Goal: Transaction & Acquisition: Purchase product/service

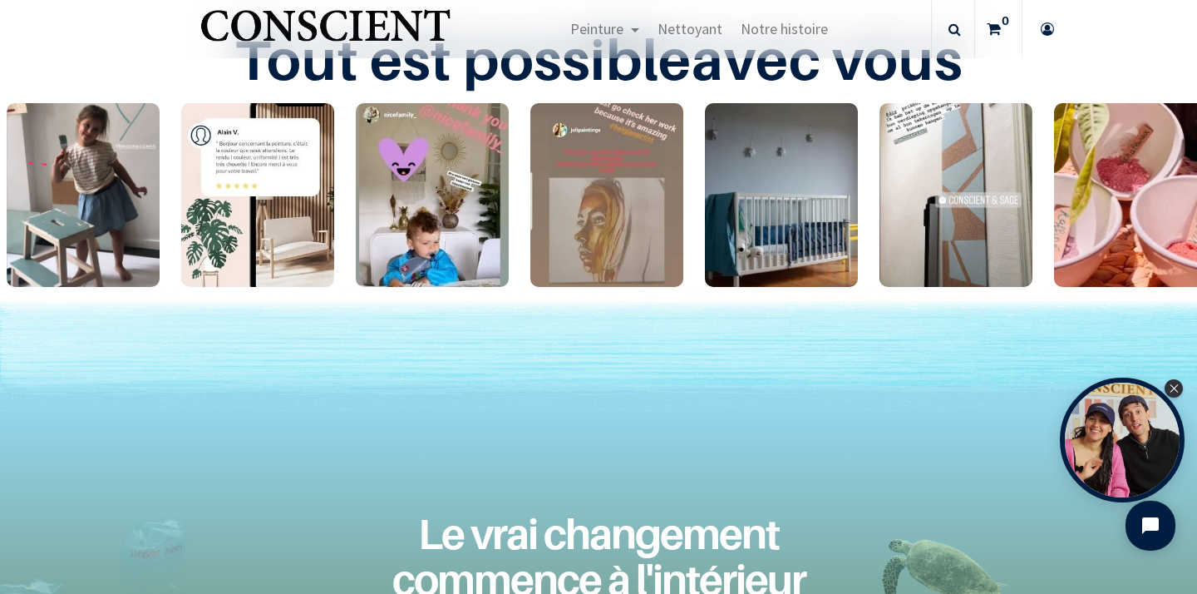
scroll to position [2397, 0]
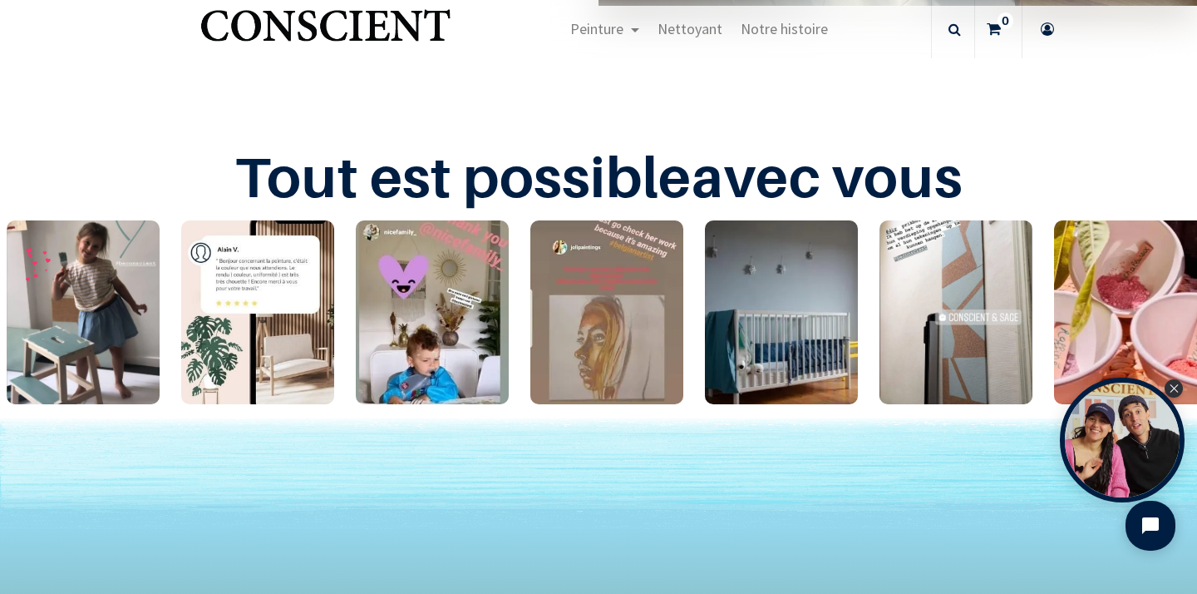
click at [115, 298] on img "1 / 24" at bounding box center [83, 312] width 153 height 184
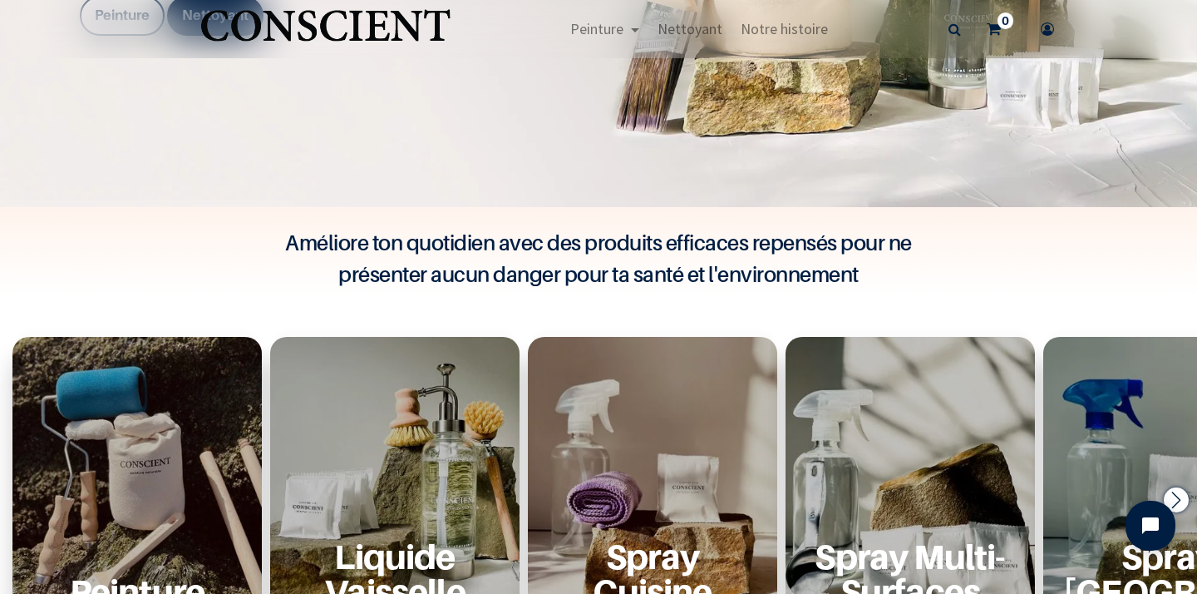
scroll to position [535, 0]
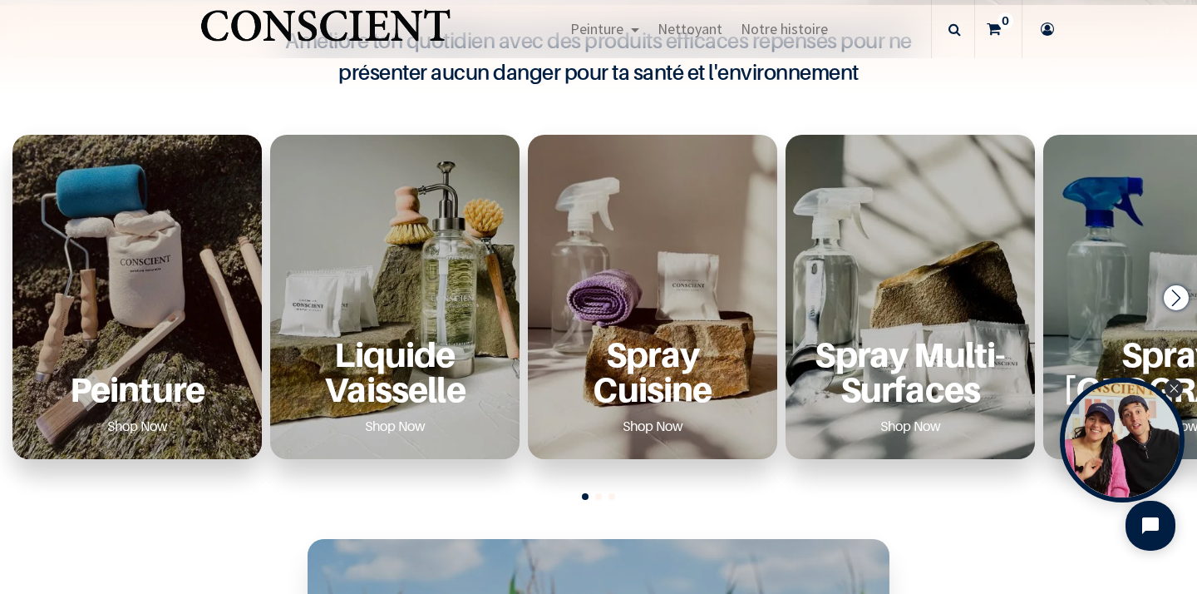
click at [149, 313] on div "Peinture Shop Now" at bounding box center [136, 297] width 249 height 324
click at [169, 398] on p "Peinture" at bounding box center [137, 389] width 210 height 34
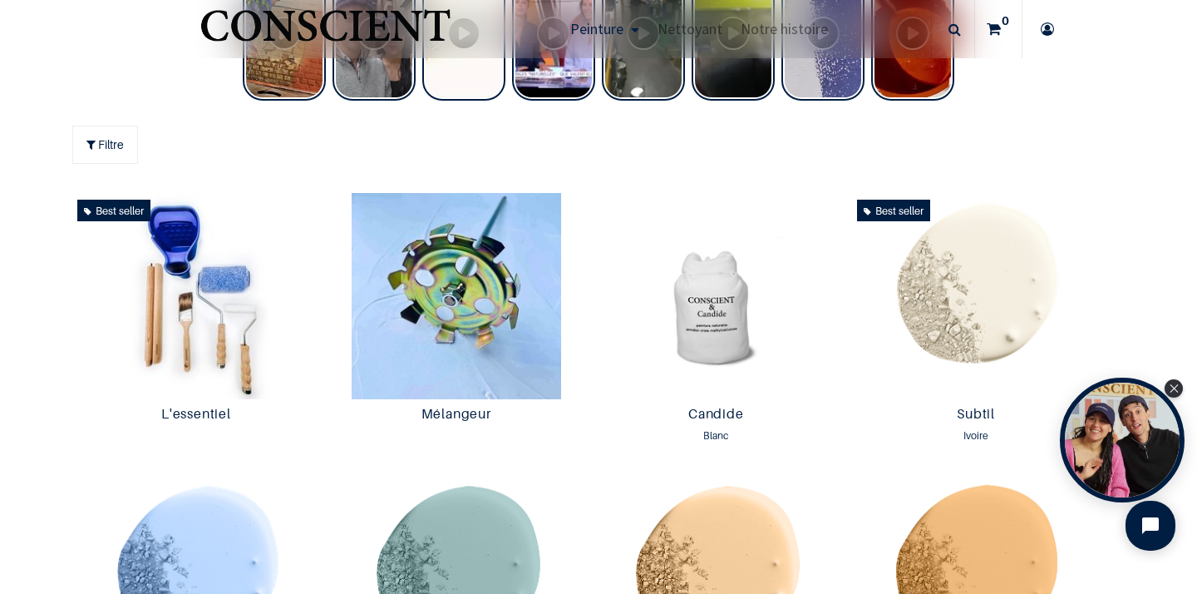
scroll to position [778, 0]
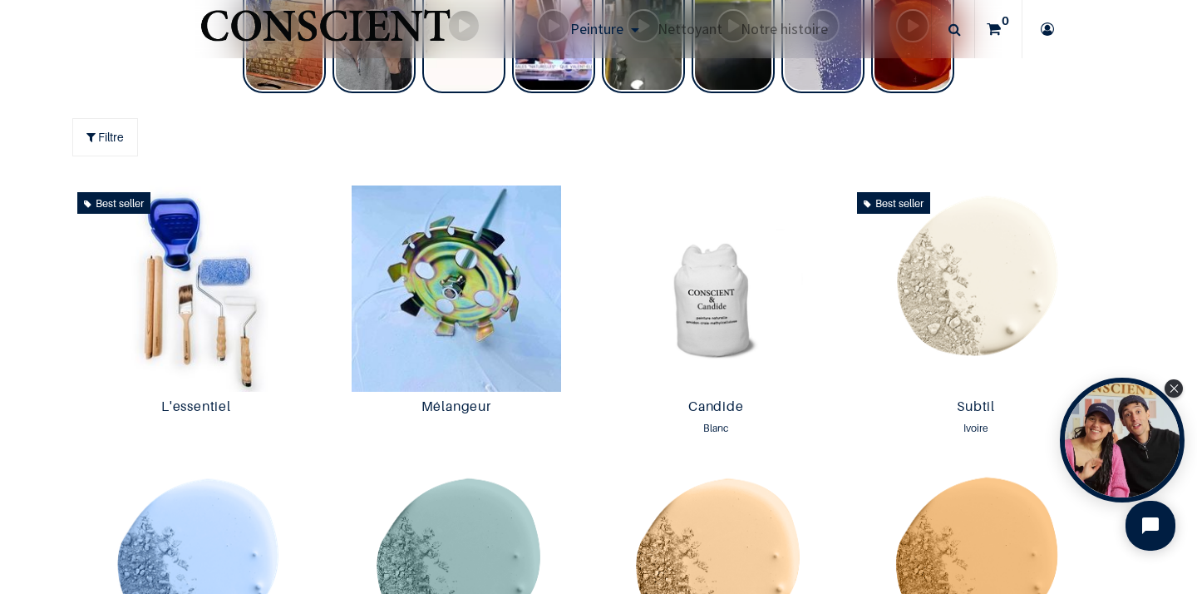
click at [587, 342] on td "Candide Blanc 35,00 € 35,00 € 35,00 € 35.0 EUR" at bounding box center [716, 322] width 260 height 283
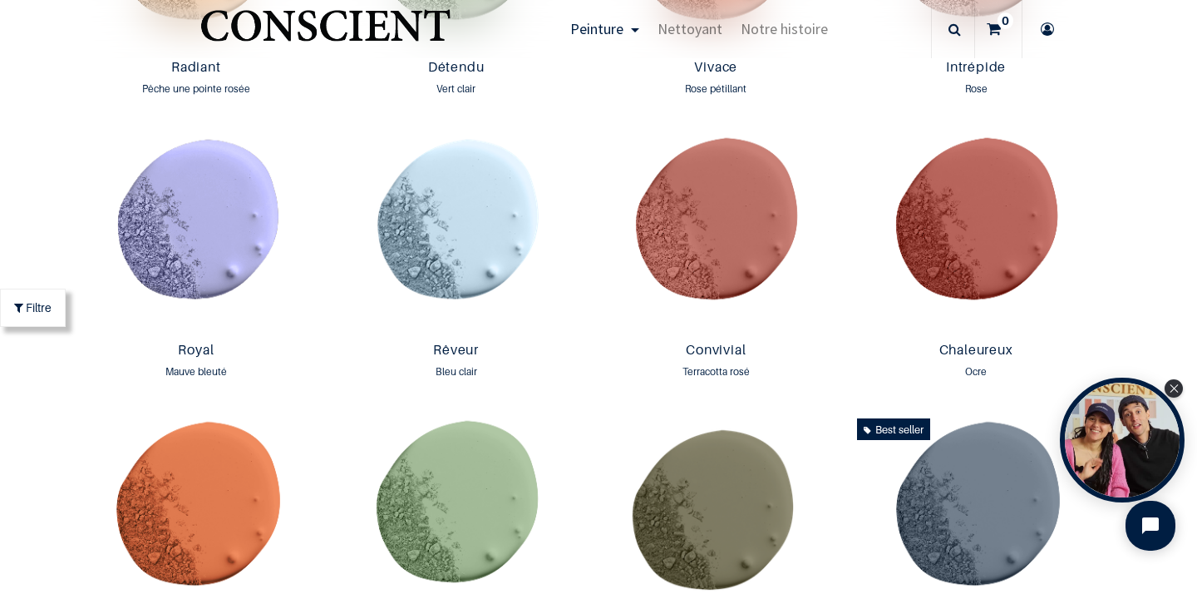
scroll to position [1922, 0]
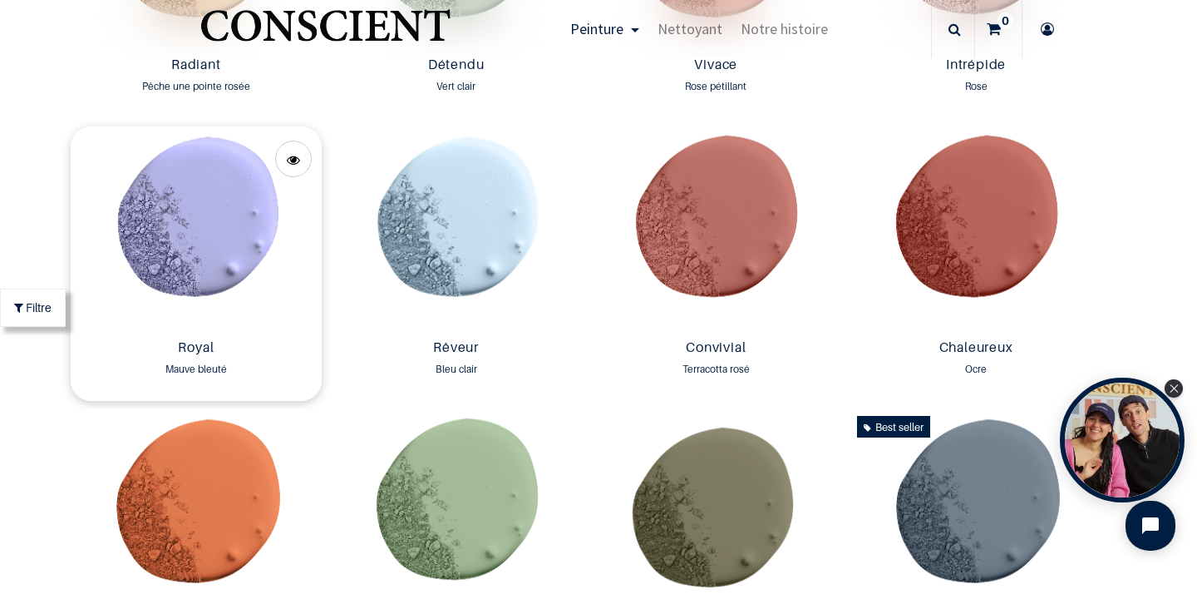
click at [210, 254] on img at bounding box center [197, 229] width 252 height 206
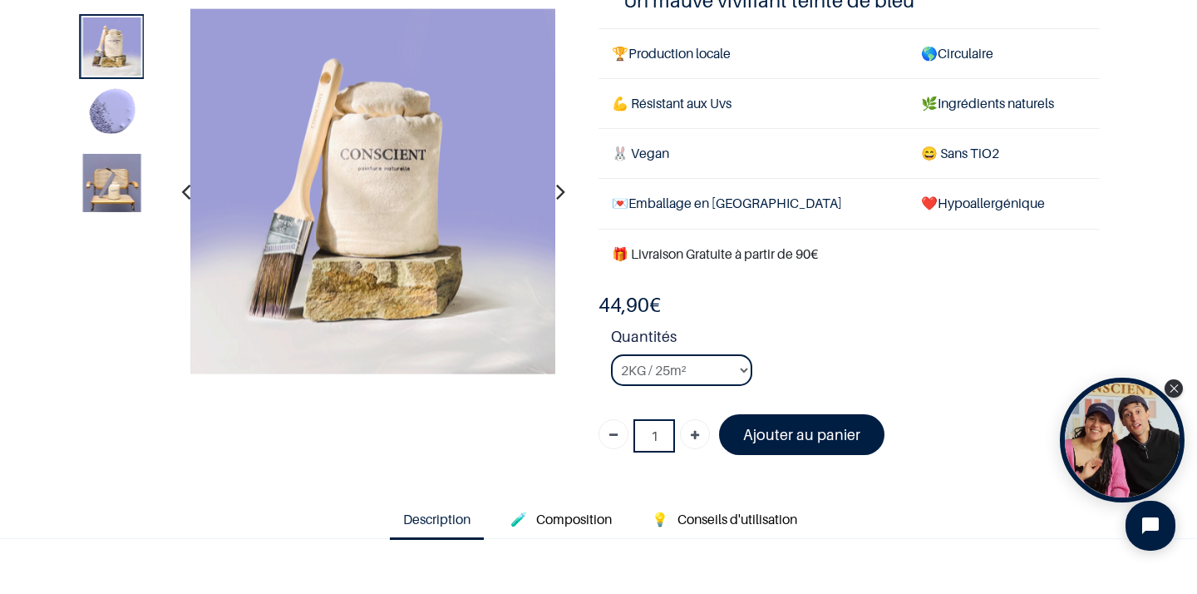
scroll to position [130, 0]
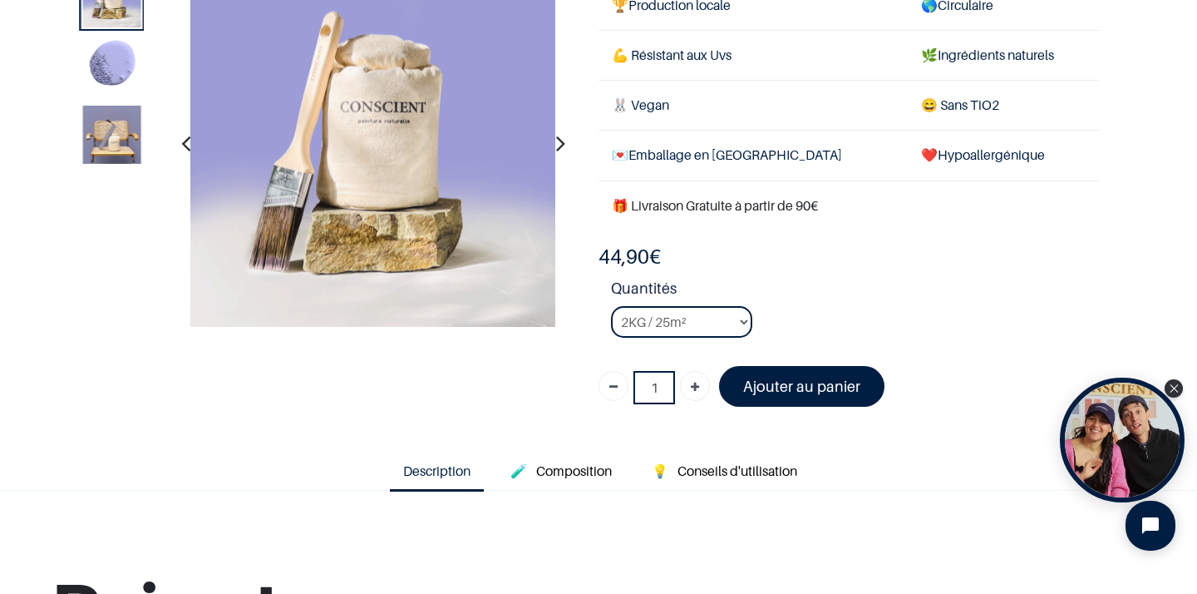
scroll to position [189, 0]
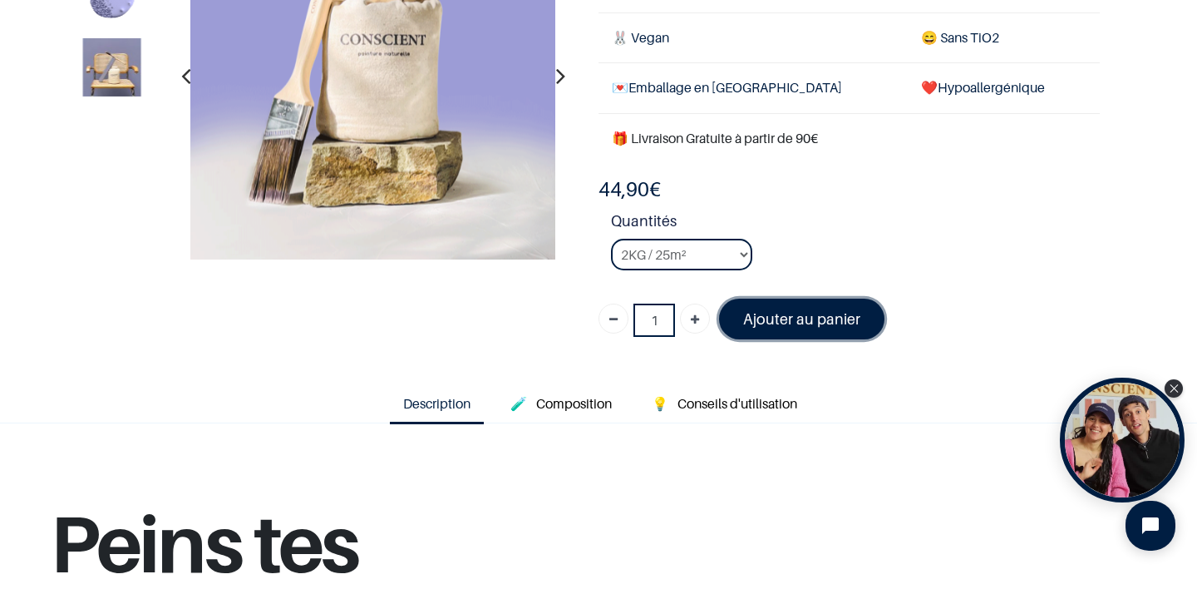
click at [788, 320] on font "Ajouter au panier" at bounding box center [801, 318] width 117 height 17
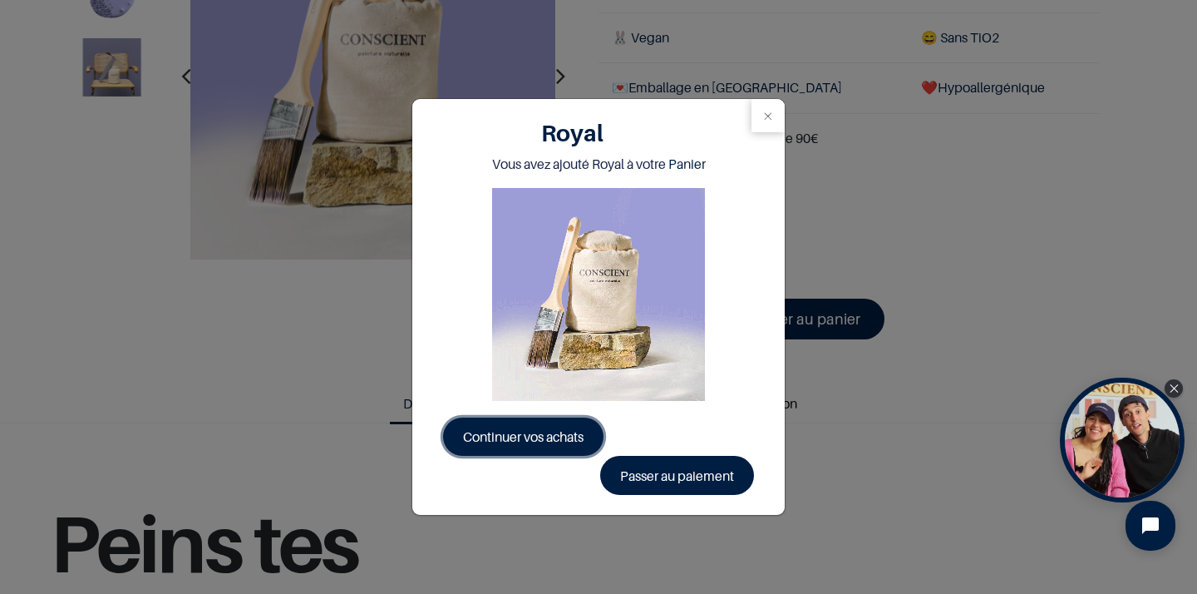
click at [570, 443] on span "Continuer vos achats" at bounding box center [523, 436] width 121 height 17
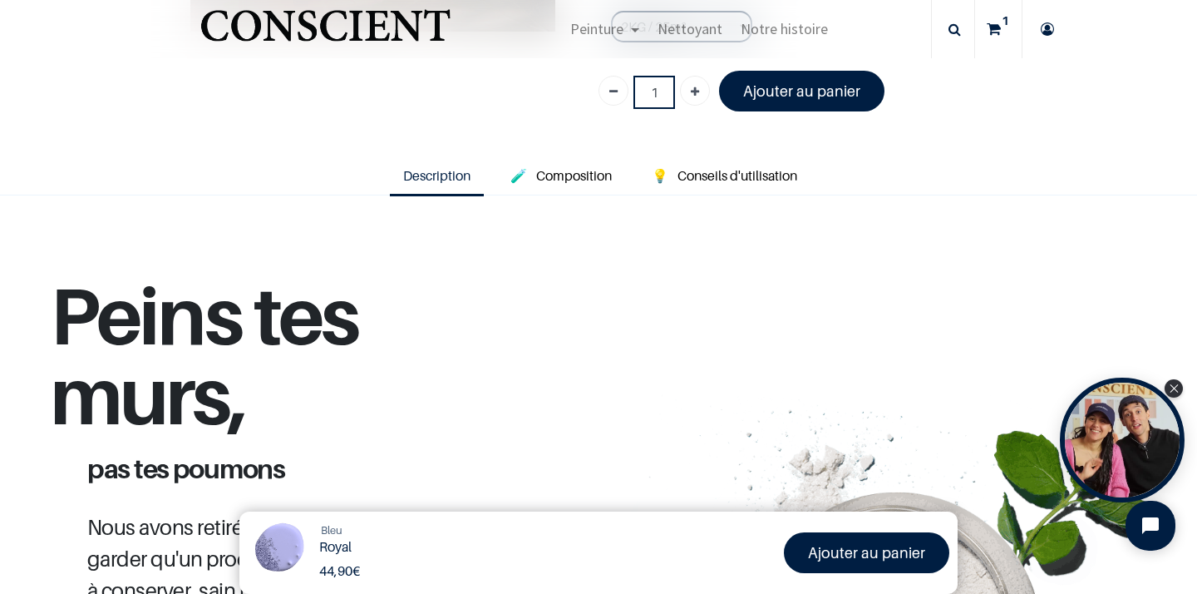
scroll to position [257, 0]
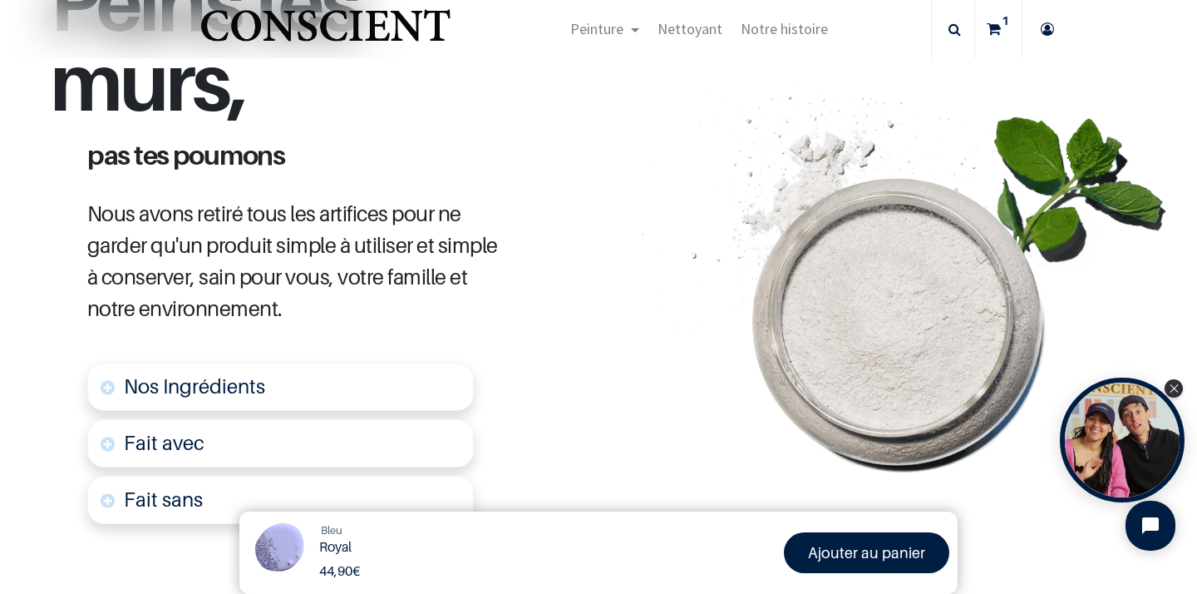
scroll to position [463, 0]
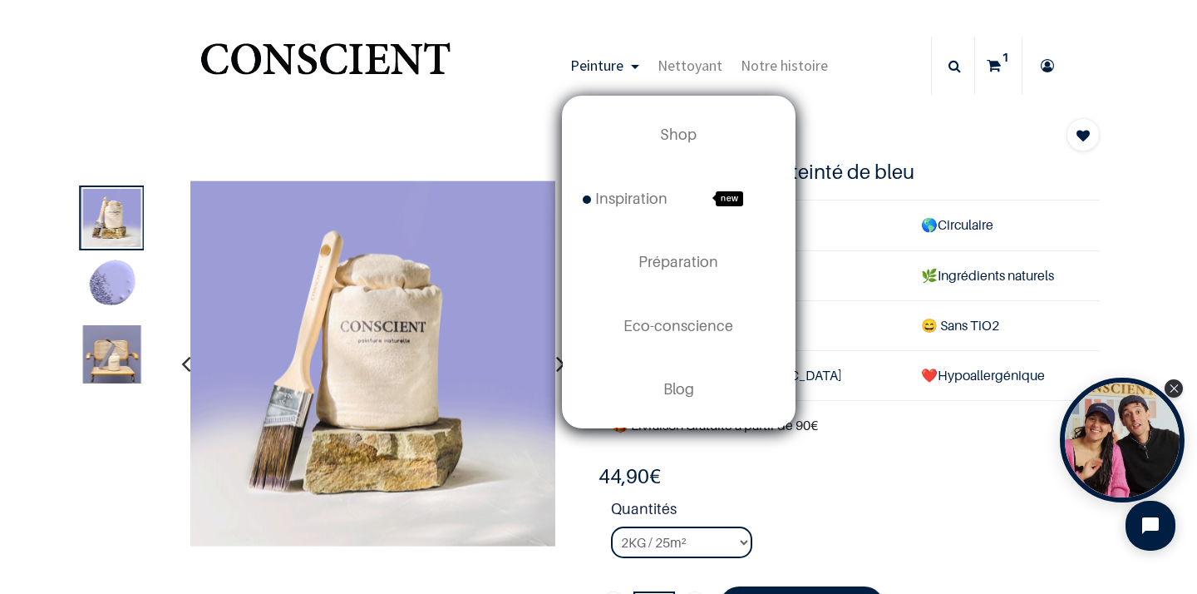
click at [613, 65] on span "Peinture" at bounding box center [596, 65] width 53 height 19
click at [668, 144] on link "Shop" at bounding box center [679, 134] width 232 height 63
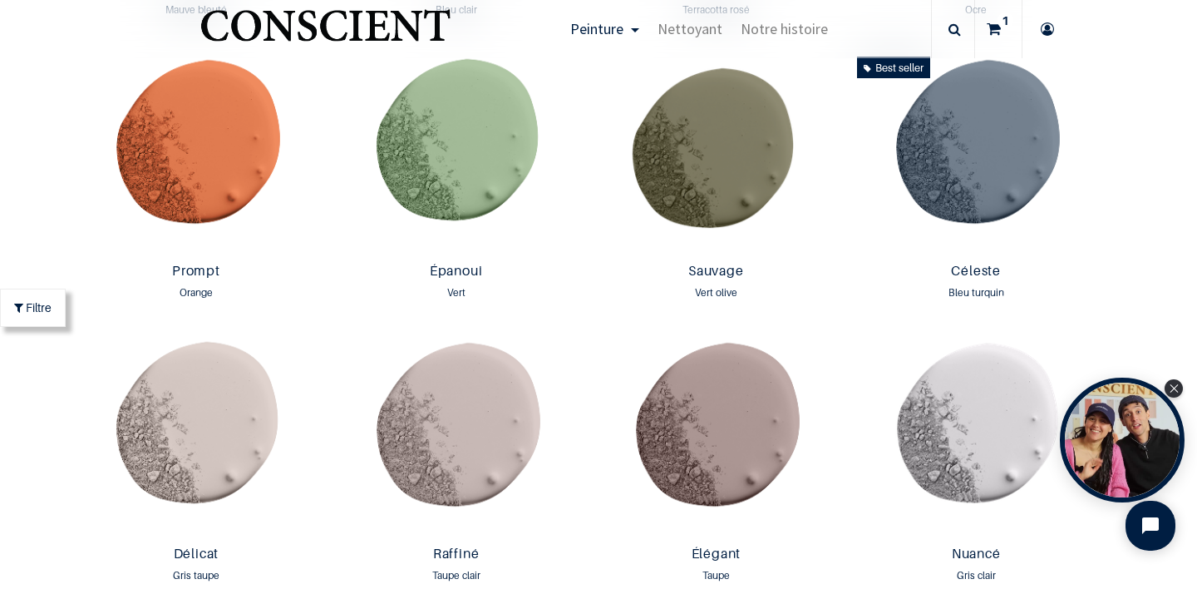
scroll to position [2402, 0]
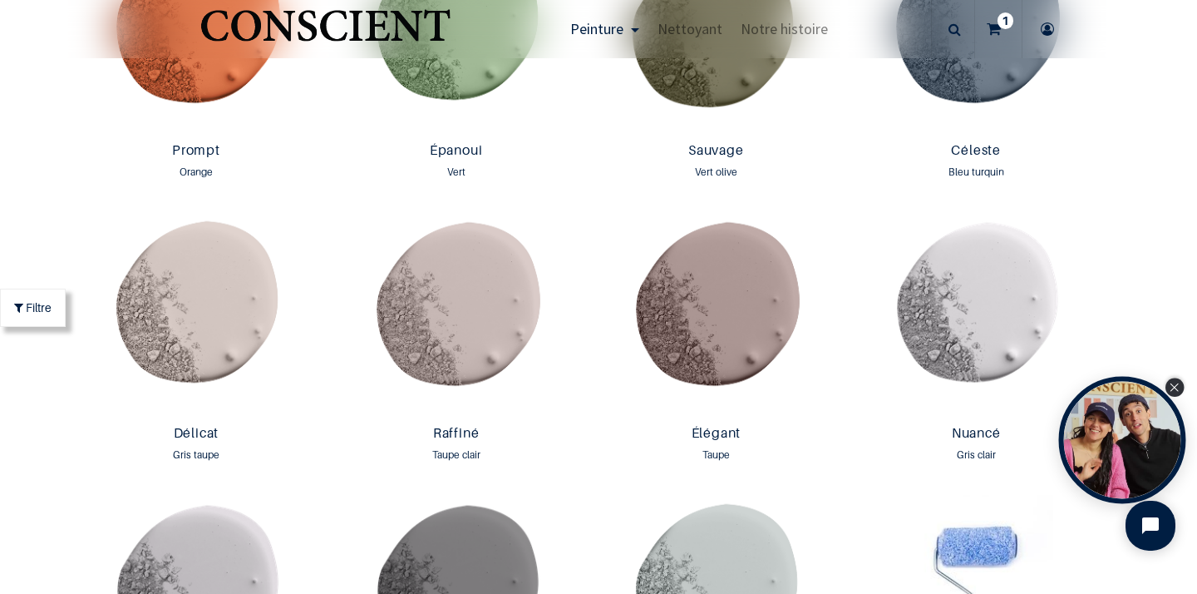
click at [1182, 387] on div "Close Tolstoy widget" at bounding box center [1175, 387] width 18 height 18
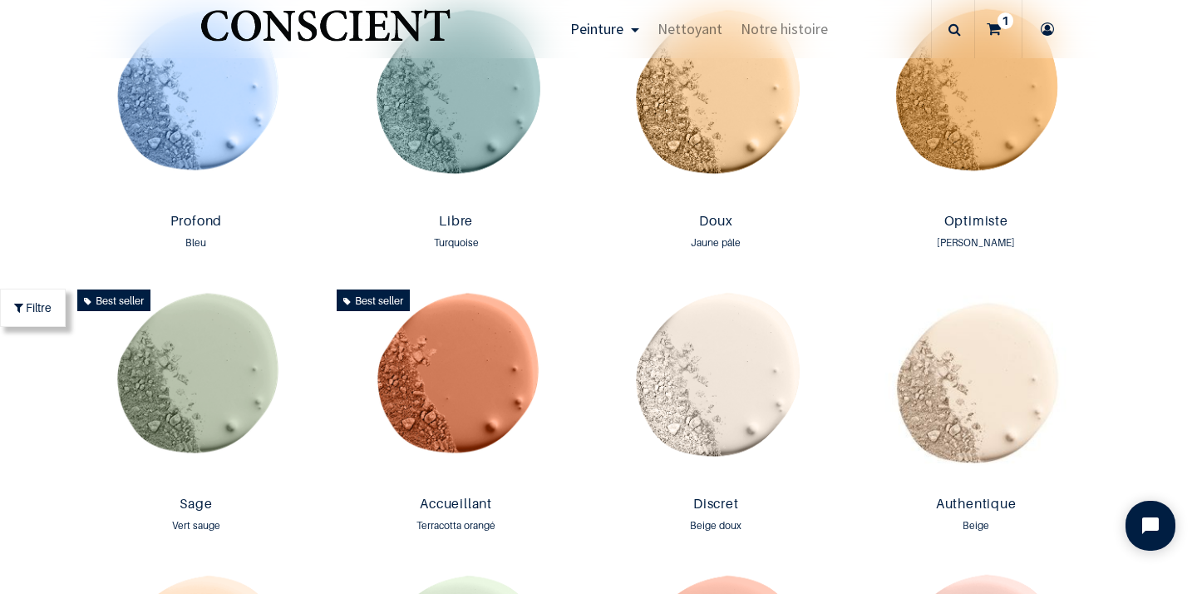
scroll to position [1198, 0]
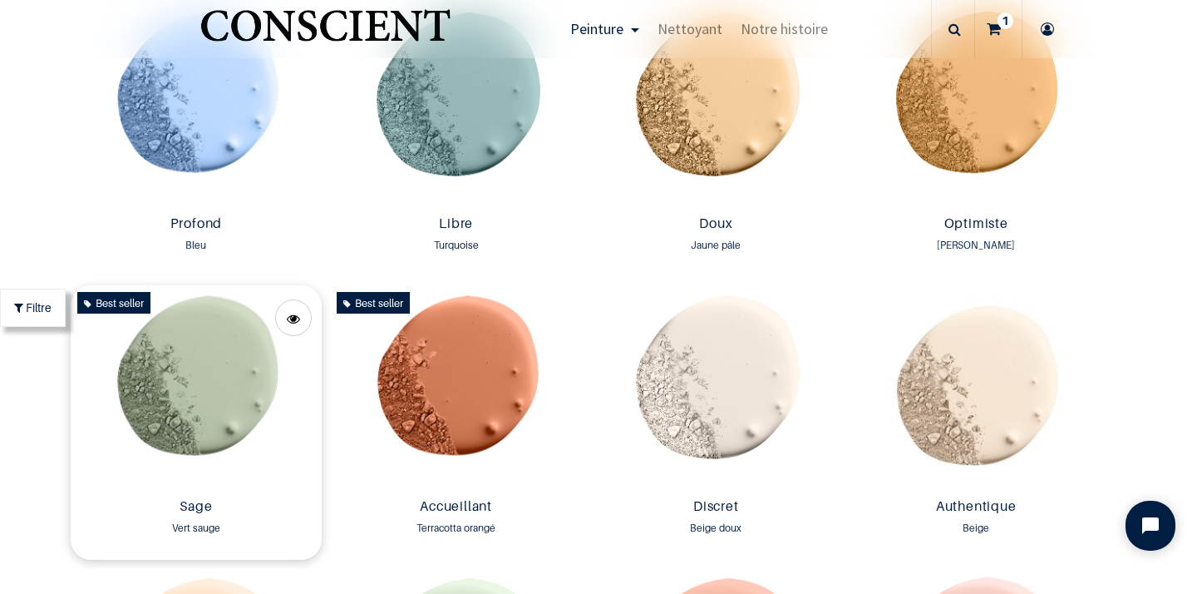
click at [244, 366] on img at bounding box center [197, 388] width 252 height 206
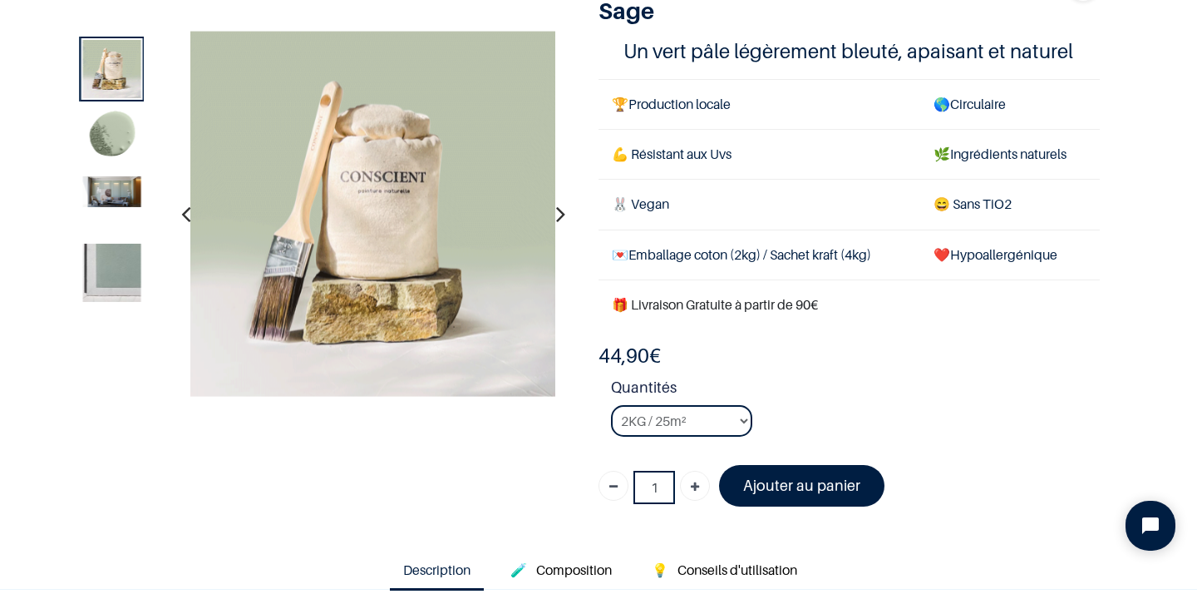
scroll to position [125, 0]
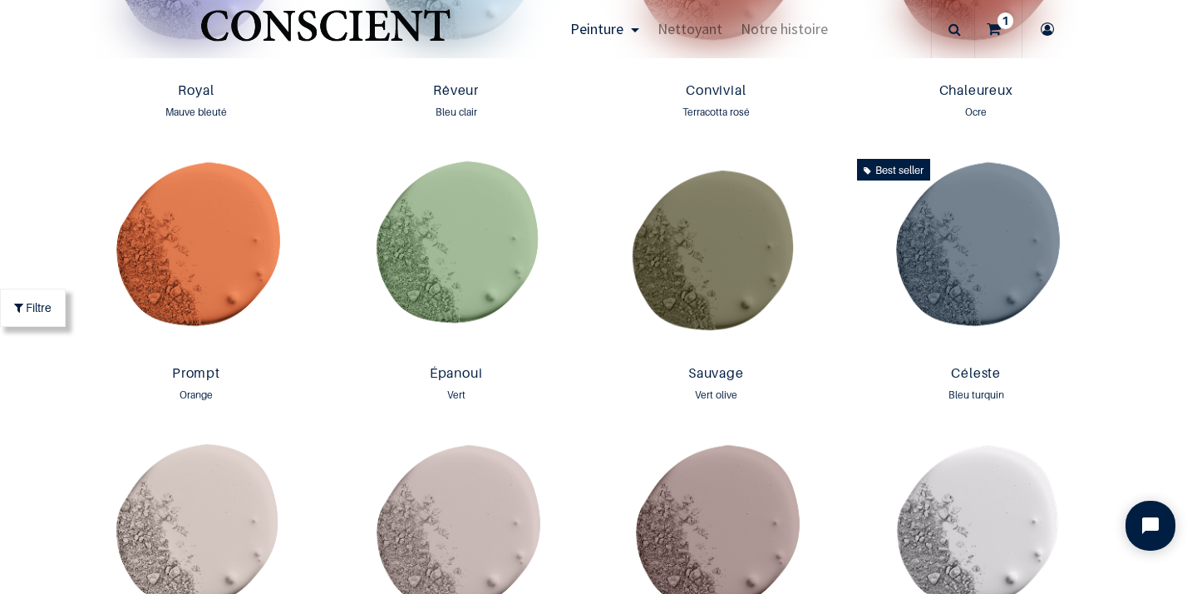
scroll to position [2182, 0]
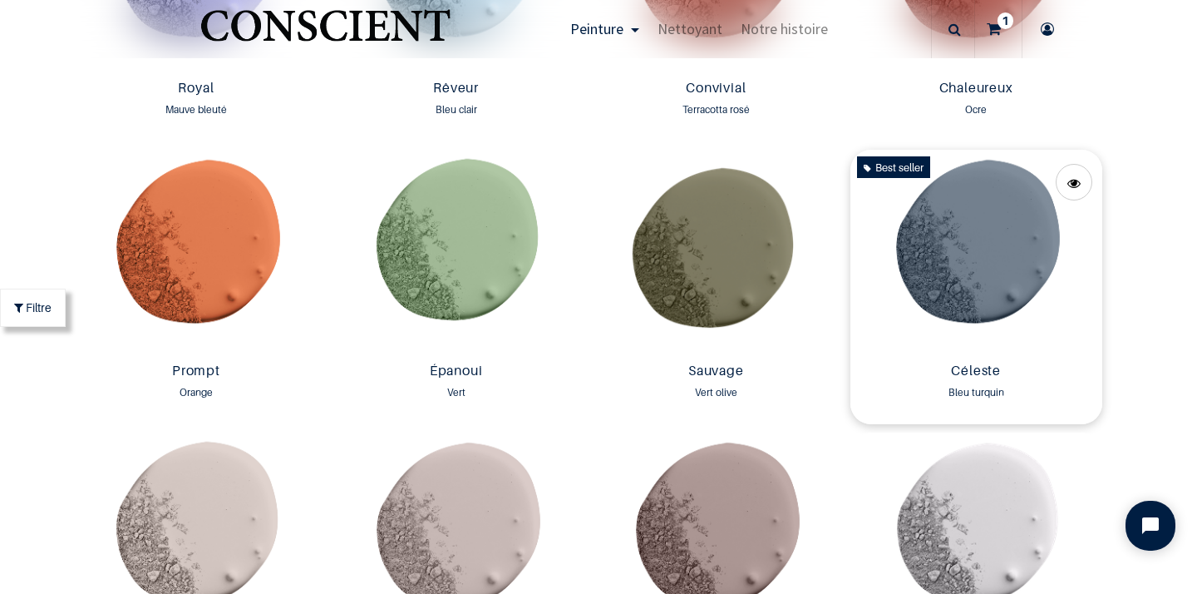
click at [1020, 299] on img at bounding box center [977, 253] width 252 height 206
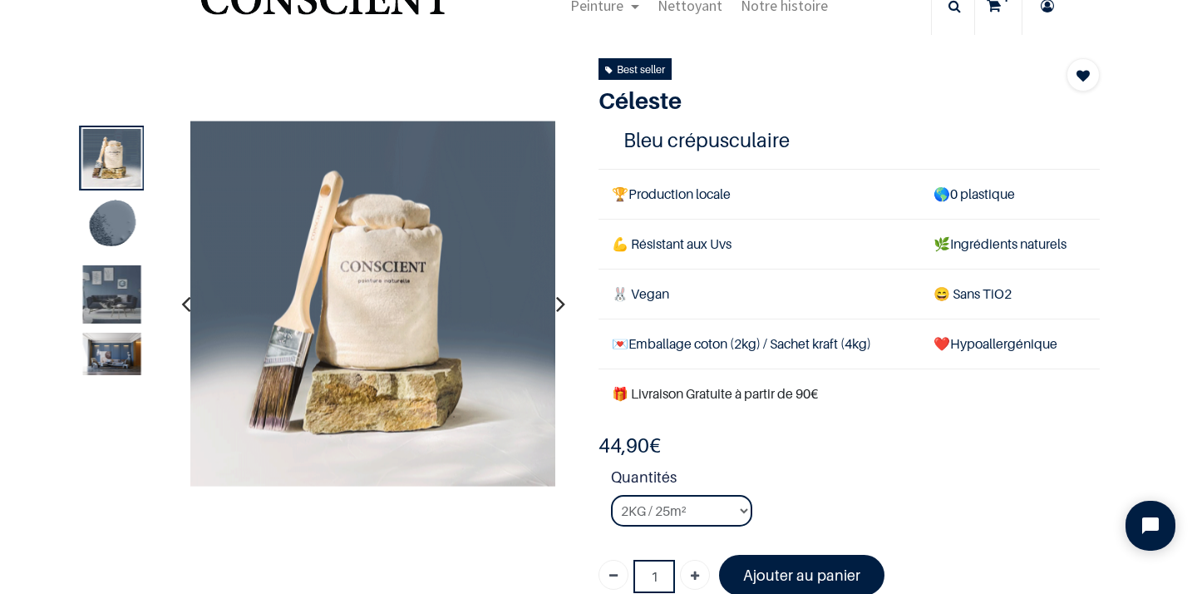
scroll to position [65, 0]
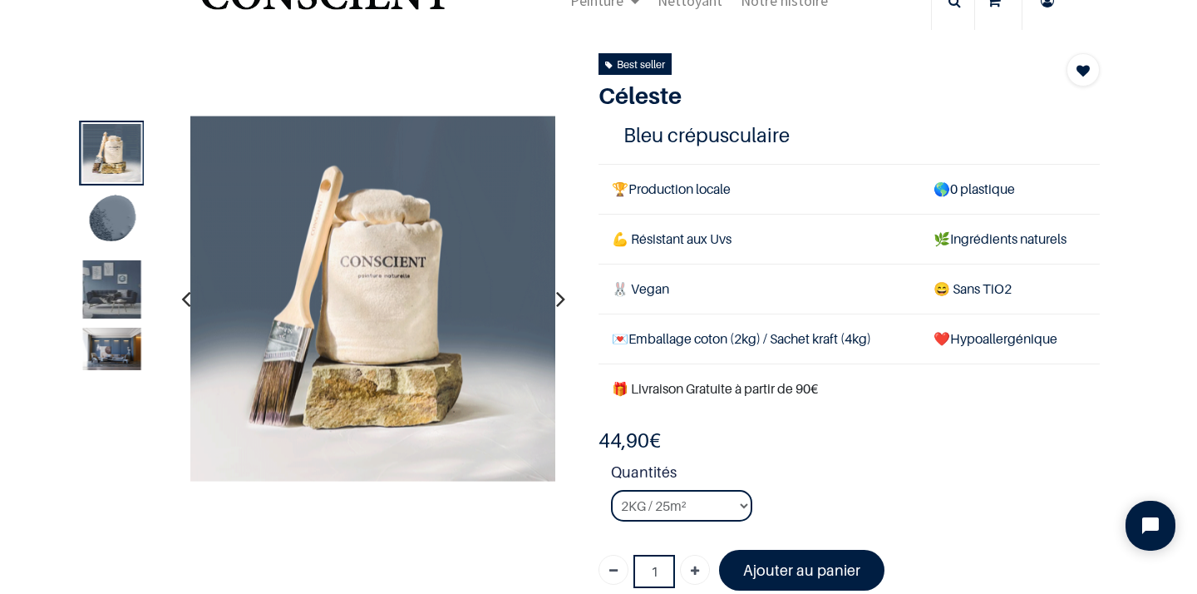
click at [109, 263] on img at bounding box center [112, 289] width 58 height 58
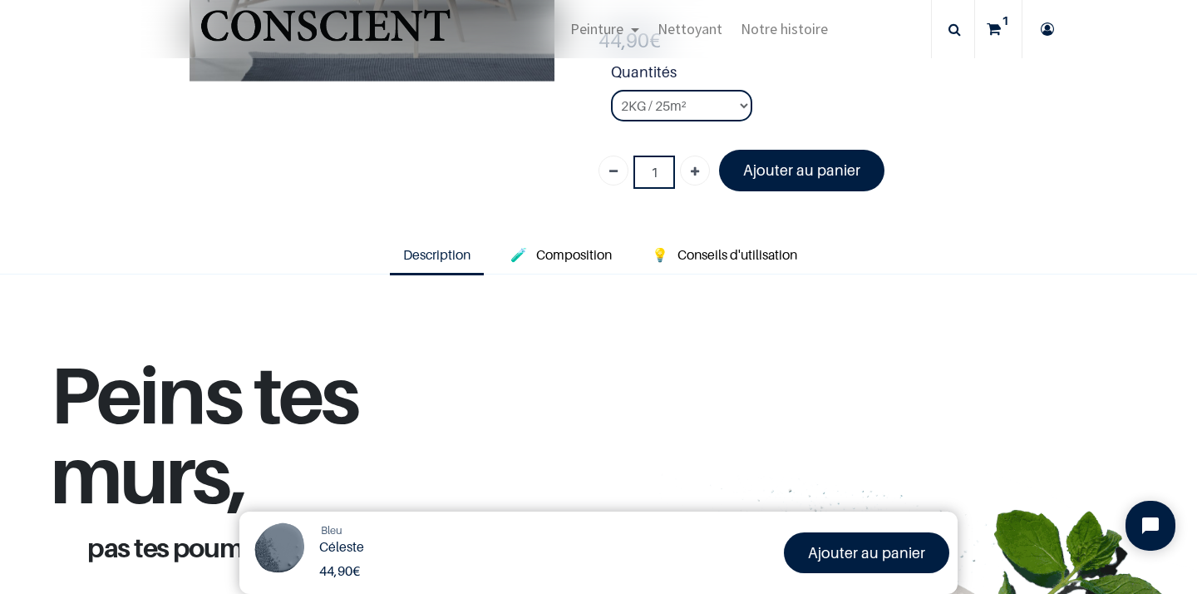
scroll to position [201, 0]
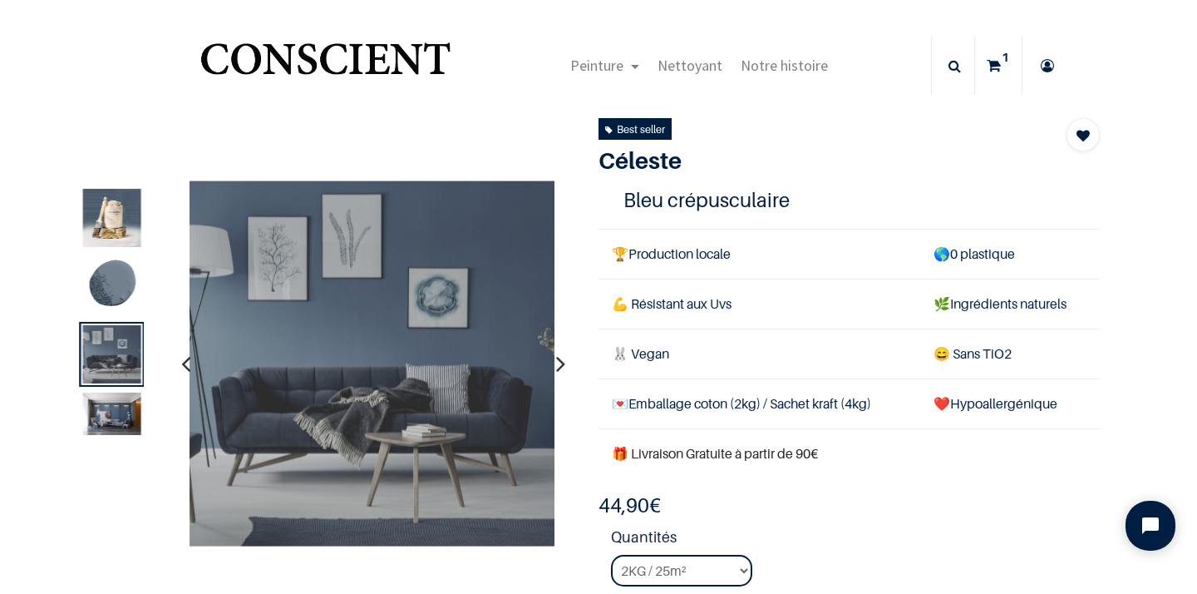
click at [101, 289] on img at bounding box center [112, 286] width 58 height 58
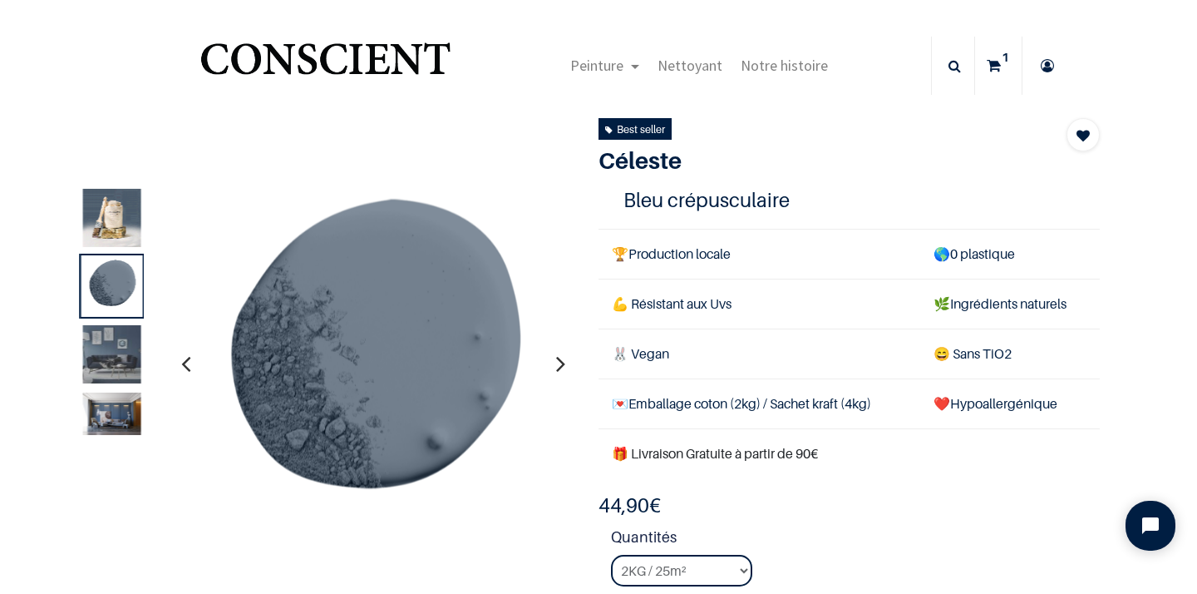
click at [127, 205] on img at bounding box center [112, 218] width 58 height 58
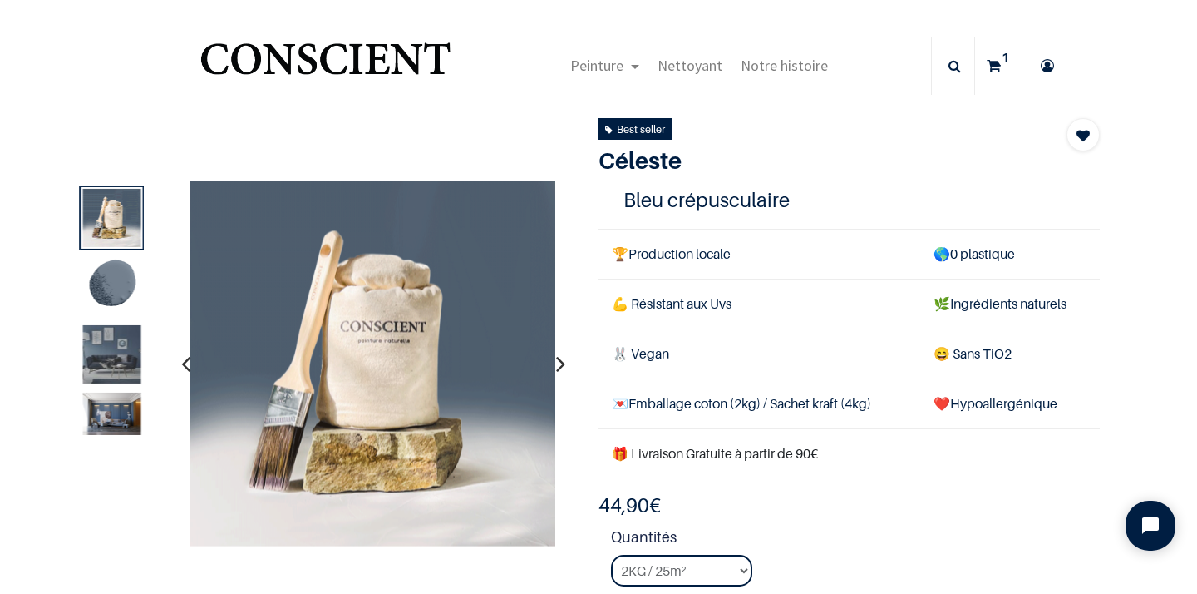
click at [116, 291] on img at bounding box center [112, 286] width 58 height 58
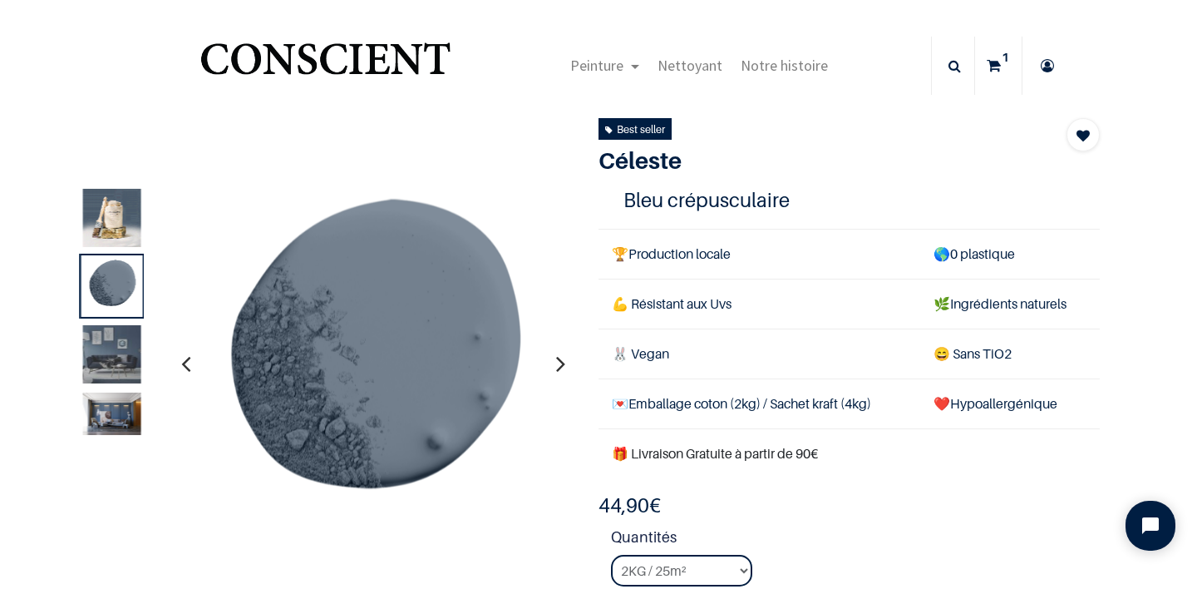
click at [111, 359] on img at bounding box center [112, 354] width 58 height 58
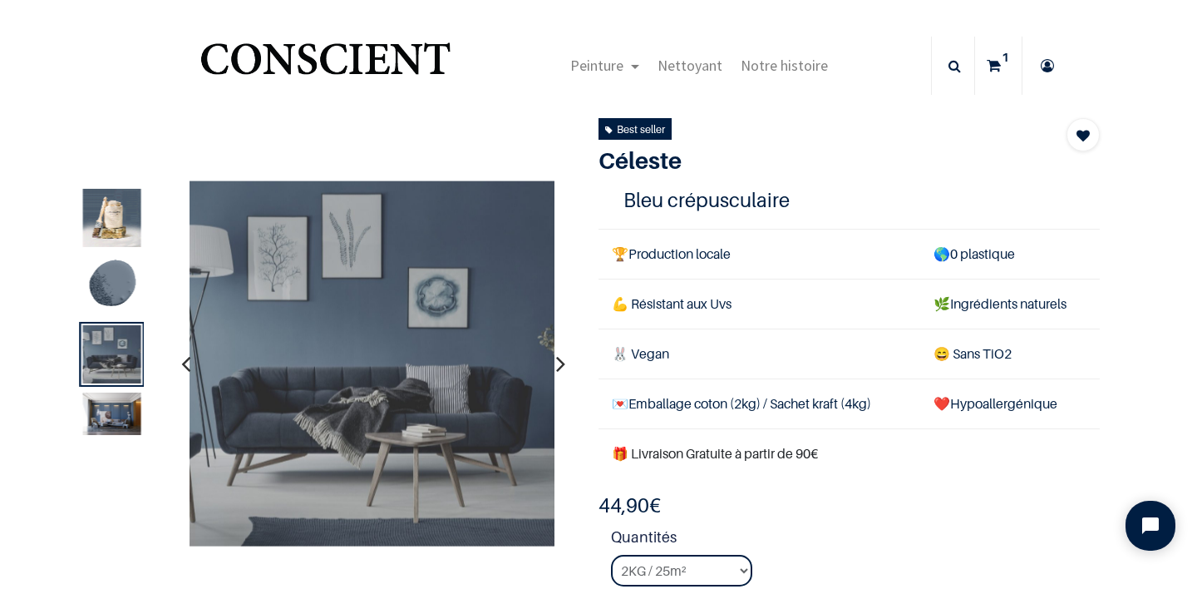
click at [116, 295] on img at bounding box center [112, 286] width 58 height 58
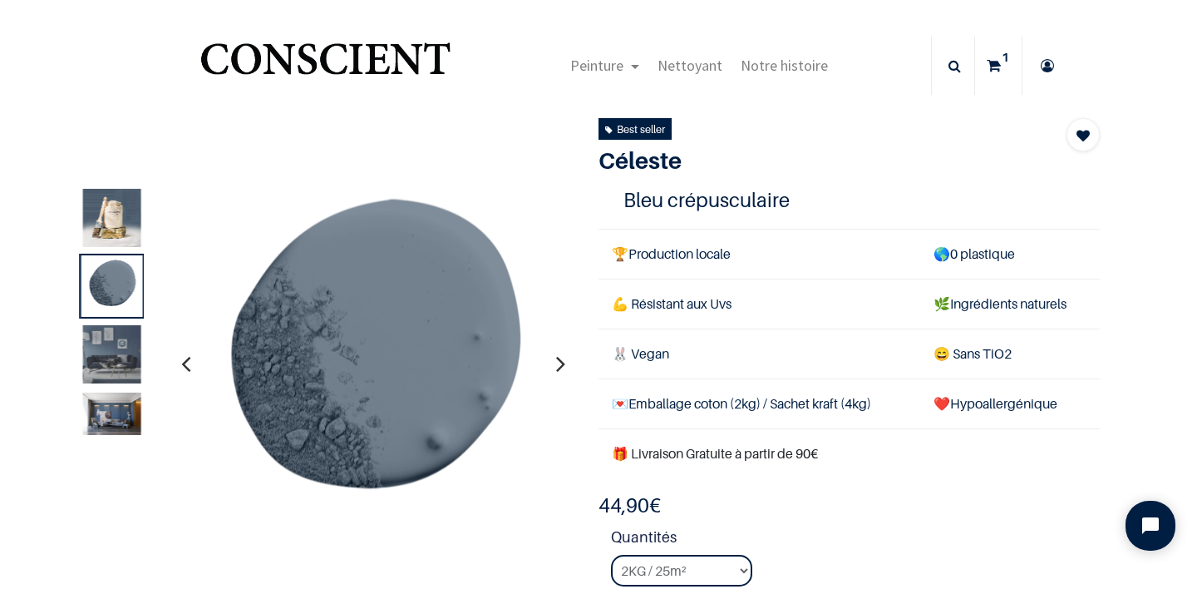
click at [119, 349] on img at bounding box center [112, 354] width 58 height 58
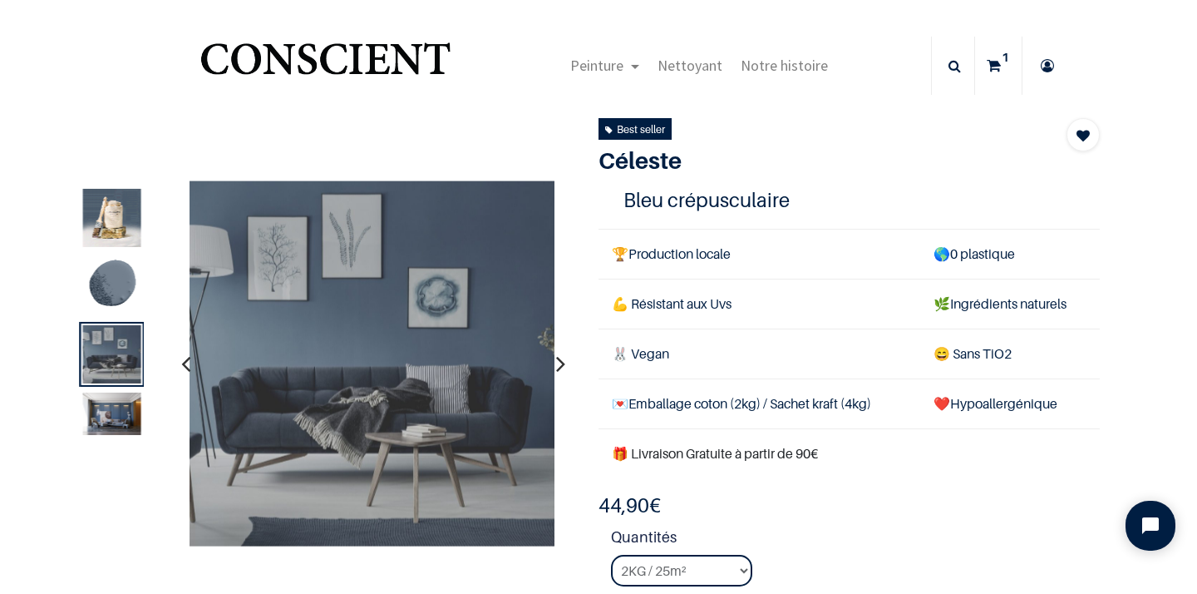
click at [771, 141] on div "Best seller Céleste Bleu turquin 1 Bleu crépusculaire 🏆 Production locale 🌎 0 p…" at bounding box center [849, 393] width 526 height 550
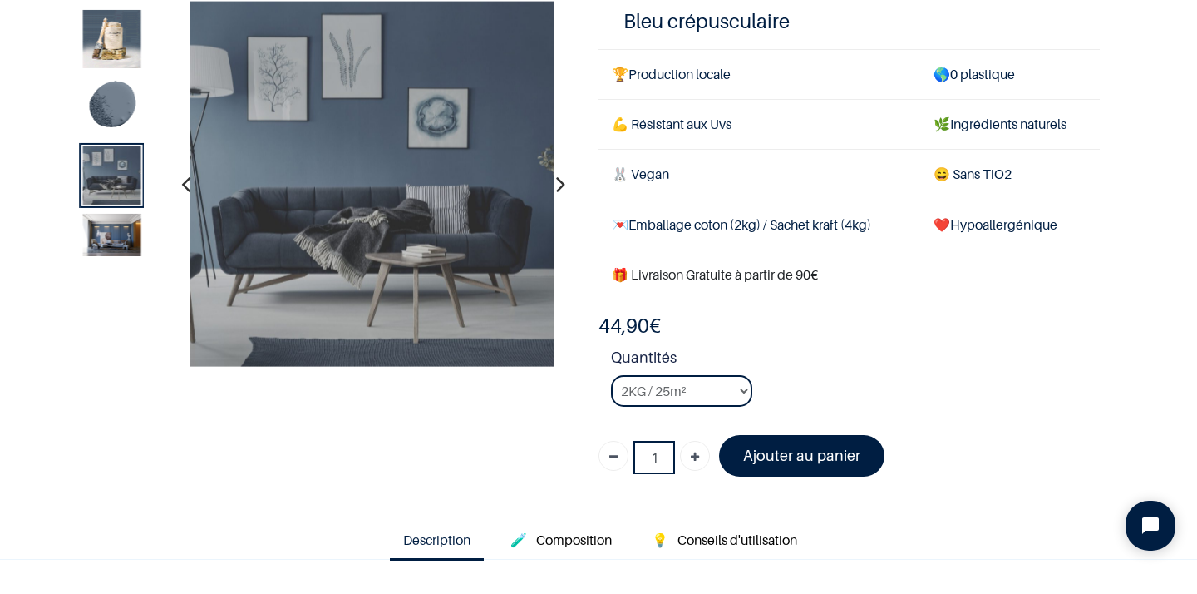
scroll to position [125, 0]
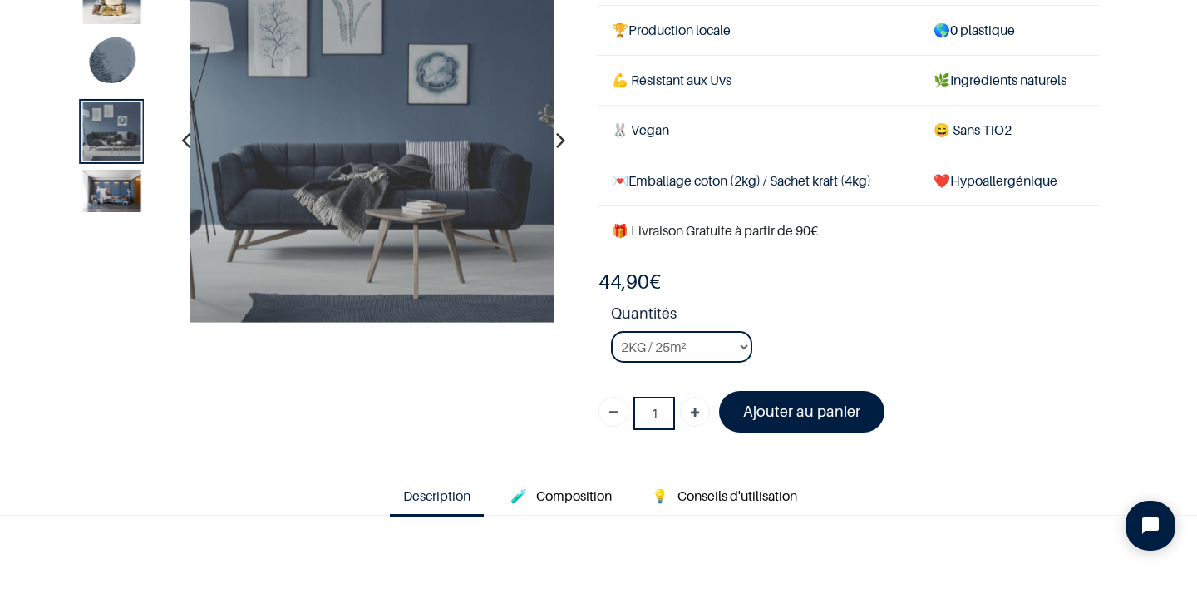
click at [104, 197] on img at bounding box center [112, 191] width 58 height 42
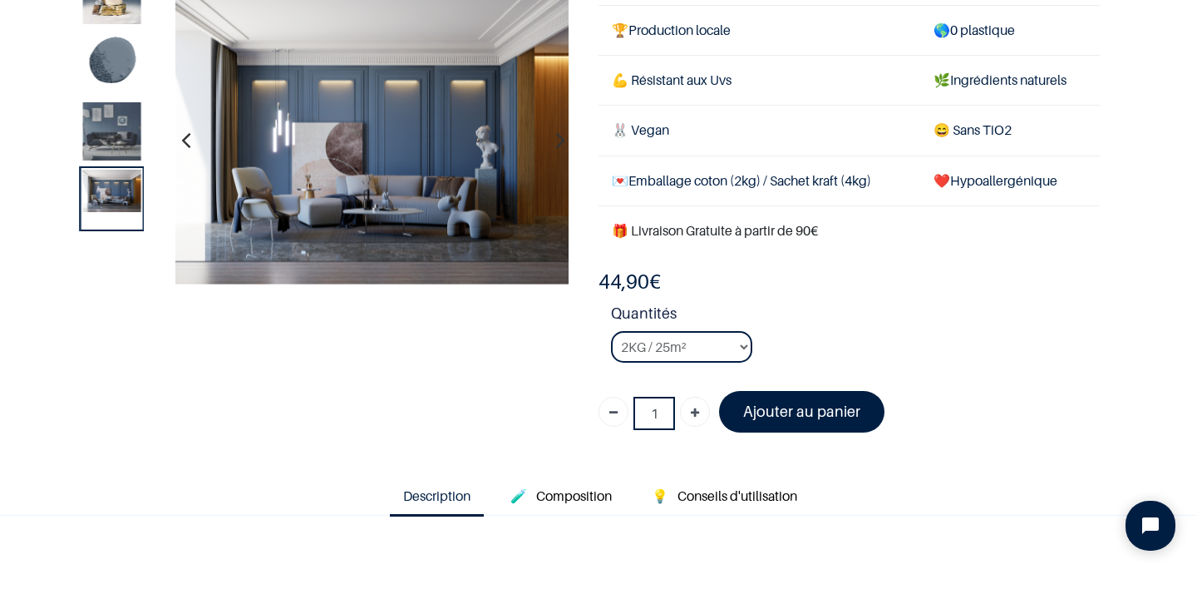
click at [109, 131] on img at bounding box center [112, 130] width 58 height 58
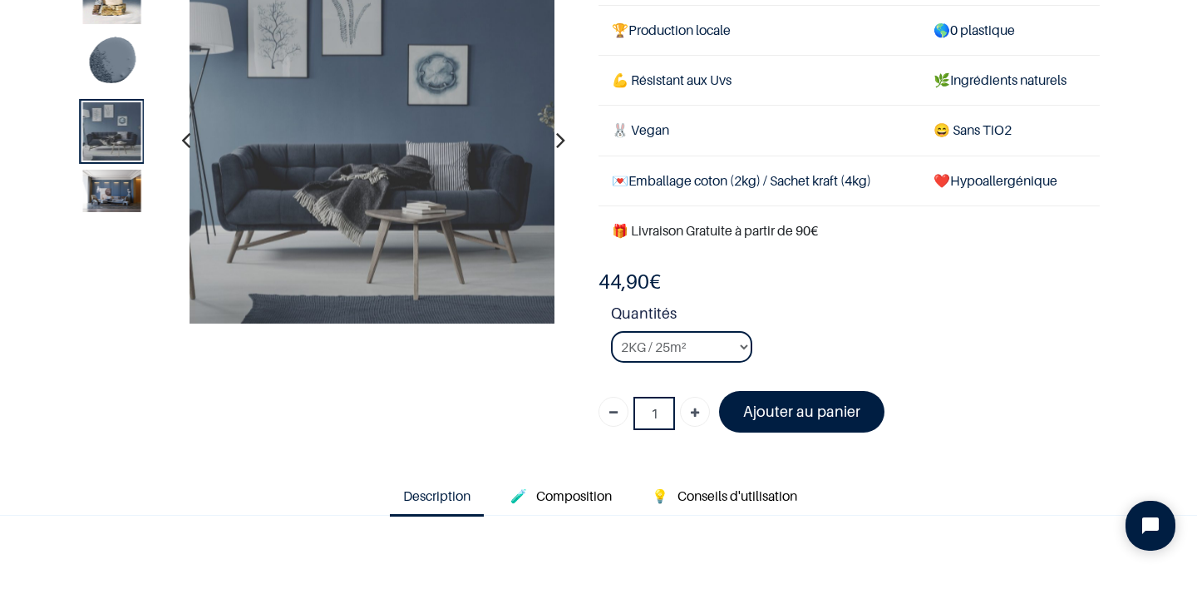
click at [112, 59] on img at bounding box center [112, 62] width 58 height 58
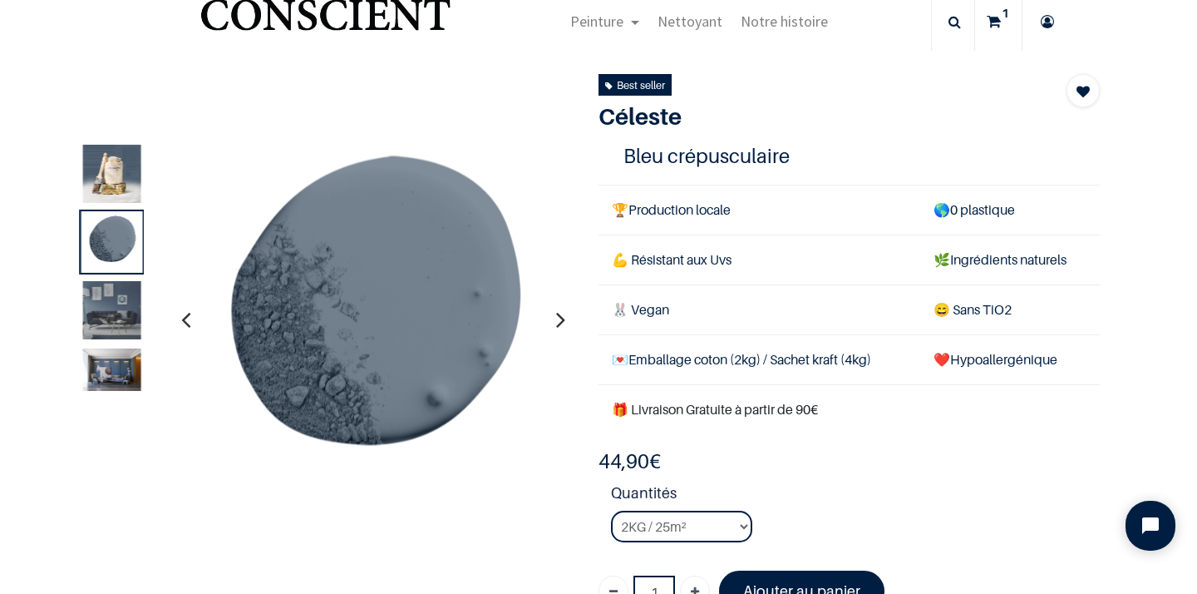
scroll to position [43, 0]
click at [117, 174] on img at bounding box center [112, 175] width 58 height 58
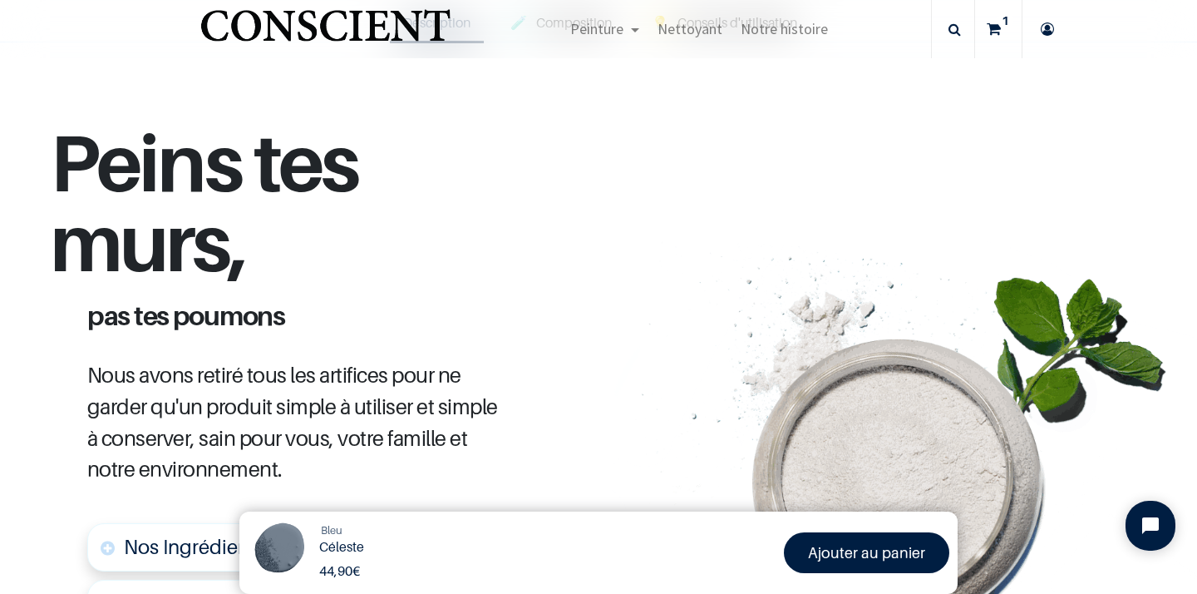
scroll to position [362, 0]
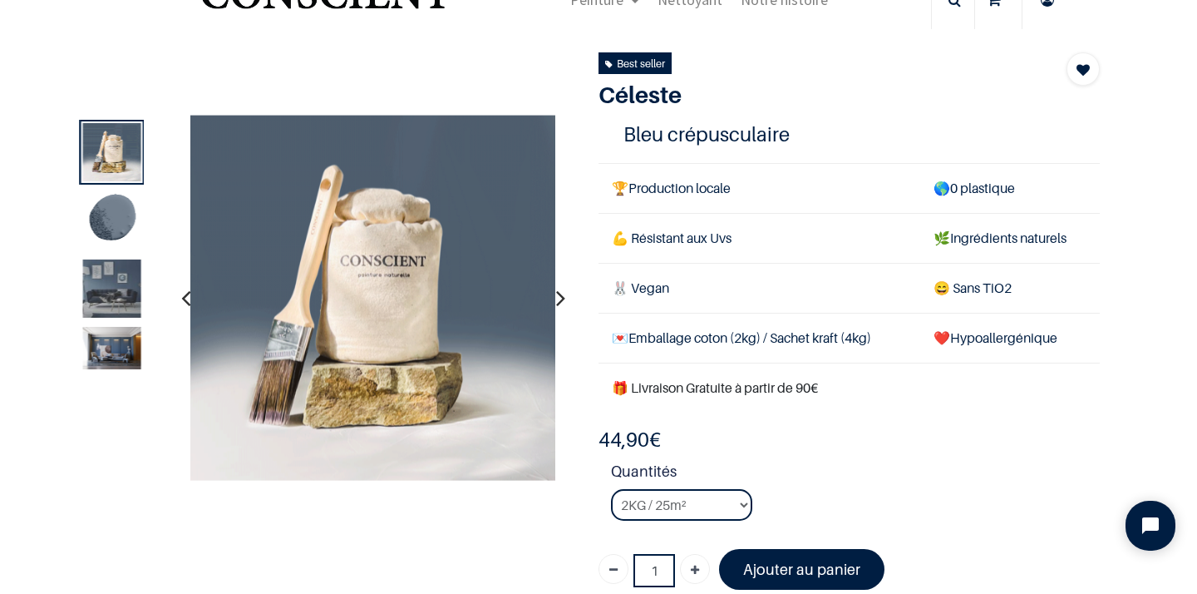
scroll to position [65, 0]
click at [779, 565] on font "Ajouter au panier" at bounding box center [801, 569] width 117 height 17
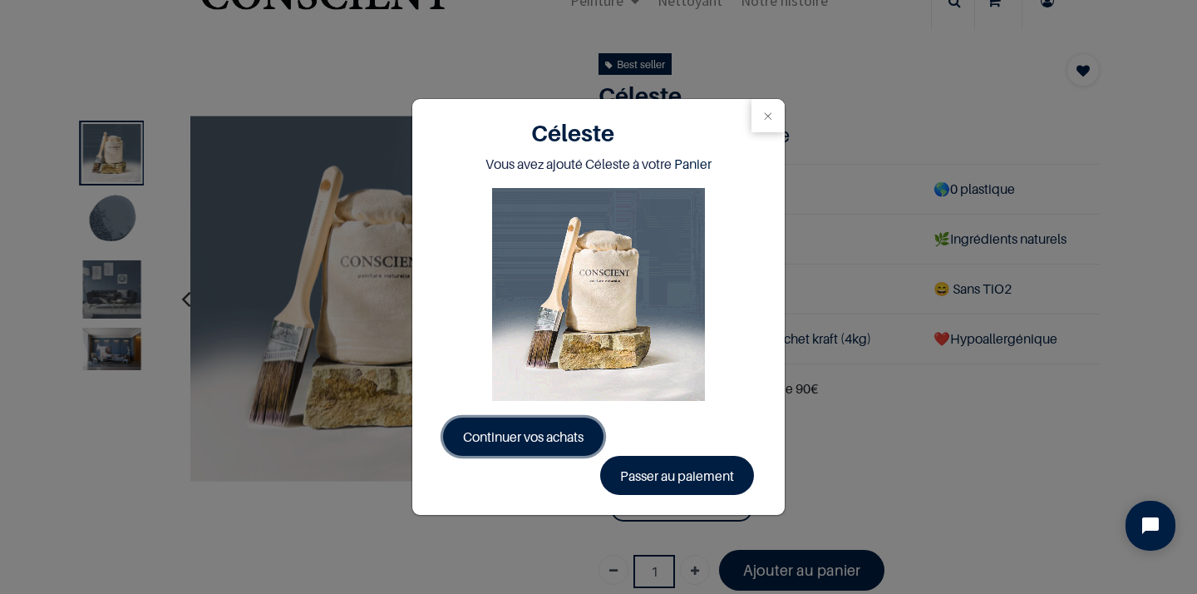
click at [538, 435] on span "Continuer vos achats" at bounding box center [523, 436] width 121 height 17
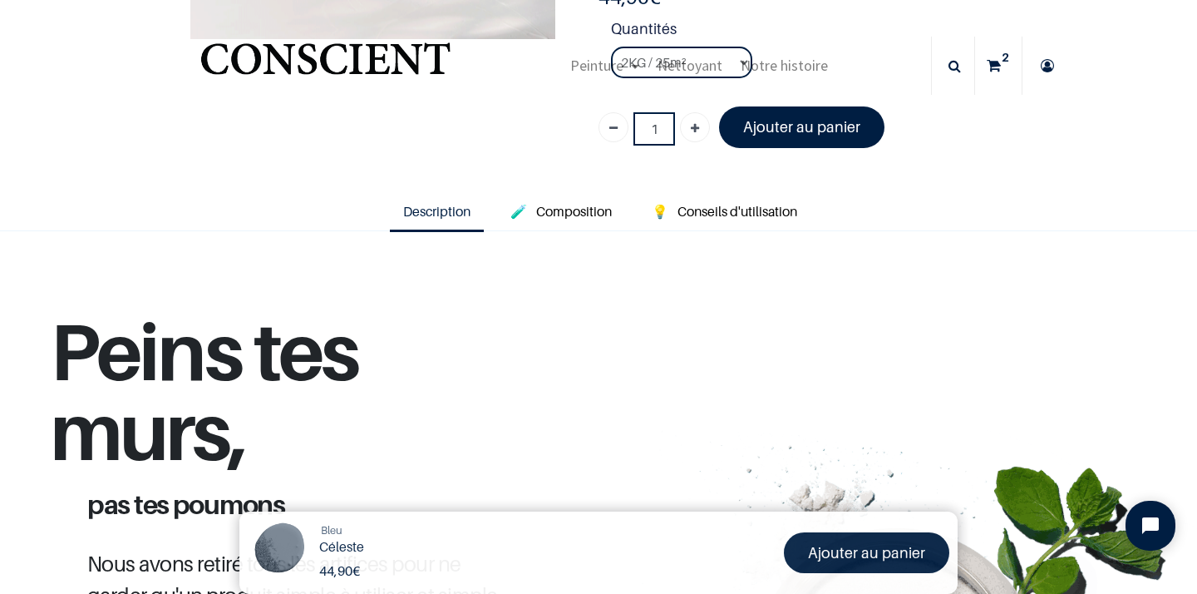
scroll to position [103, 0]
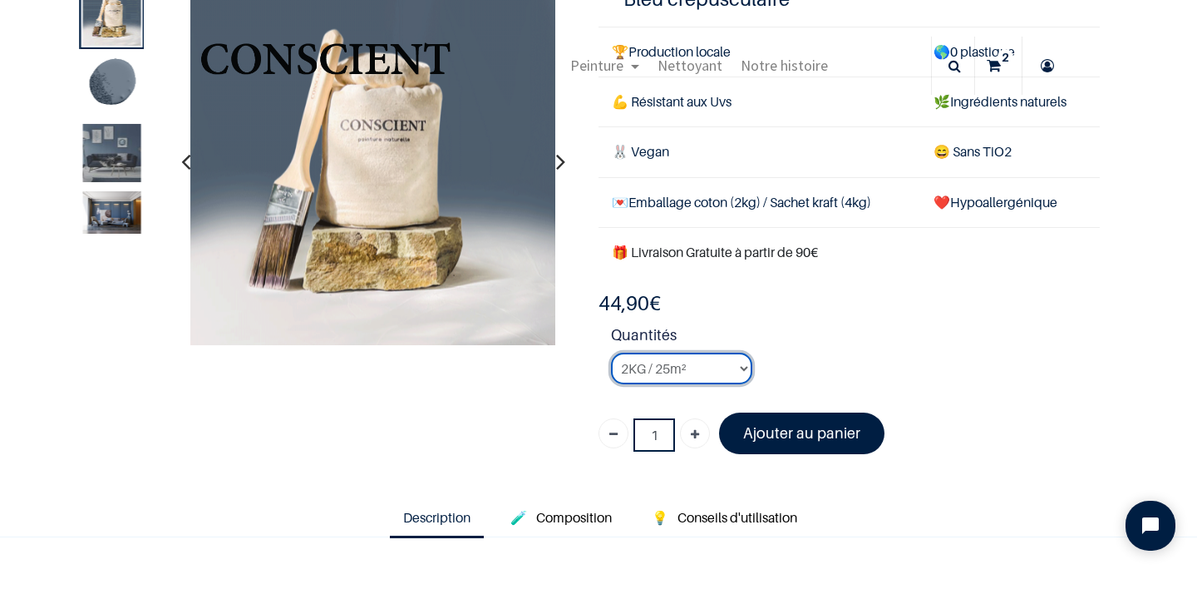
click at [742, 372] on select "2KG / 25m² 4KG / 50m² 8KG / 100m² Testeur" at bounding box center [681, 369] width 141 height 32
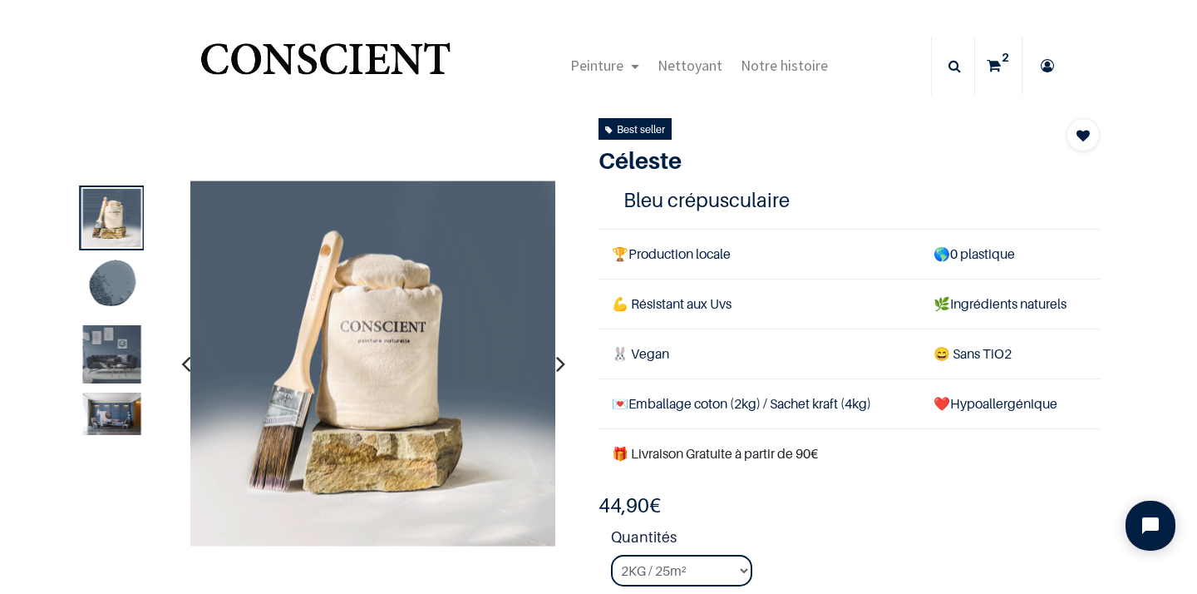
click at [127, 292] on img at bounding box center [112, 286] width 58 height 58
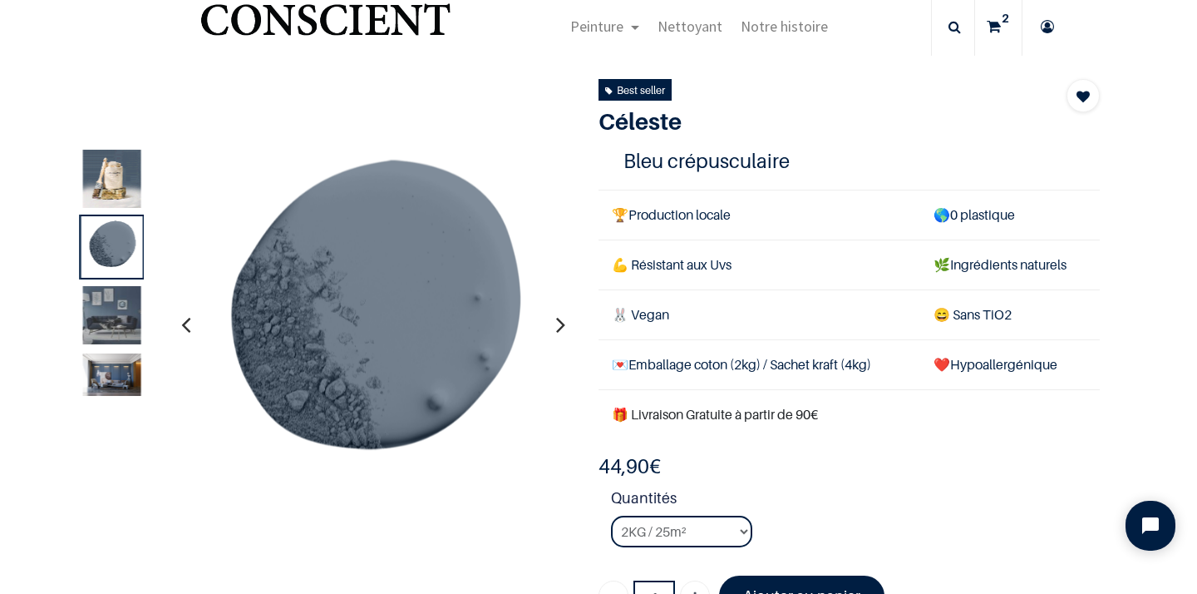
scroll to position [29, 0]
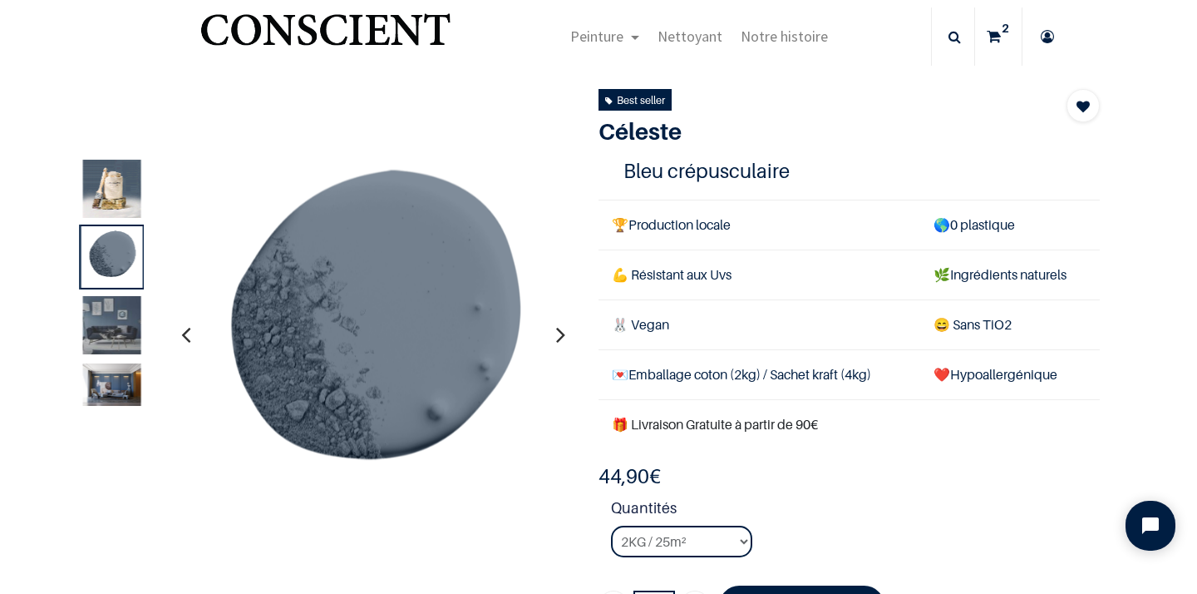
click at [124, 319] on img at bounding box center [112, 325] width 58 height 58
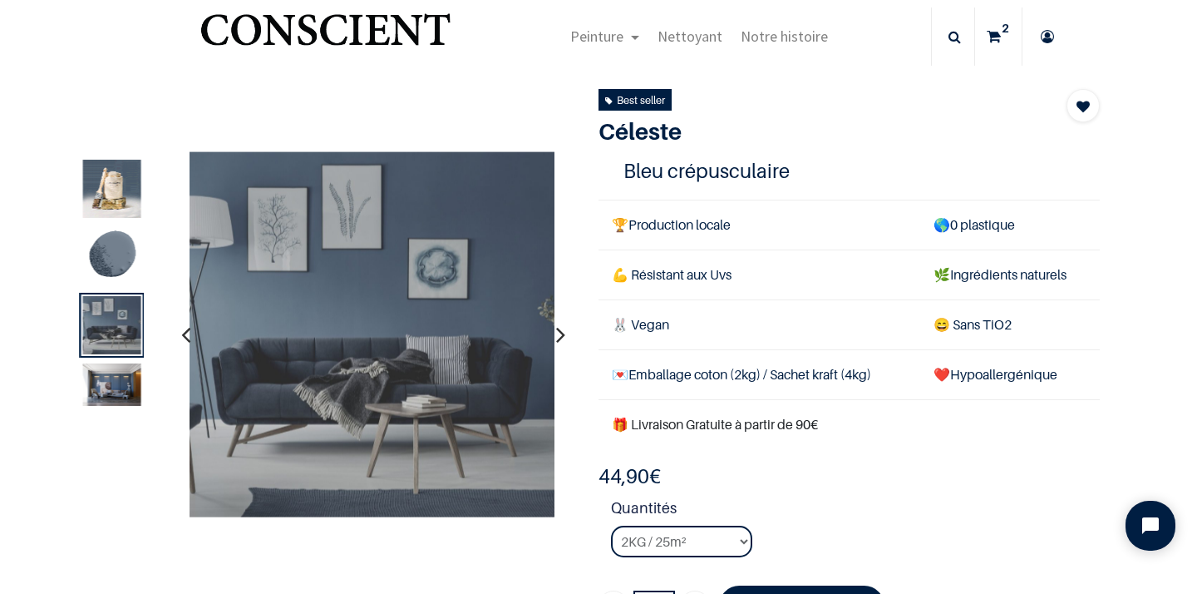
click at [127, 195] on img at bounding box center [112, 189] width 58 height 58
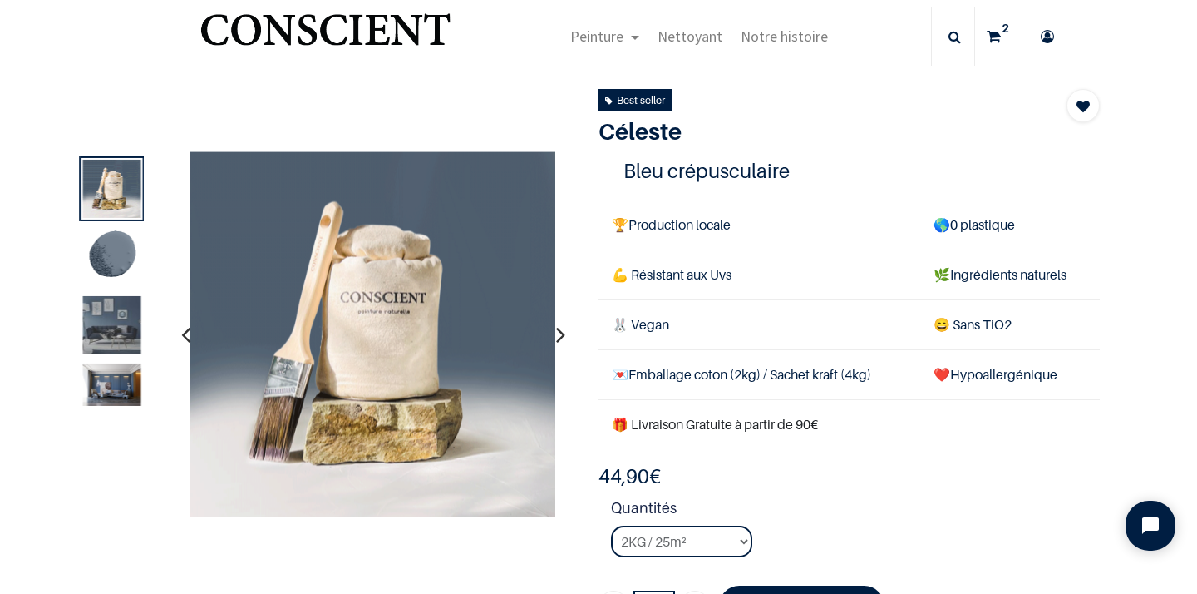
click at [124, 271] on img at bounding box center [112, 257] width 58 height 58
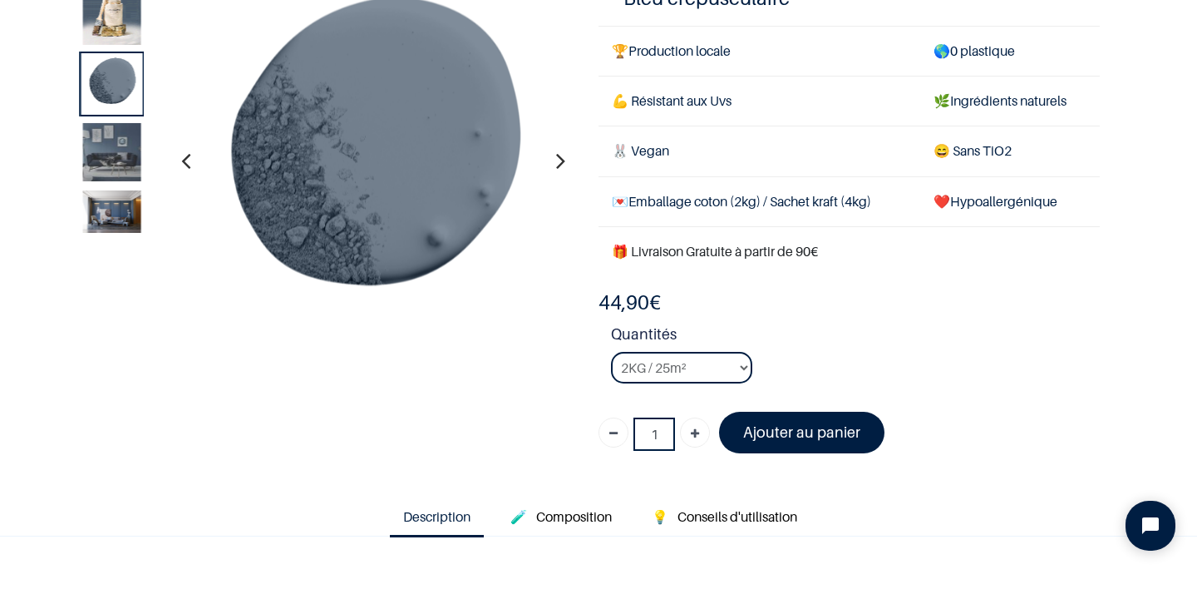
scroll to position [116, 0]
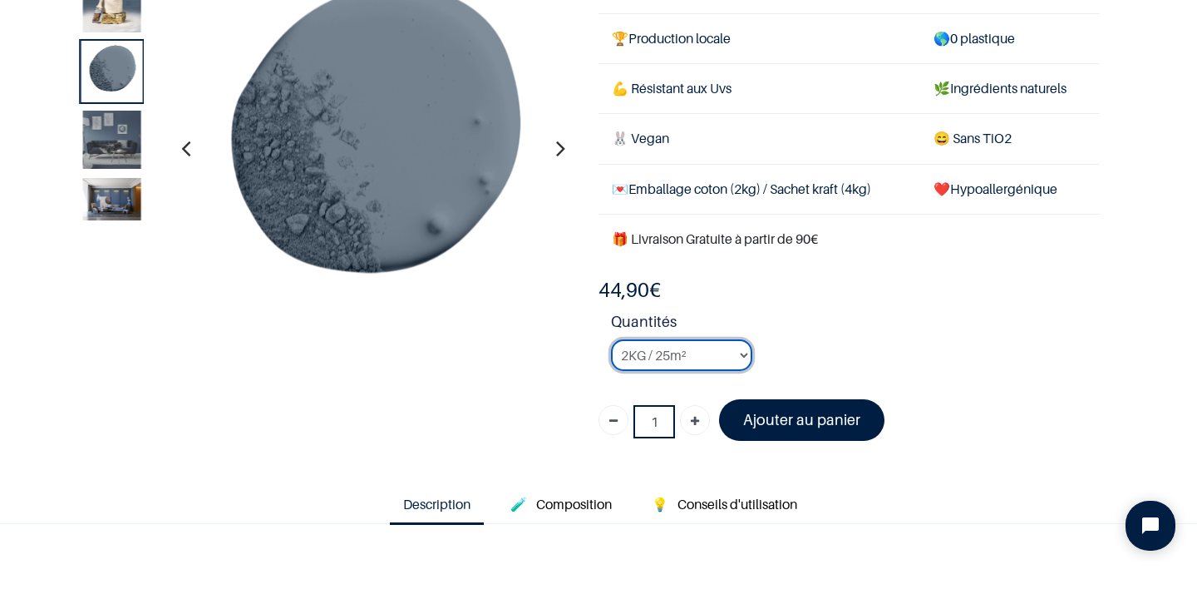
click at [714, 353] on select "2KG / 25m² 4KG / 50m² 8KG / 100m² Testeur" at bounding box center [681, 355] width 141 height 32
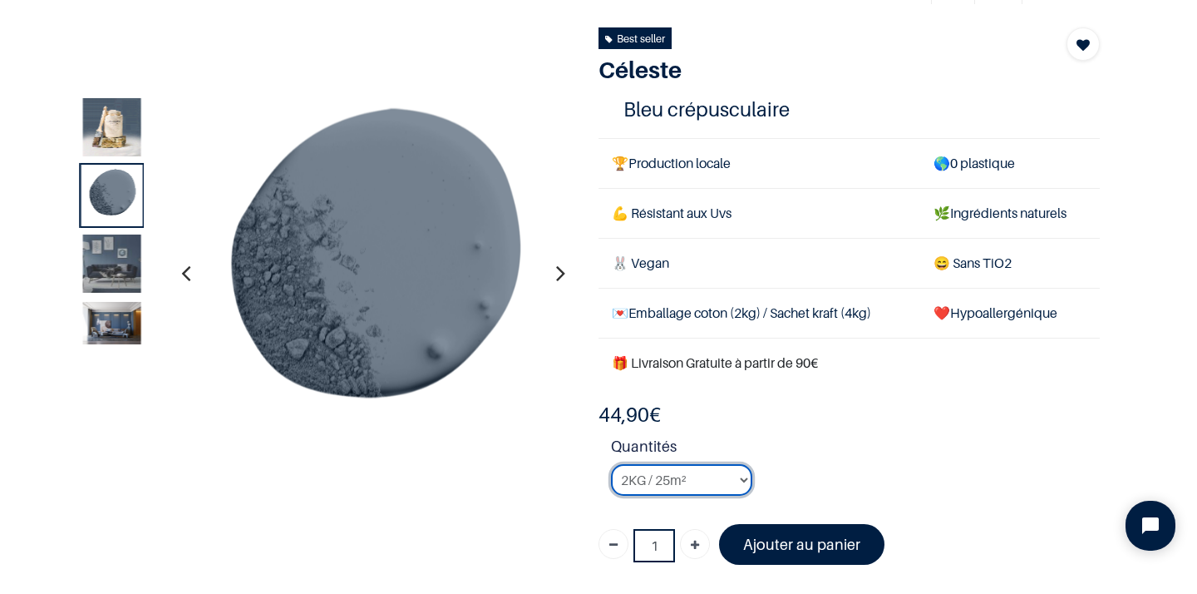
scroll to position [97, 0]
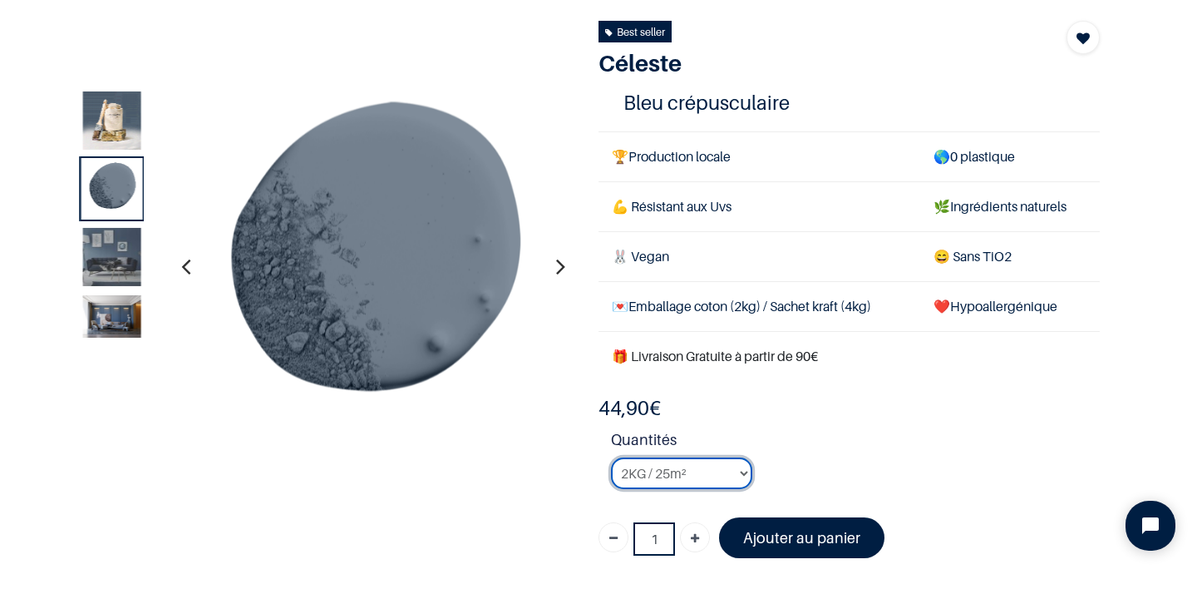
click at [743, 471] on select "2KG / 25m² 4KG / 50m² 8KG / 100m² Testeur" at bounding box center [681, 473] width 141 height 32
select select "118"
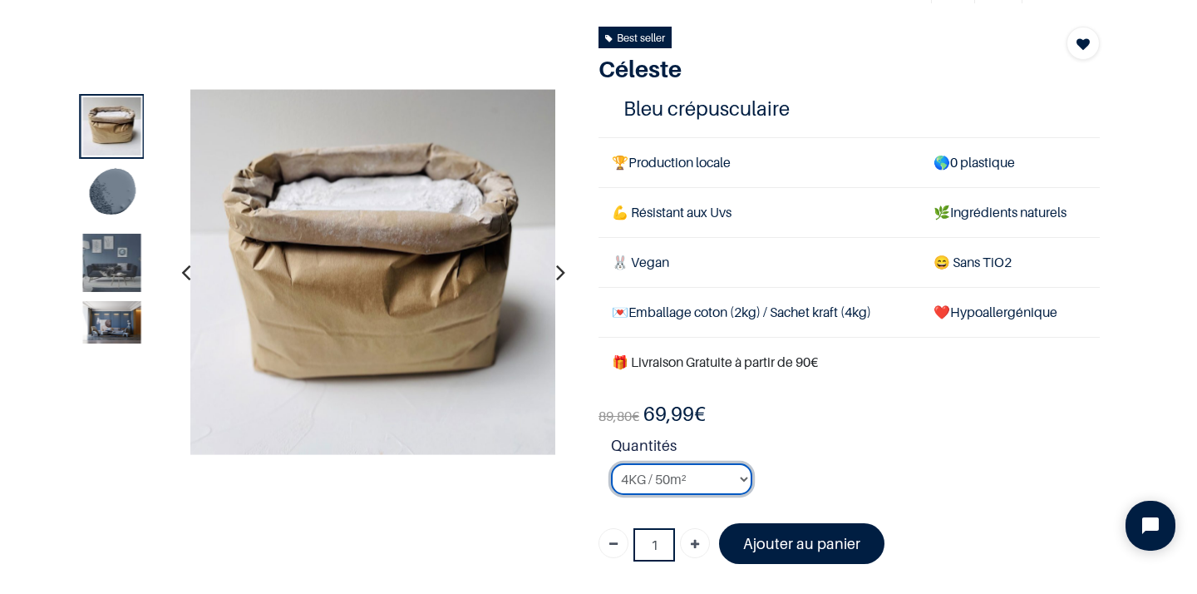
scroll to position [96, 0]
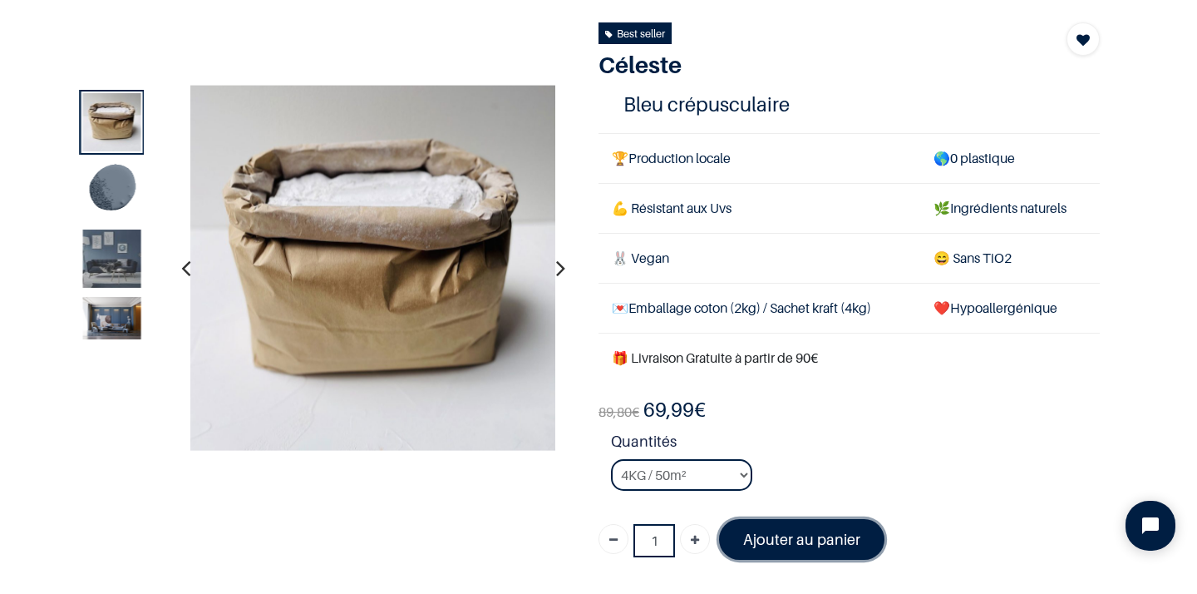
click at [812, 542] on font "Ajouter au panier" at bounding box center [801, 538] width 117 height 17
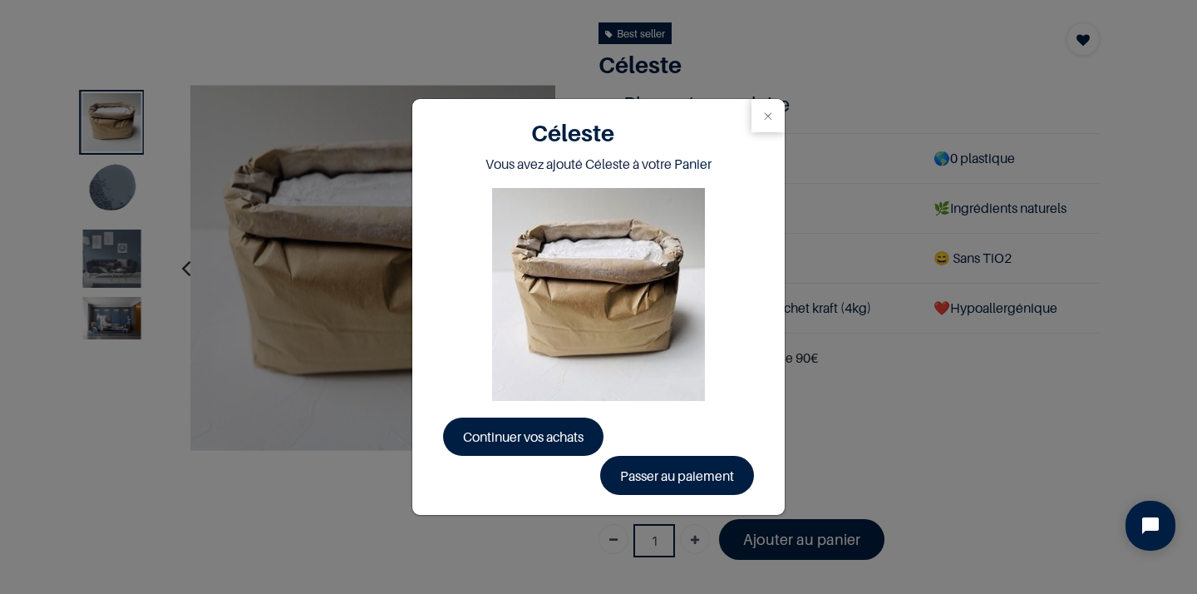
click at [840, 456] on div "Céleste Vous avez ajouté Céleste à votre Panier Continuer vos achats Passer au …" at bounding box center [598, 297] width 1197 height 594
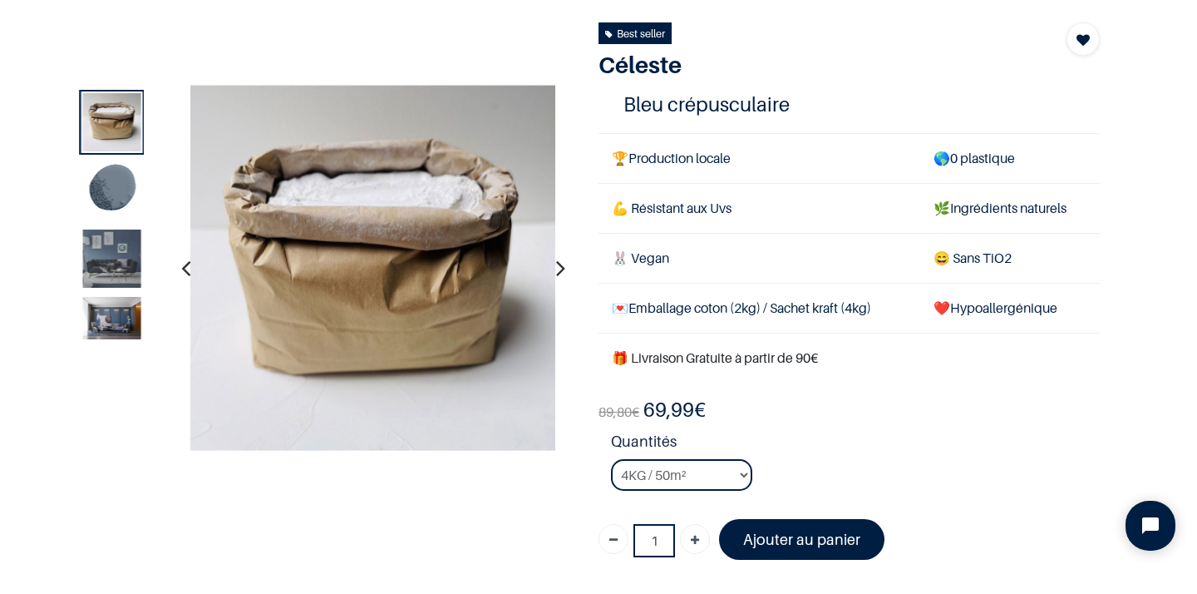
scroll to position [0, 0]
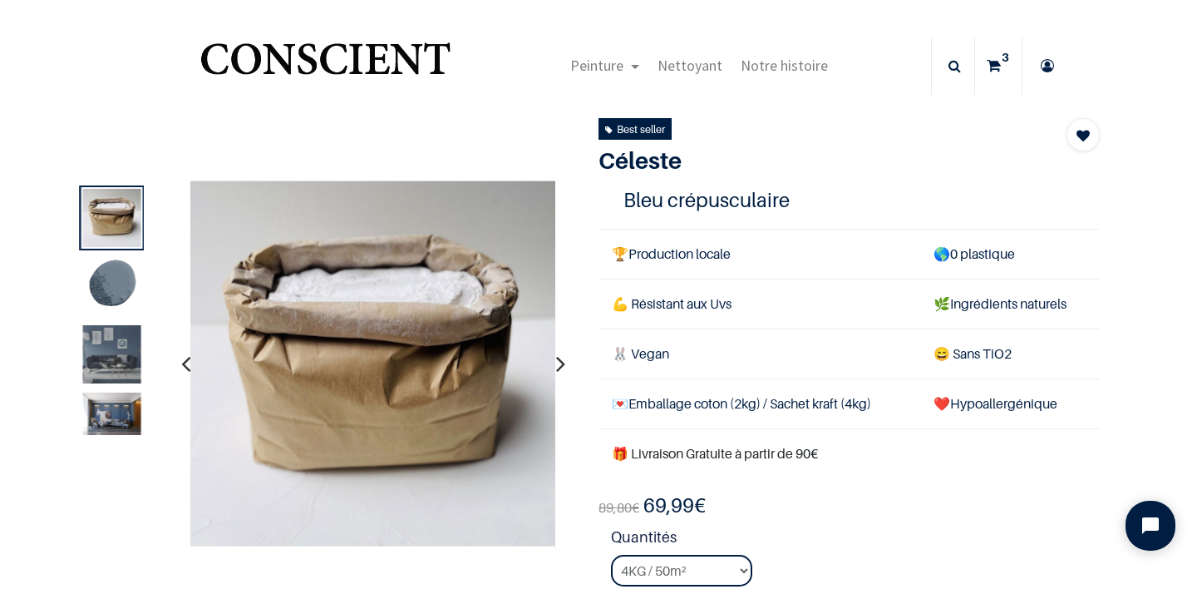
click at [1001, 66] on link "3" at bounding box center [998, 66] width 47 height 58
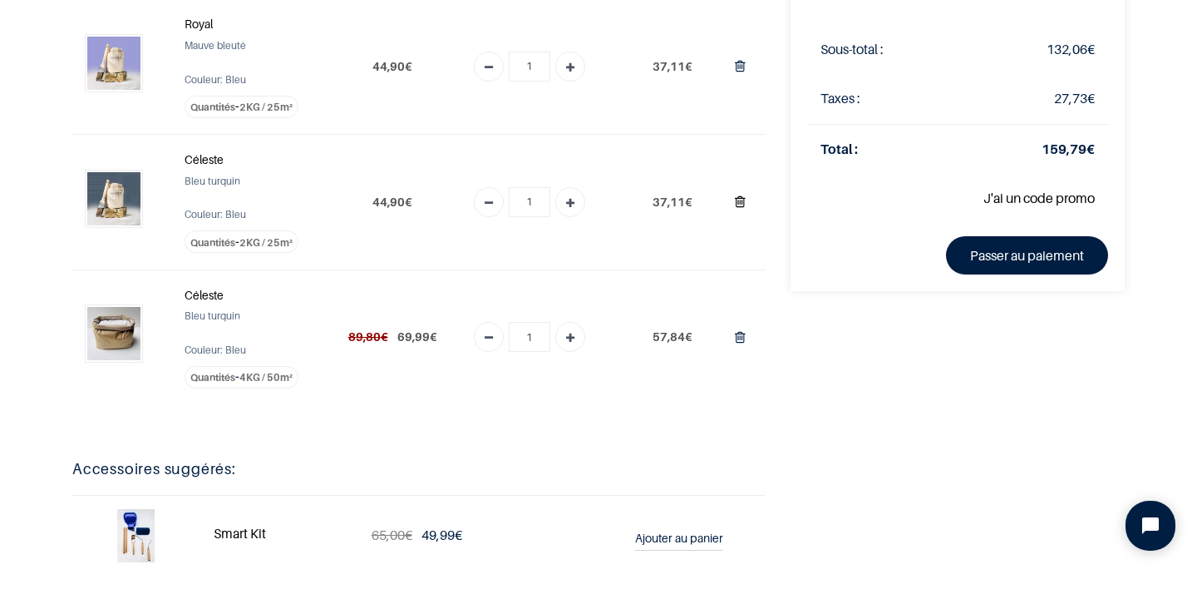
click at [742, 205] on icon "Supprimer du panier" at bounding box center [740, 201] width 11 height 22
type input "0"
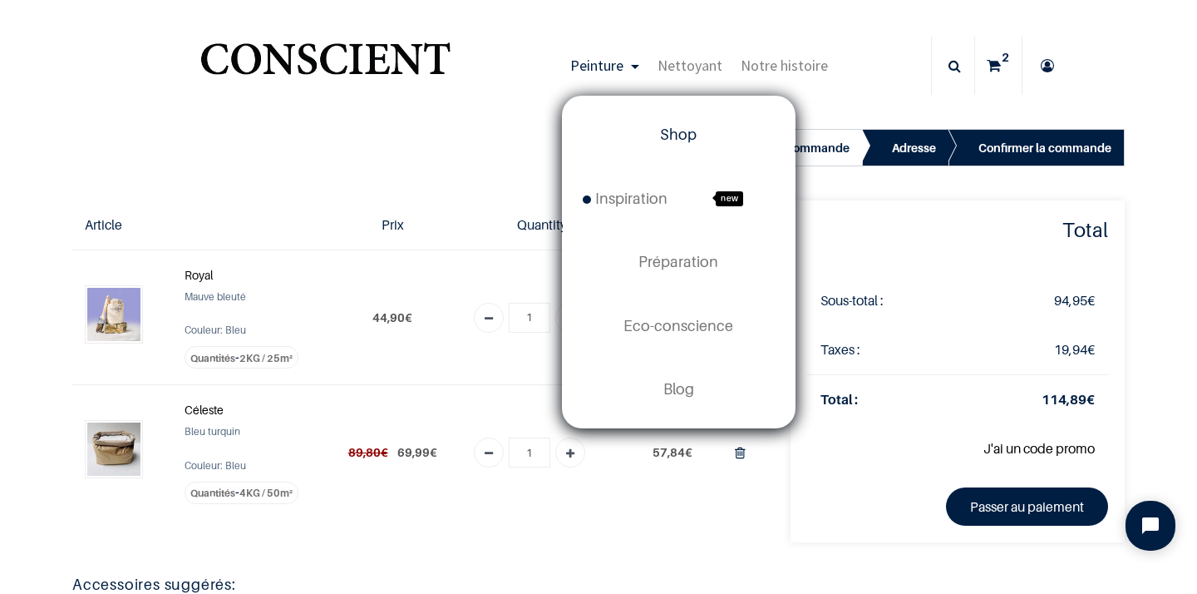
click at [685, 140] on span "Shop" at bounding box center [678, 134] width 37 height 17
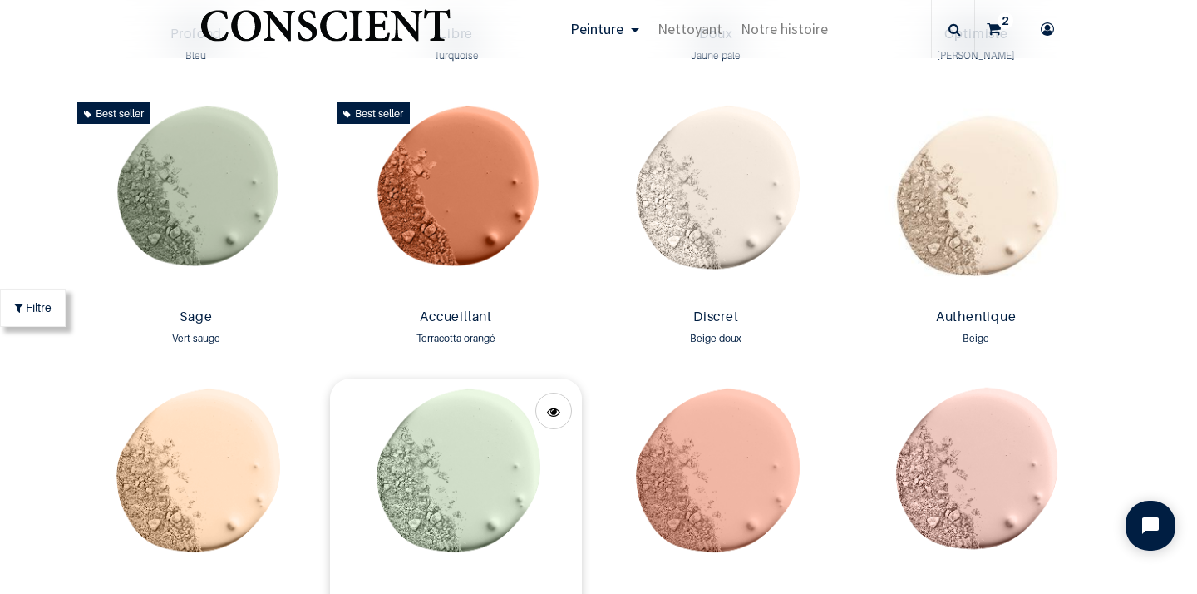
scroll to position [1388, 0]
click at [225, 211] on img at bounding box center [197, 199] width 252 height 206
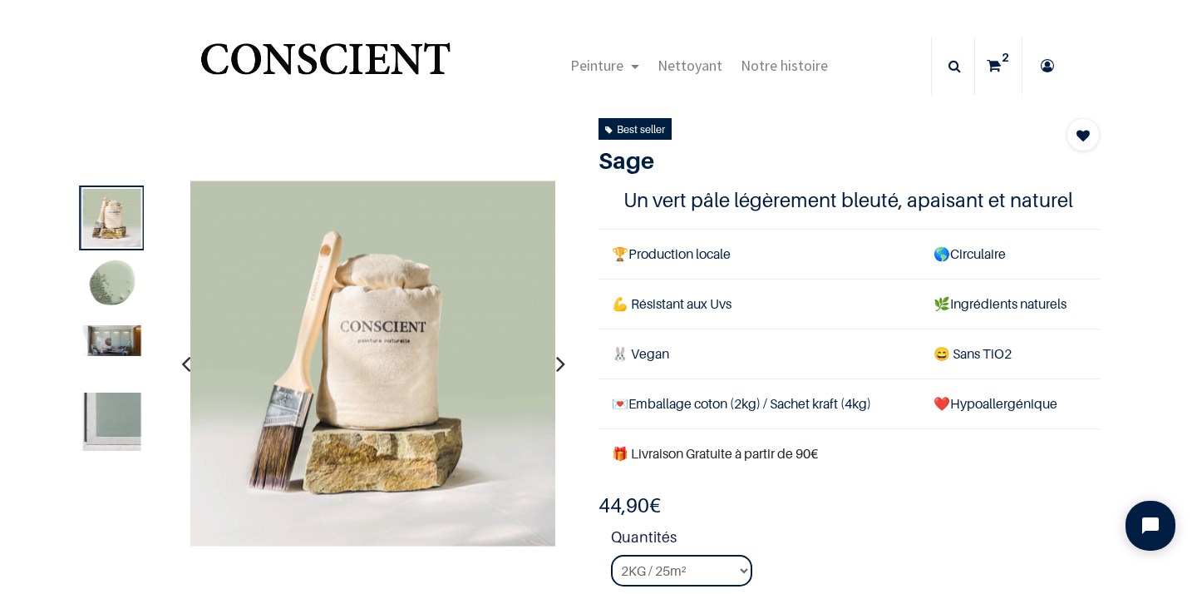
scroll to position [57, 0]
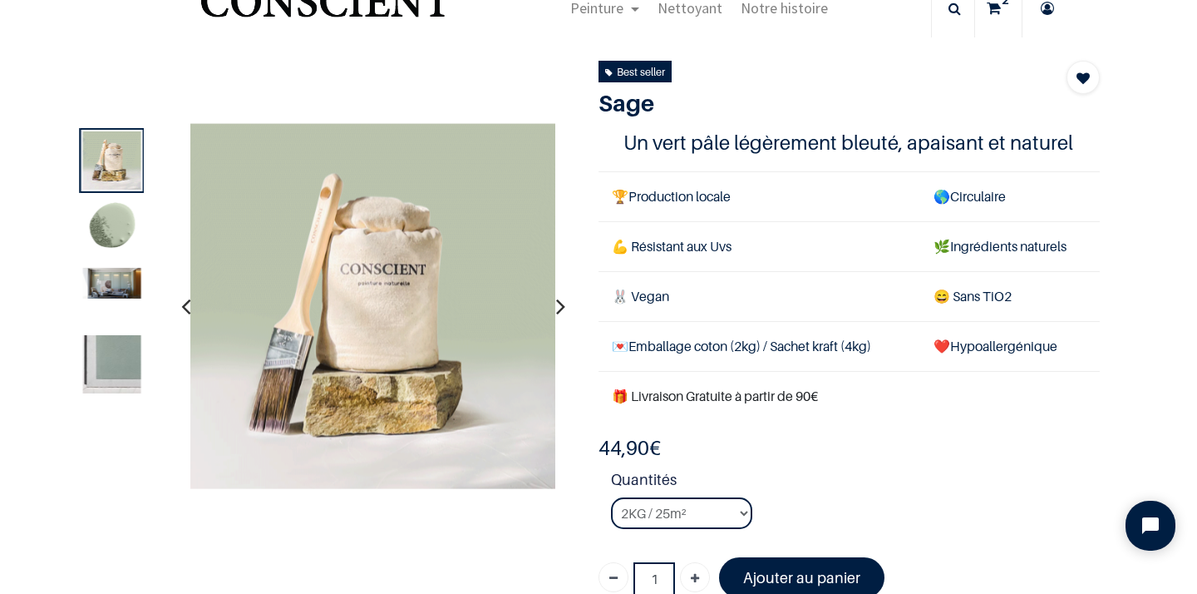
click at [560, 305] on icon "button" at bounding box center [560, 306] width 9 height 45
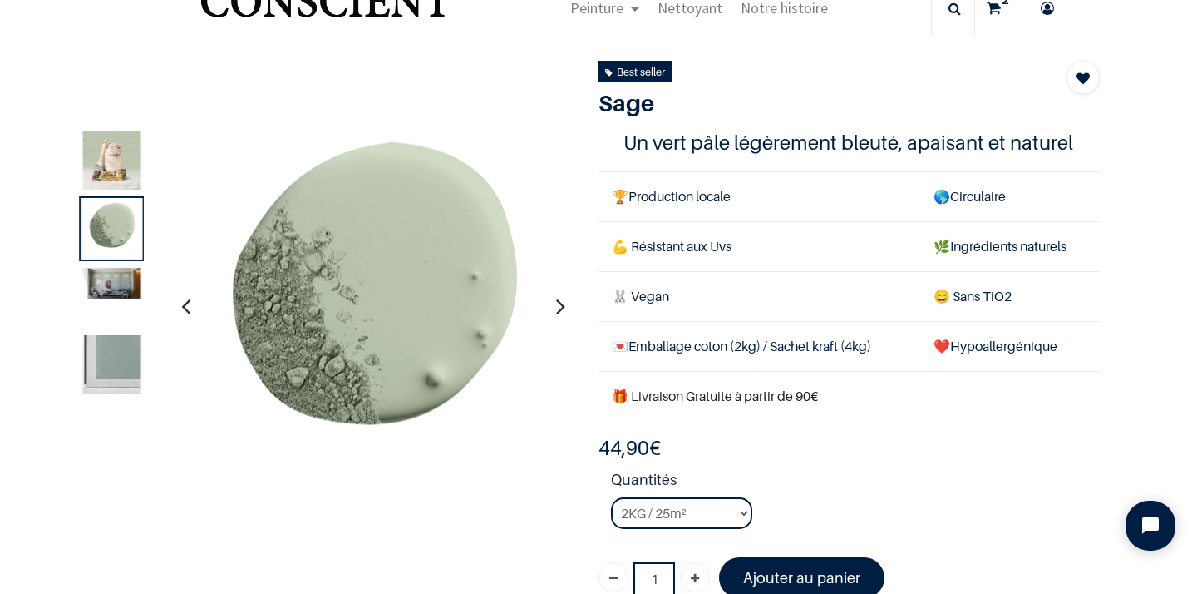
click at [560, 305] on icon "button" at bounding box center [560, 306] width 9 height 45
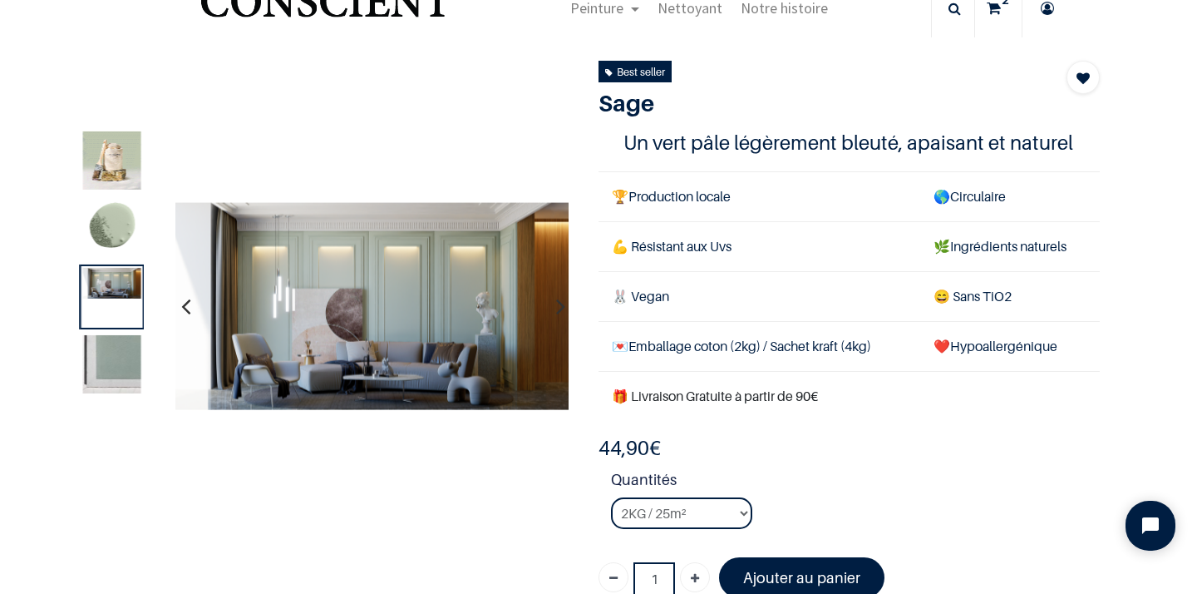
click at [560, 305] on icon "button" at bounding box center [560, 306] width 9 height 45
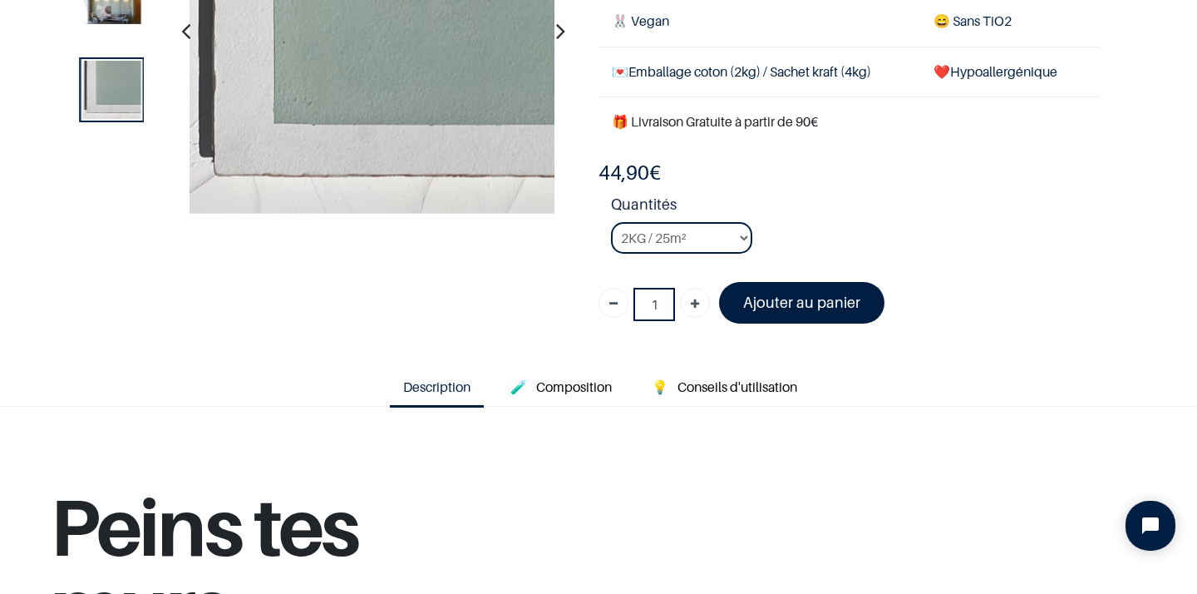
scroll to position [234, 0]
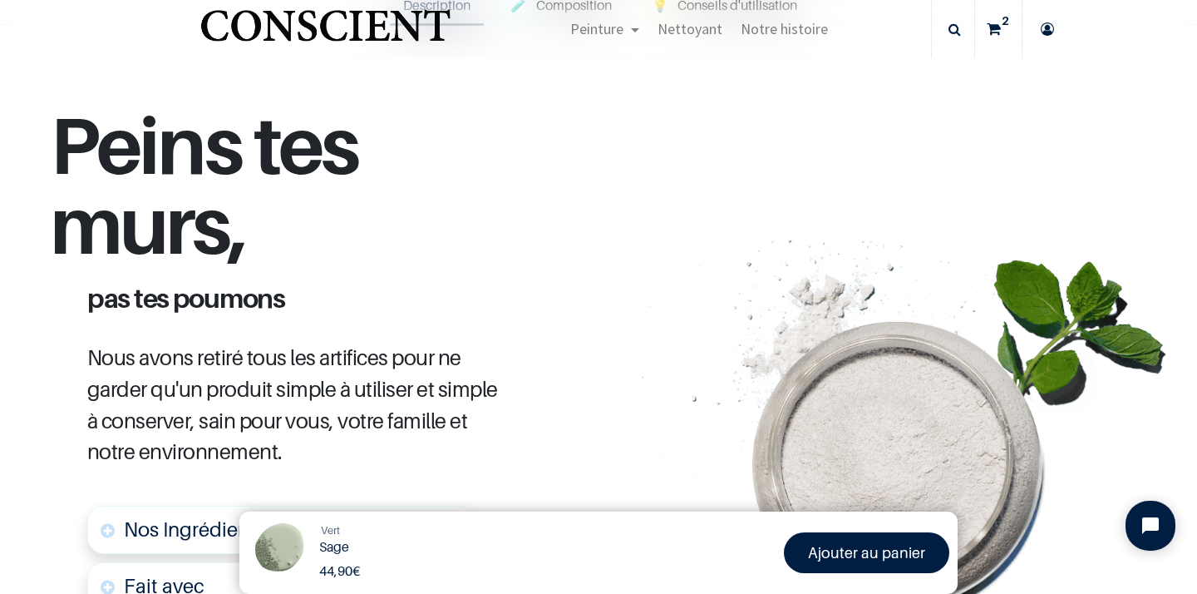
scroll to position [370, 0]
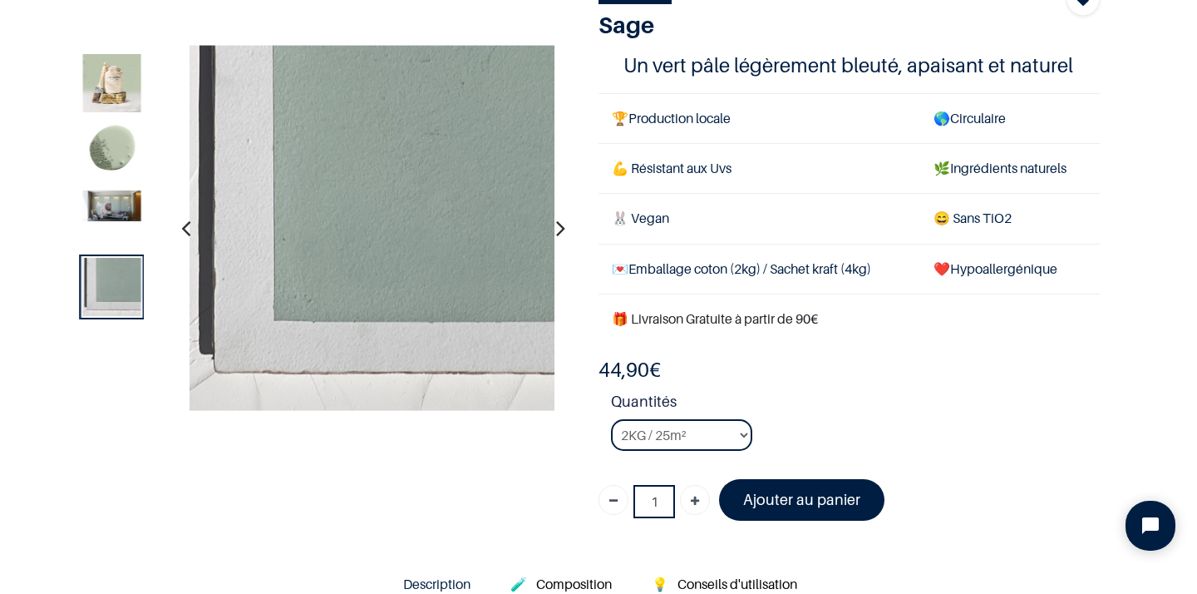
scroll to position [121, 0]
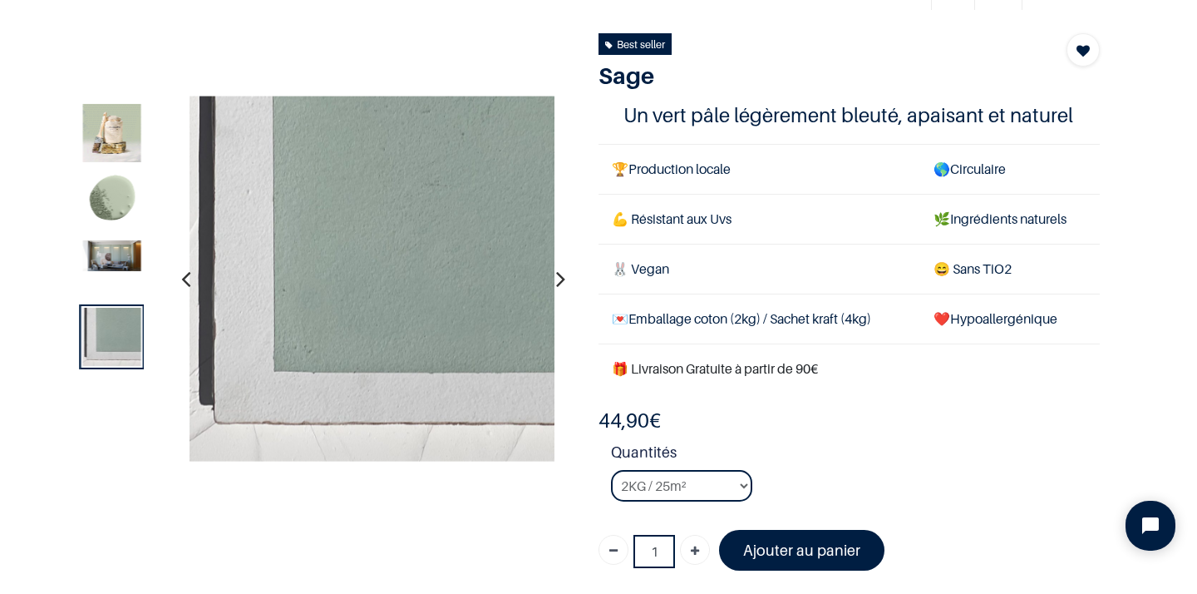
scroll to position [86, 0]
click at [735, 483] on select "2KG / 25m² 4KG / 50m² 8KG / 100m² Testeur" at bounding box center [681, 485] width 141 height 32
select select "17"
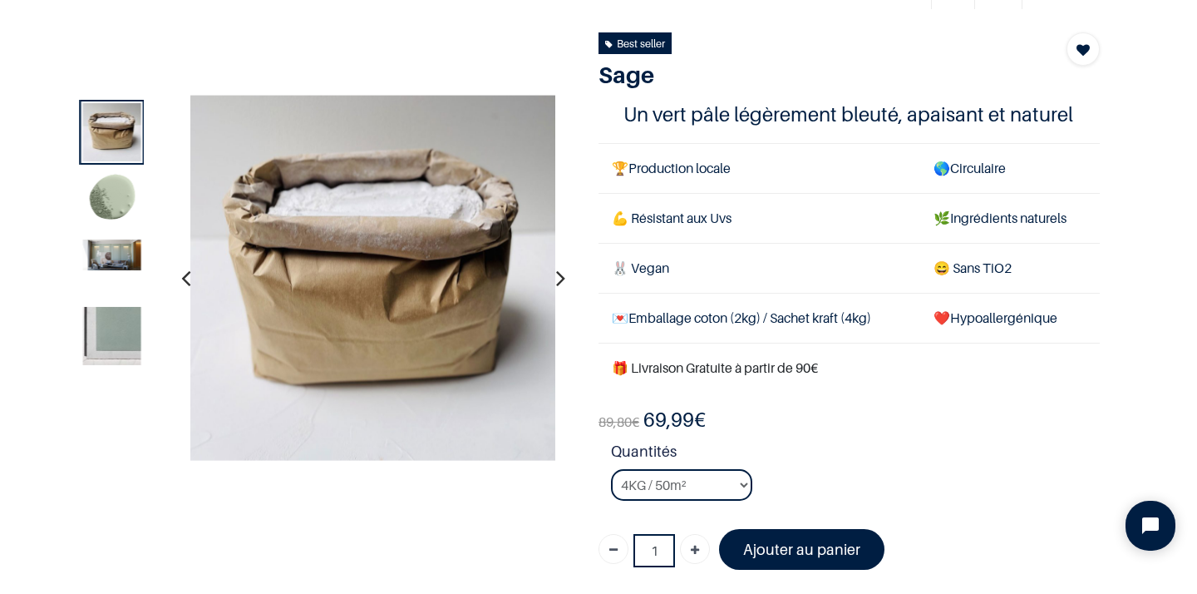
click at [127, 322] on img at bounding box center [112, 337] width 58 height 58
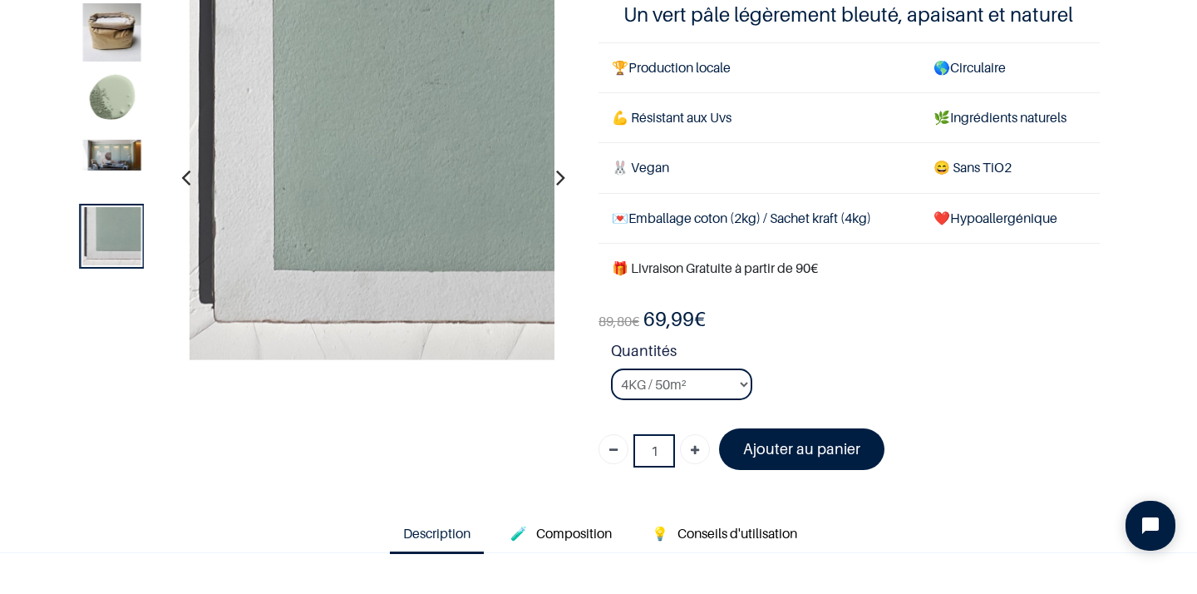
scroll to position [131, 0]
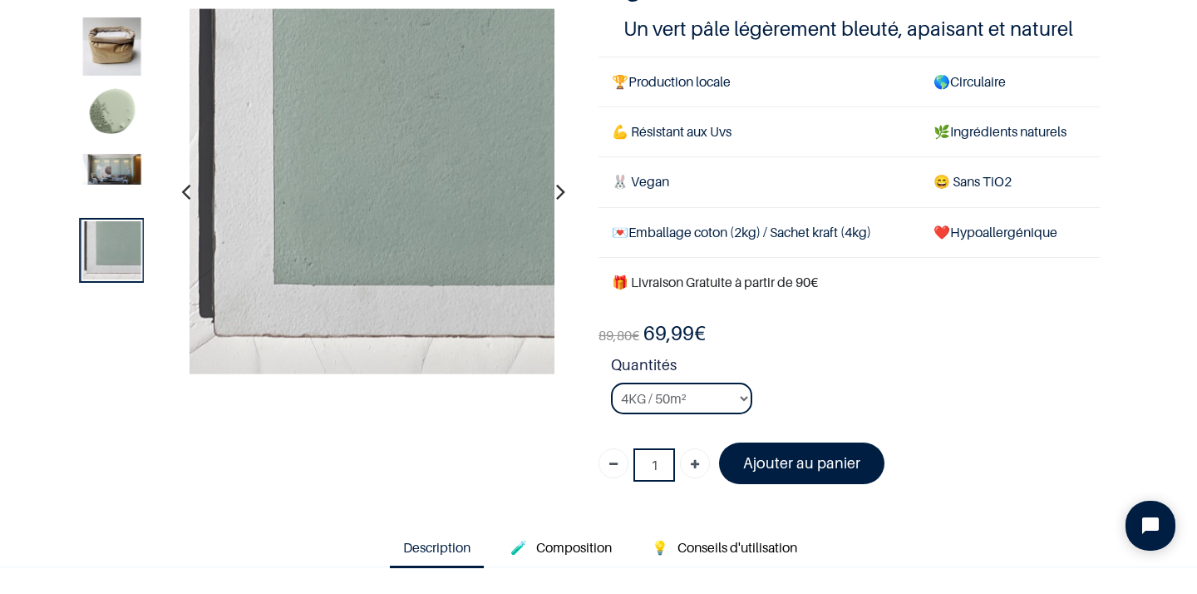
scroll to position [126, 0]
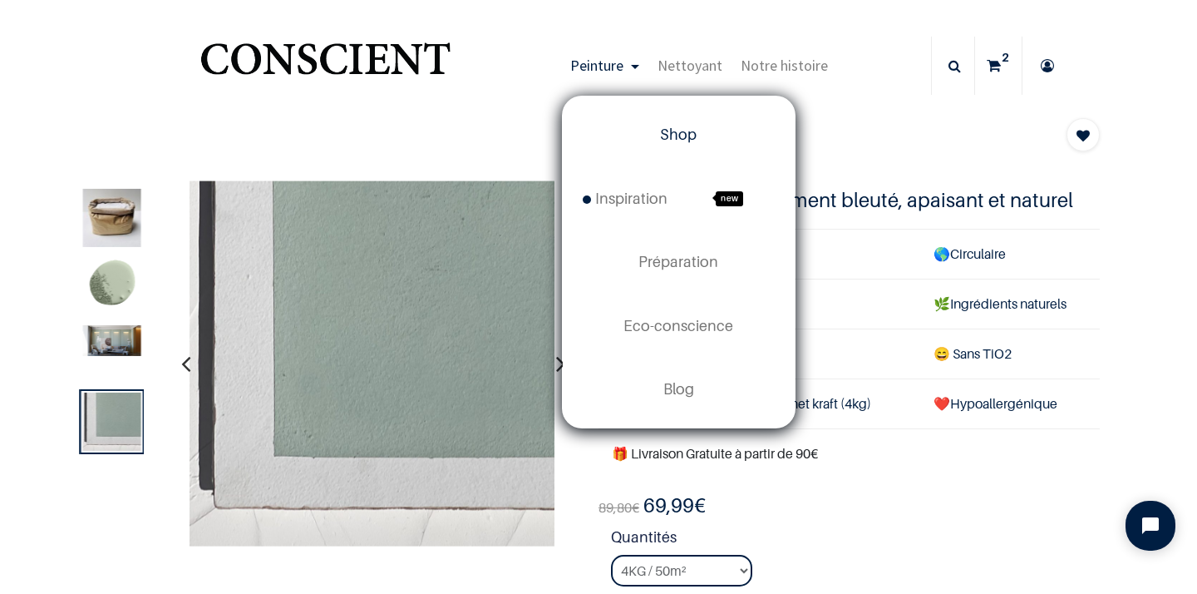
click at [678, 136] on span "Shop" at bounding box center [678, 134] width 37 height 17
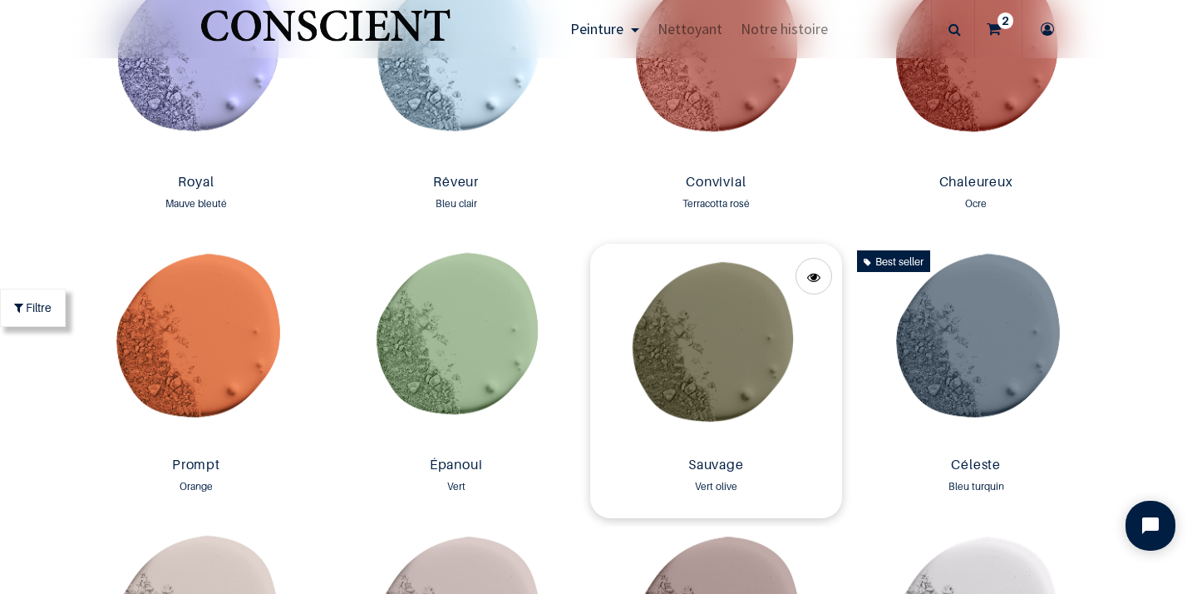
scroll to position [2110, 0]
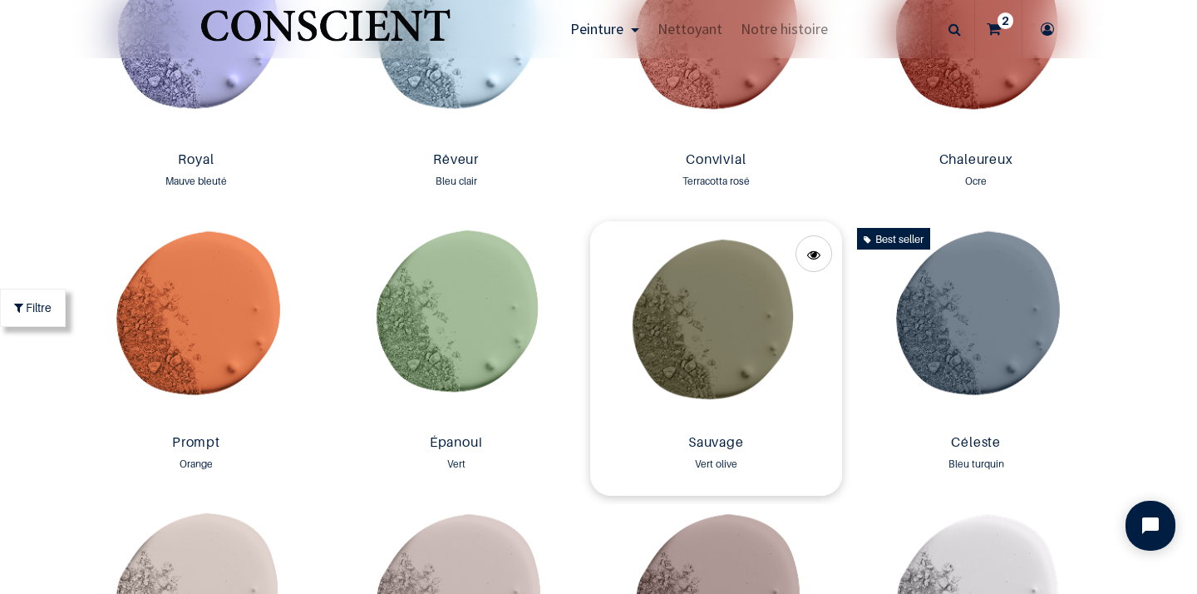
click at [728, 354] on img at bounding box center [716, 324] width 252 height 206
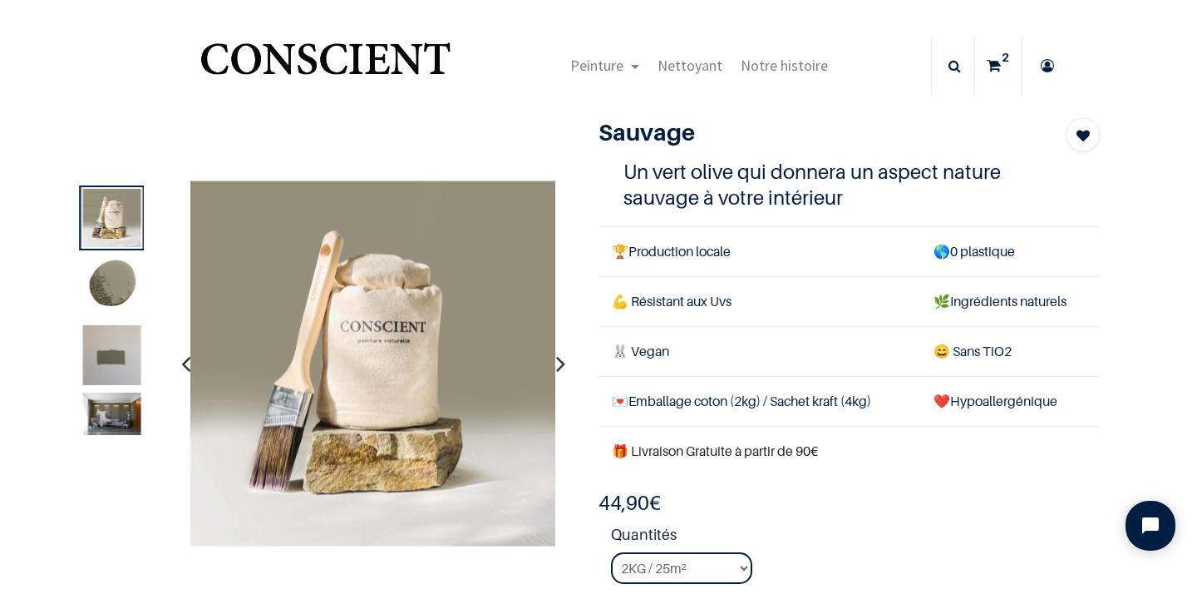
click at [111, 366] on img at bounding box center [112, 363] width 58 height 77
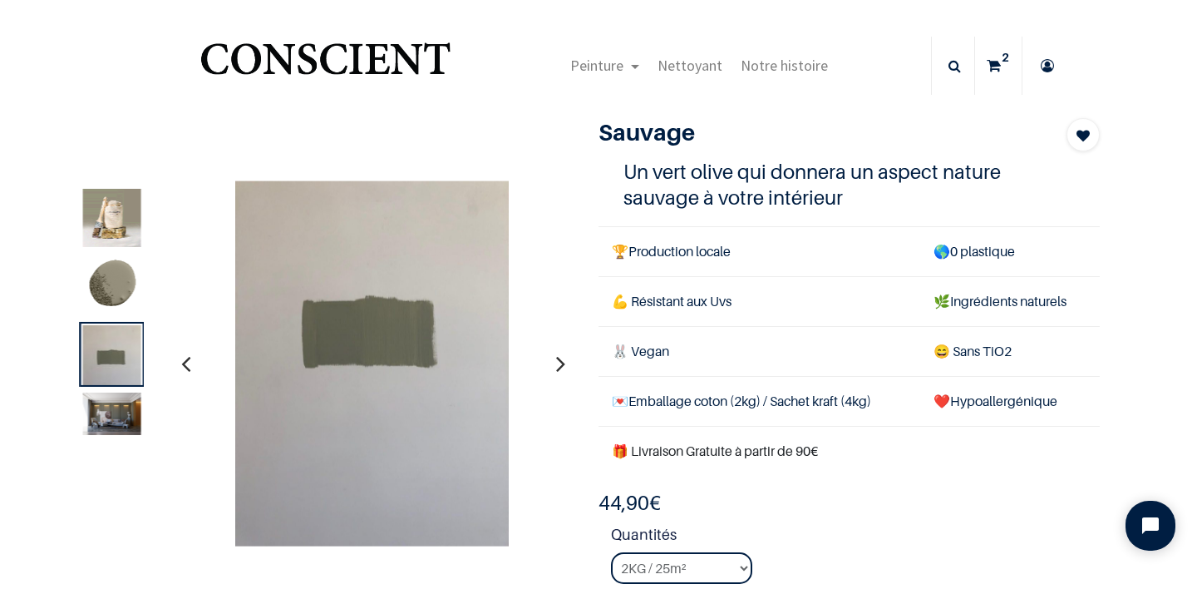
click at [187, 367] on icon "button" at bounding box center [185, 363] width 9 height 45
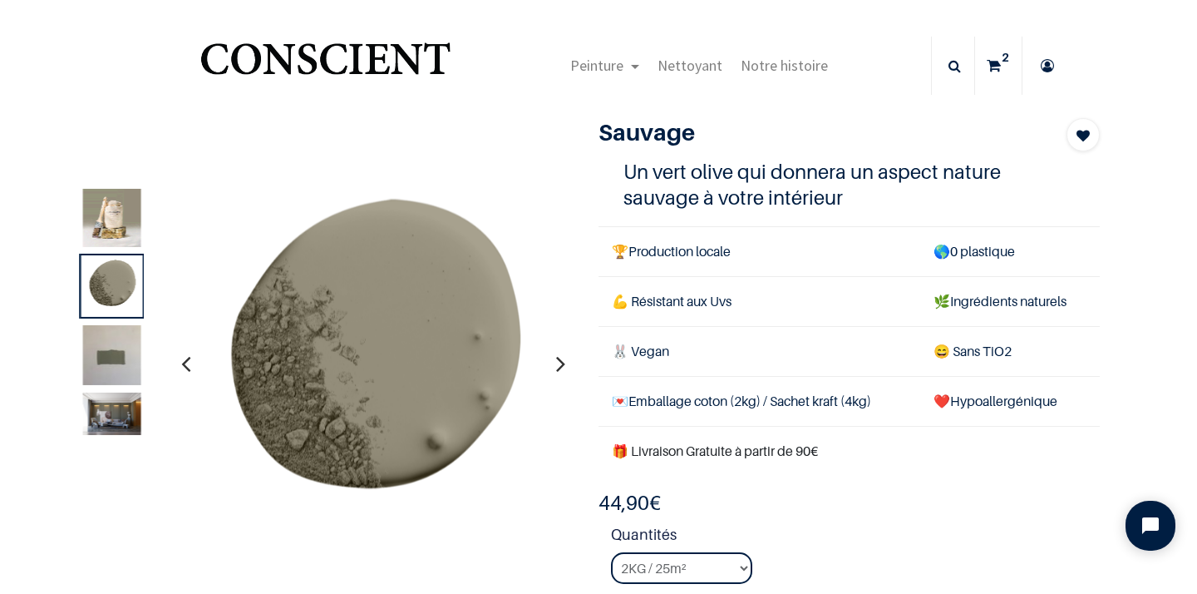
click at [115, 366] on img at bounding box center [112, 363] width 58 height 77
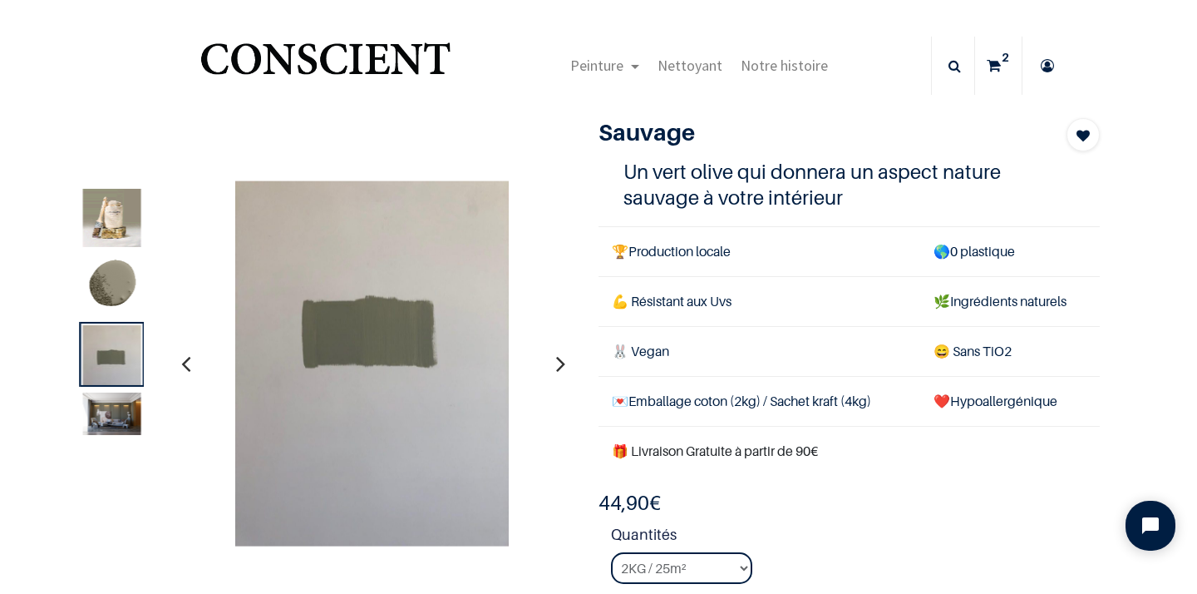
click at [122, 428] on img at bounding box center [112, 414] width 58 height 42
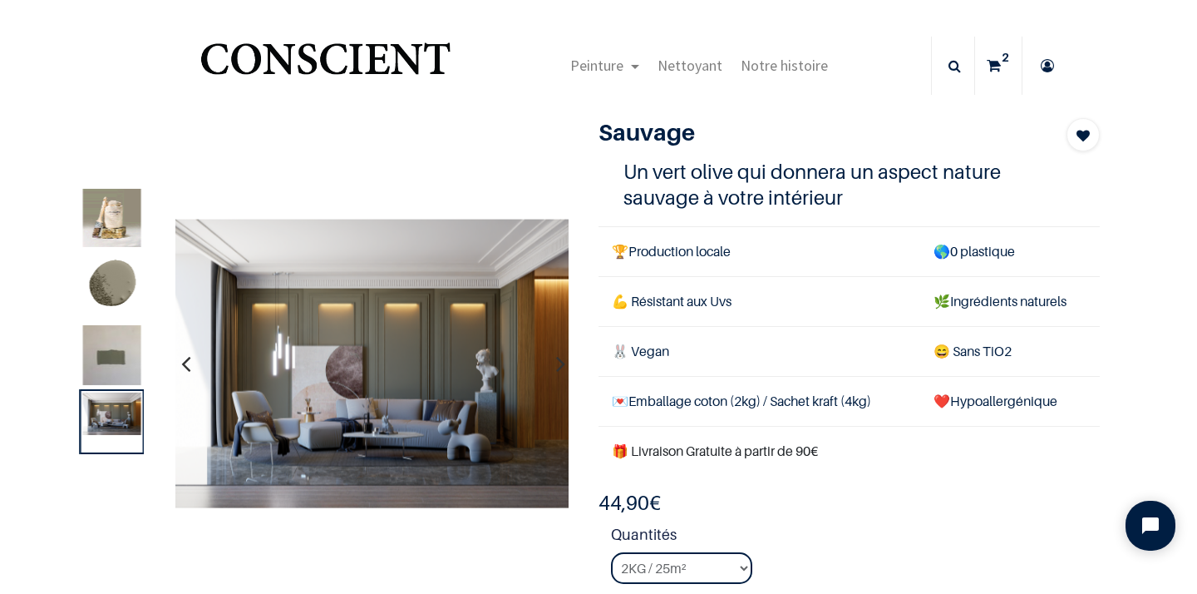
click at [118, 221] on img at bounding box center [112, 218] width 58 height 58
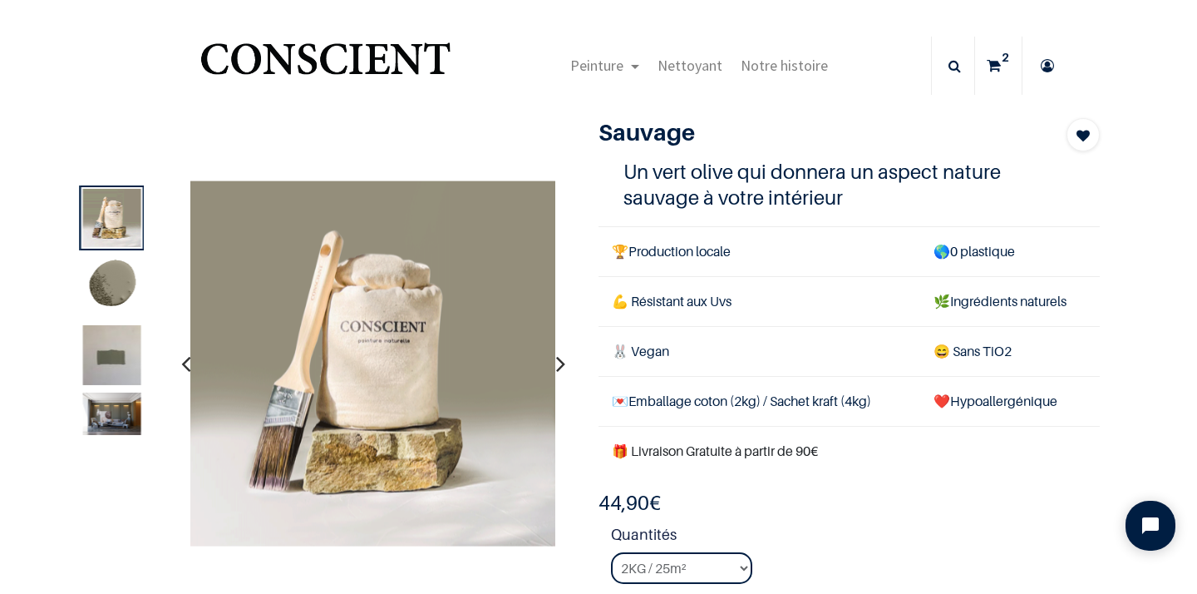
click at [114, 280] on img at bounding box center [112, 286] width 58 height 58
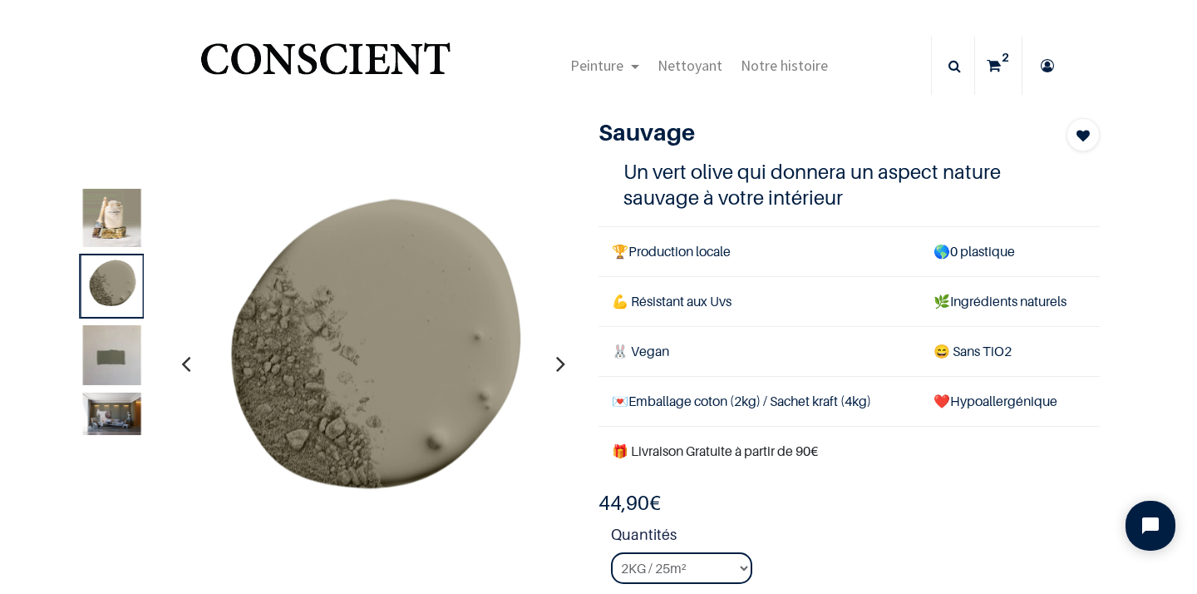
click at [131, 366] on img at bounding box center [112, 363] width 58 height 77
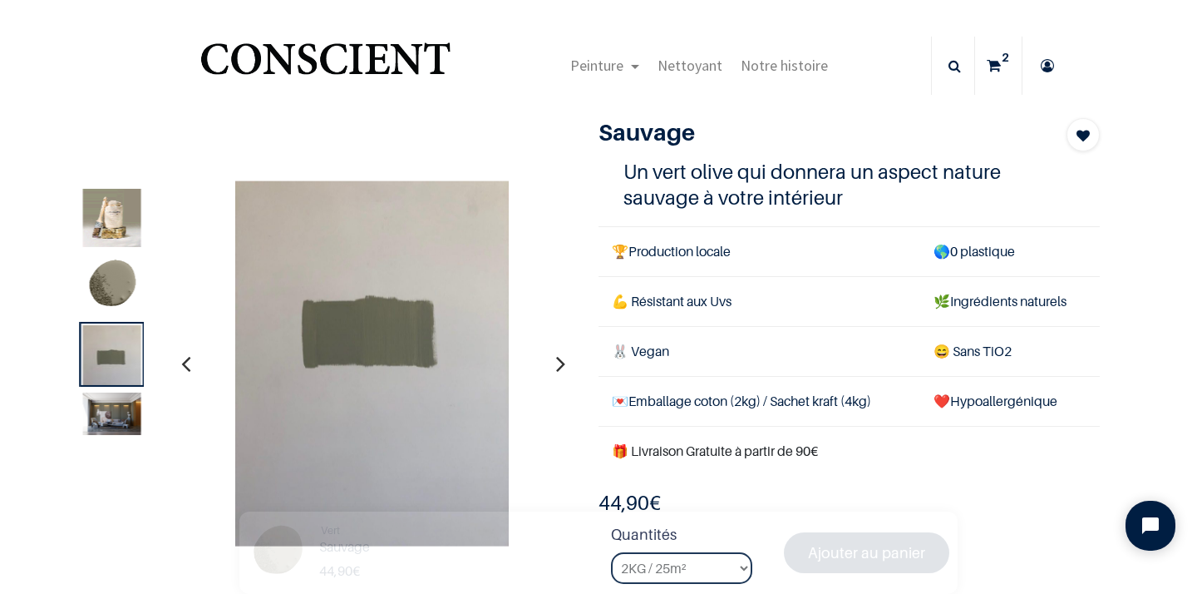
scroll to position [1, 0]
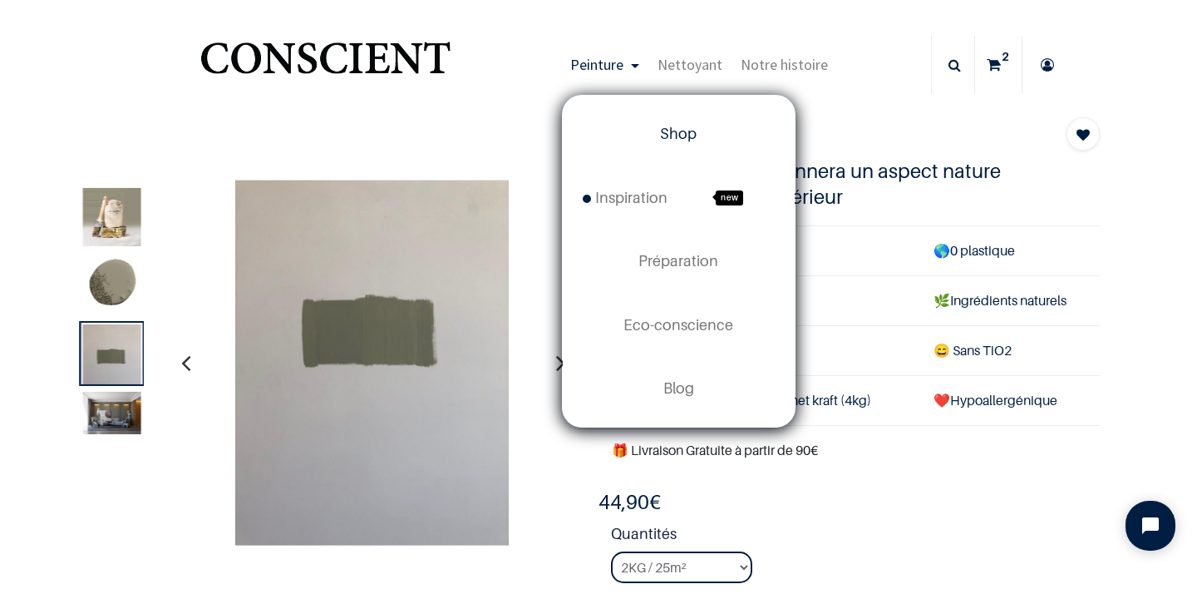
click at [655, 132] on link "Shop" at bounding box center [679, 133] width 232 height 63
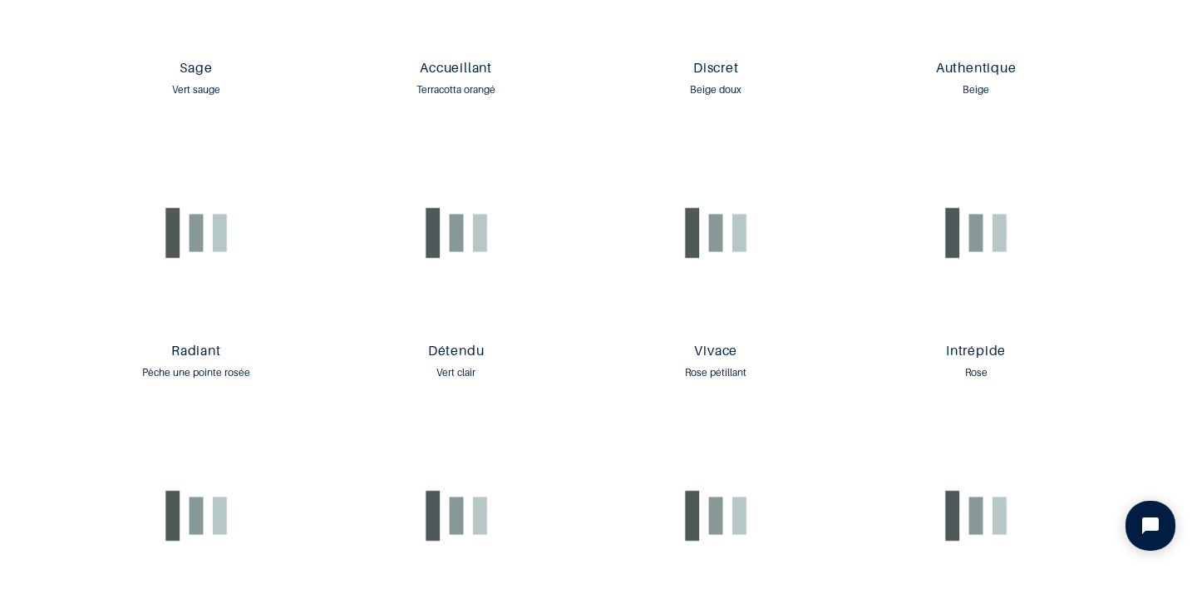
scroll to position [1688, 0]
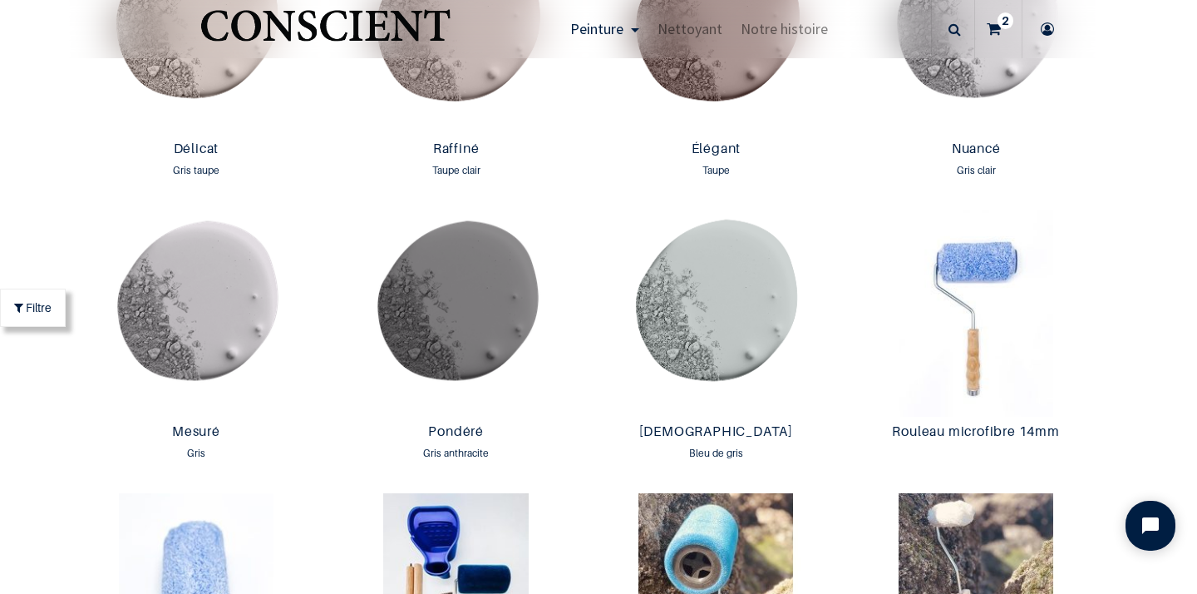
scroll to position [2688, 0]
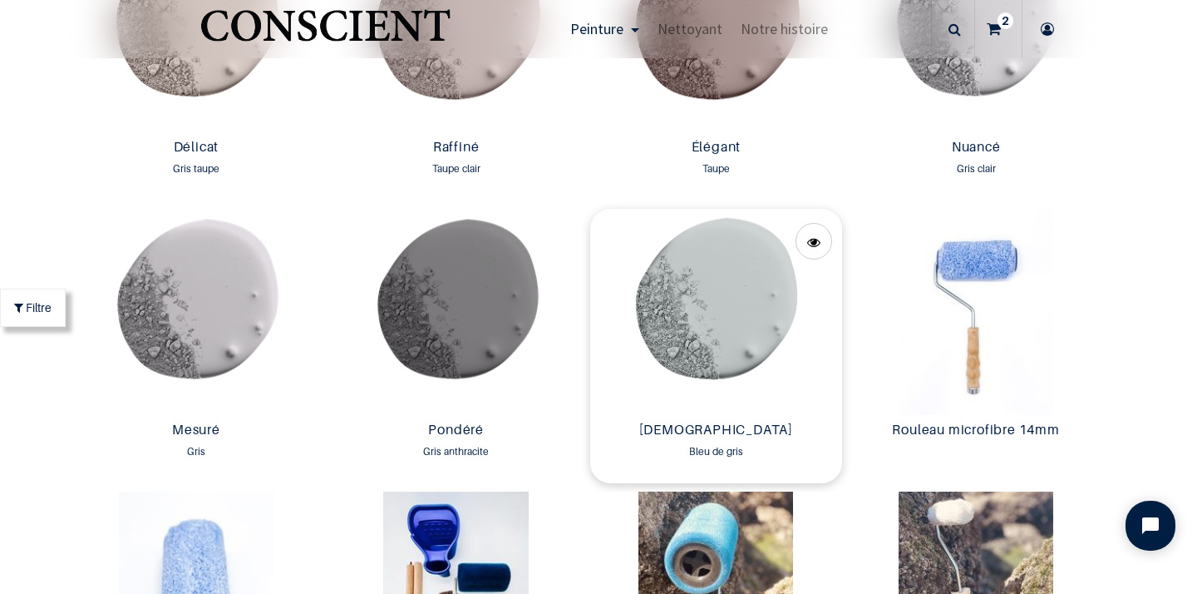
click at [753, 328] on img at bounding box center [716, 312] width 252 height 206
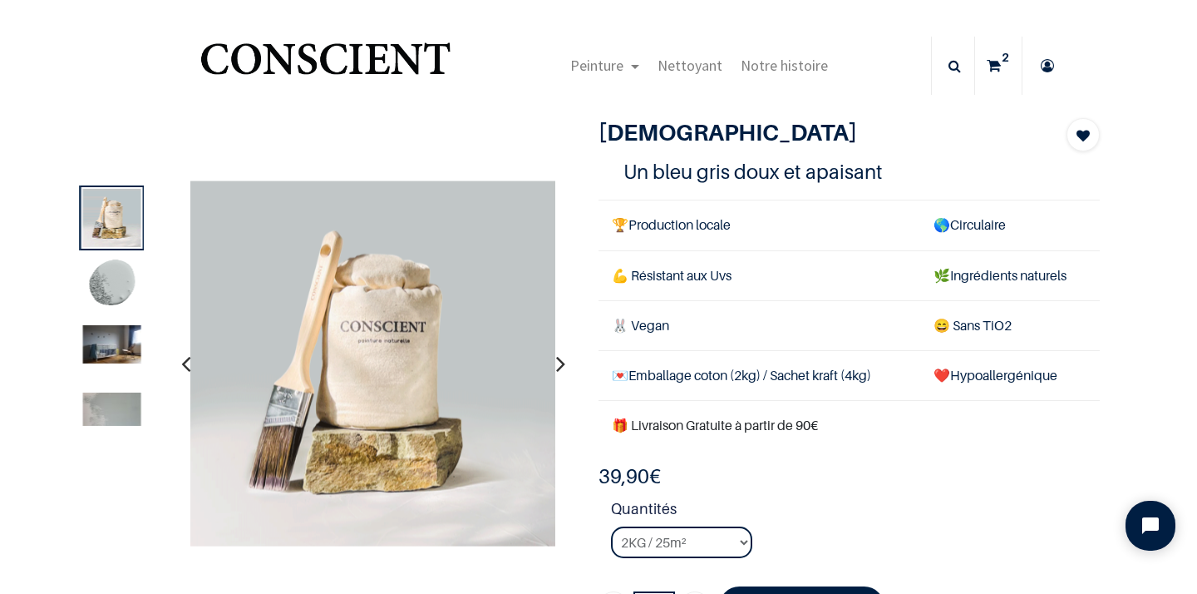
click at [119, 407] on img at bounding box center [112, 409] width 58 height 33
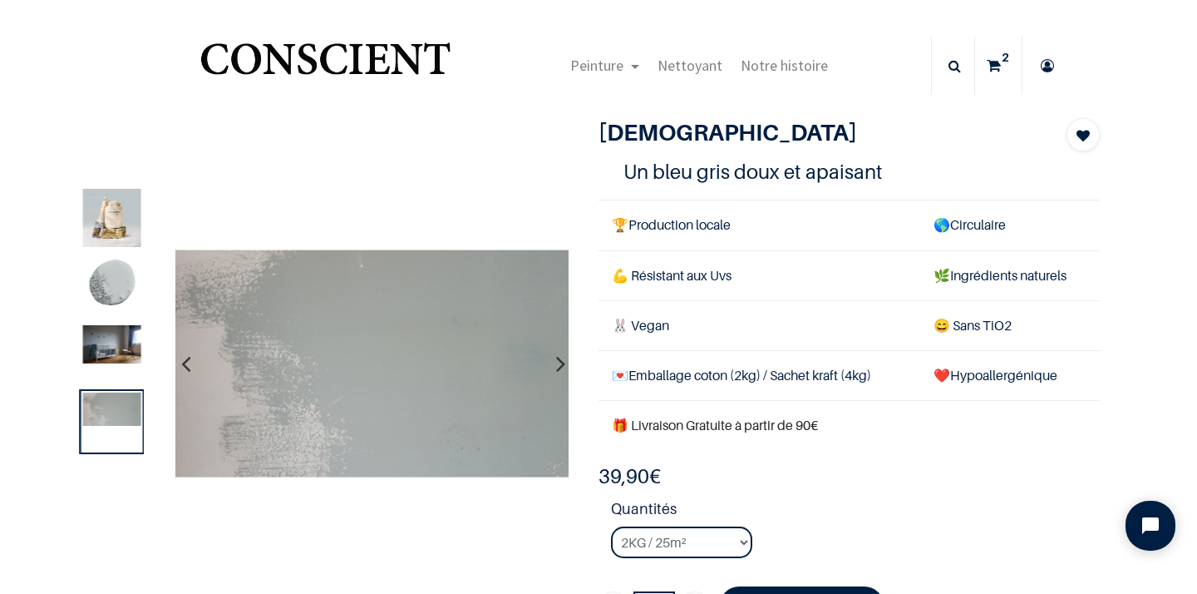
click at [106, 348] on img at bounding box center [112, 344] width 58 height 38
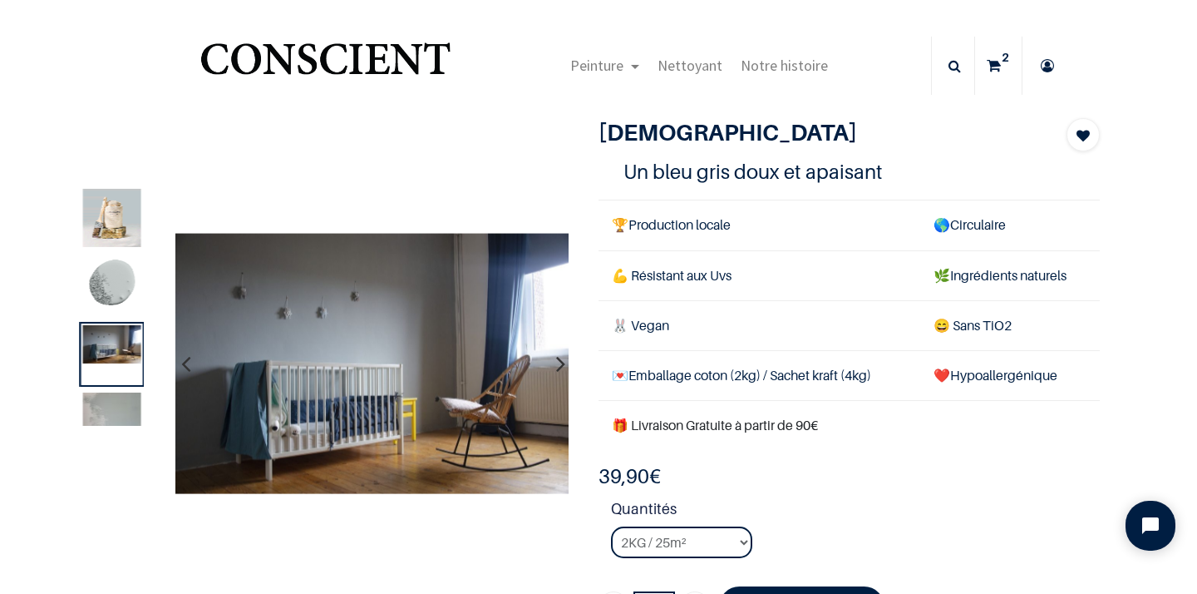
click at [115, 289] on img at bounding box center [112, 286] width 58 height 58
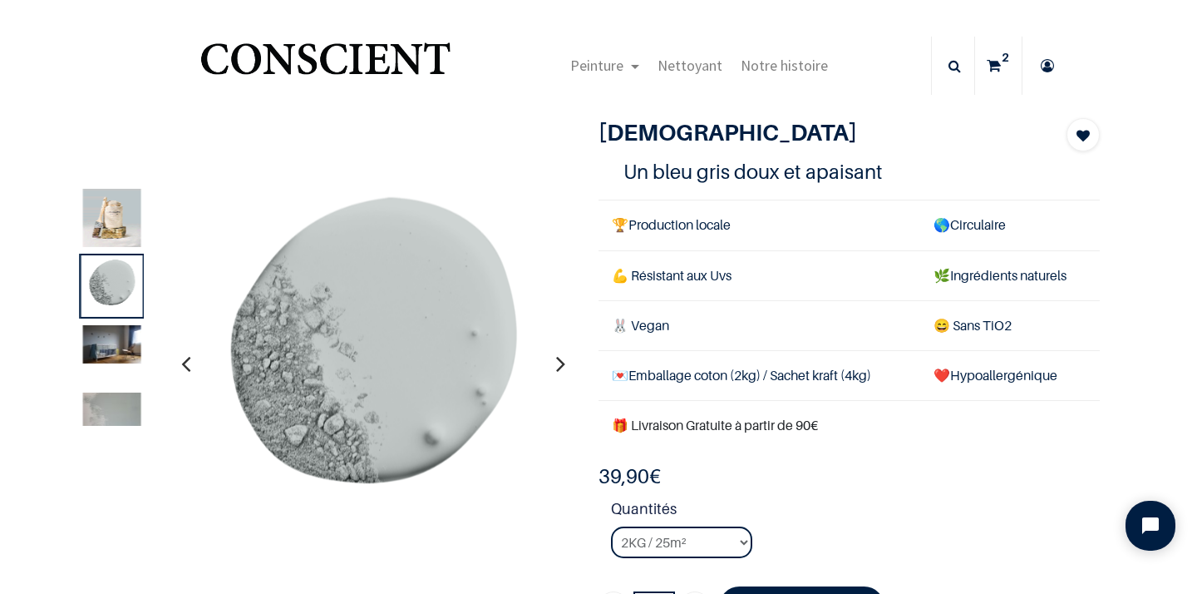
click at [105, 205] on img at bounding box center [112, 218] width 58 height 58
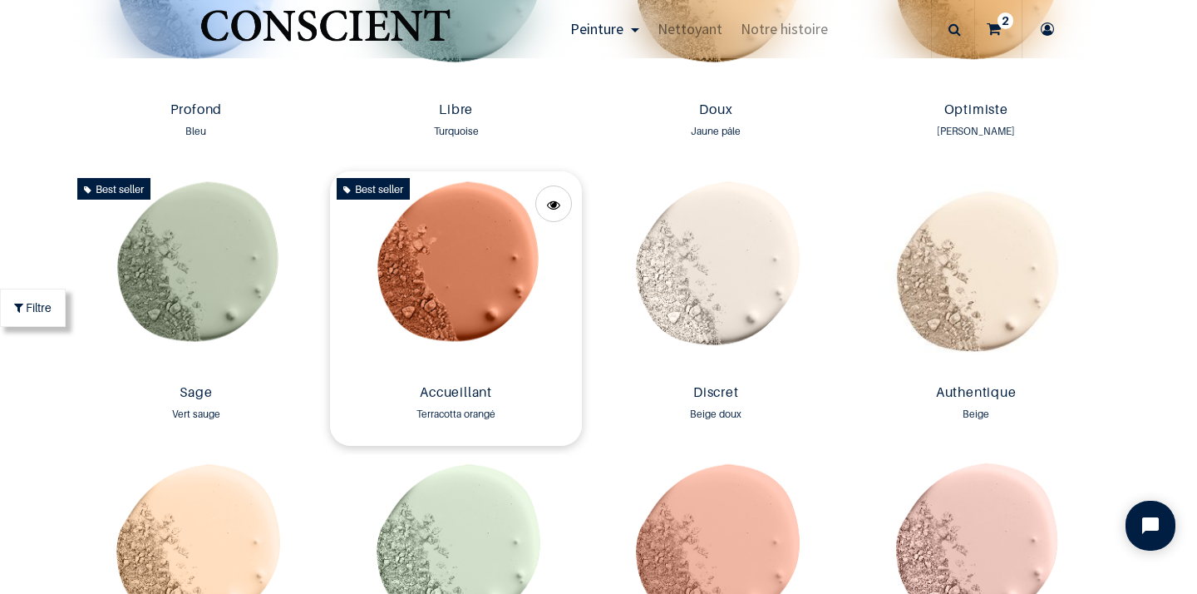
scroll to position [1311, 0]
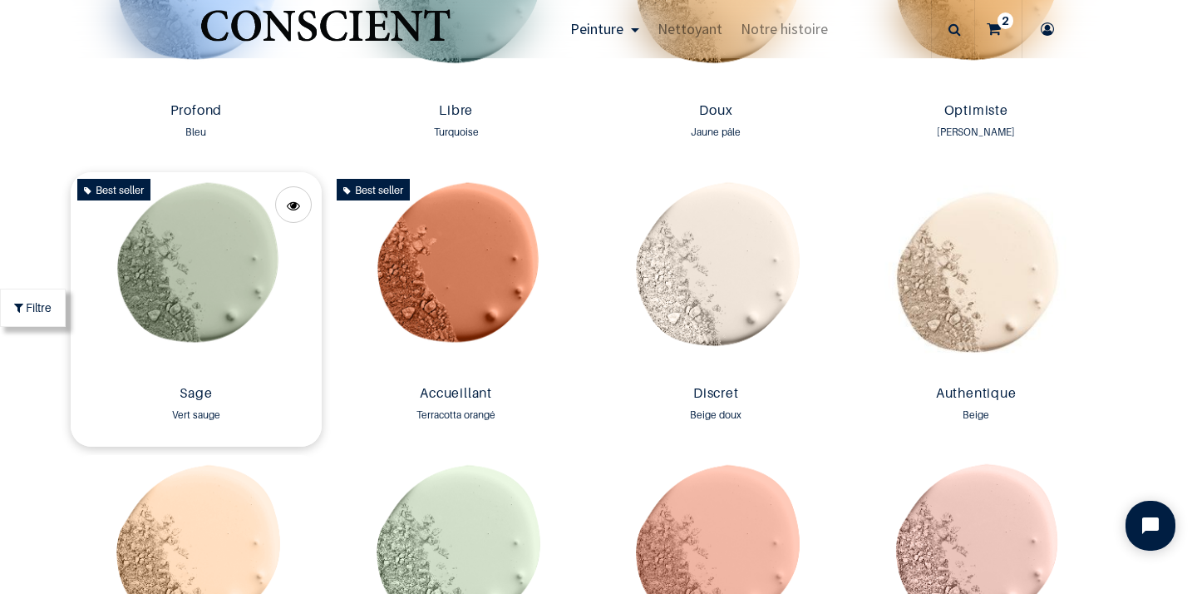
click at [232, 287] on img at bounding box center [197, 275] width 252 height 206
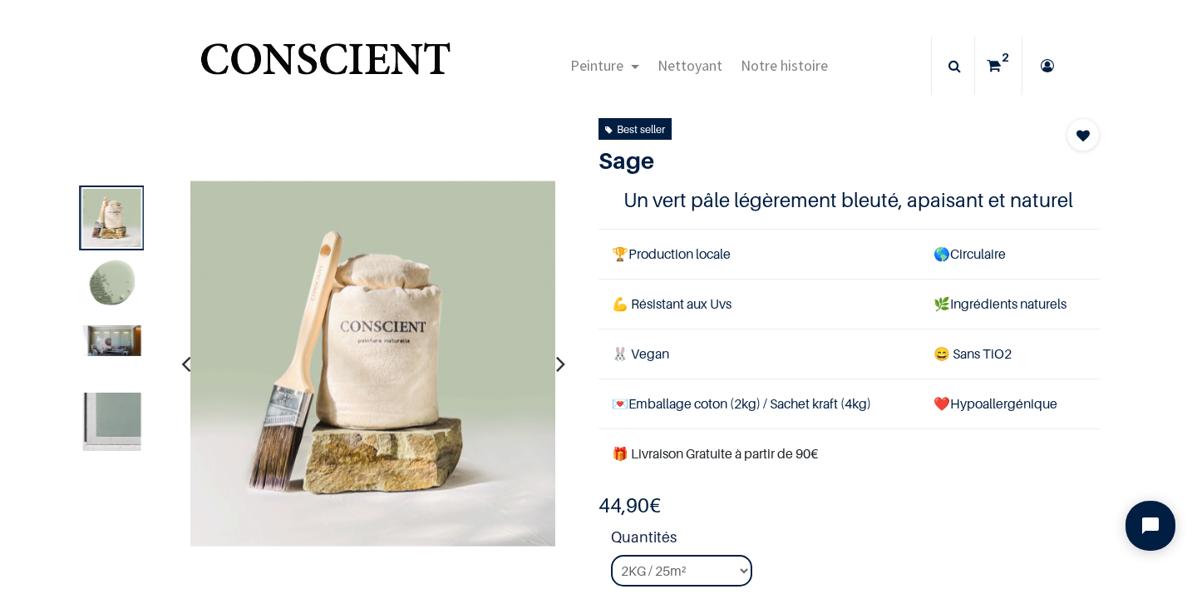
click at [121, 437] on img at bounding box center [112, 422] width 58 height 58
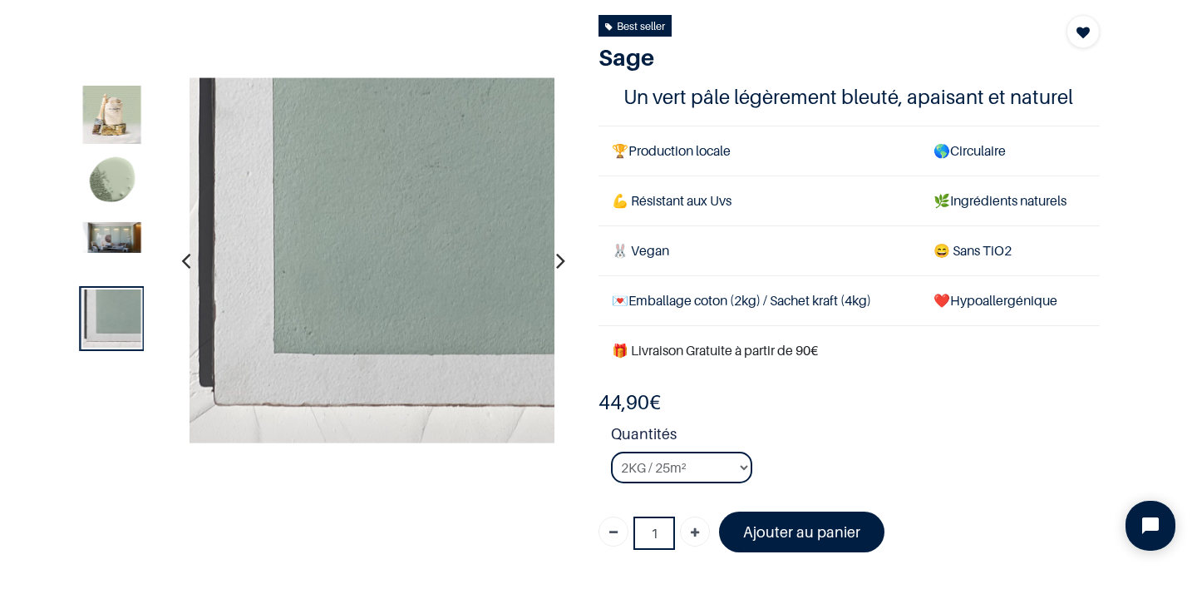
scroll to position [22, 0]
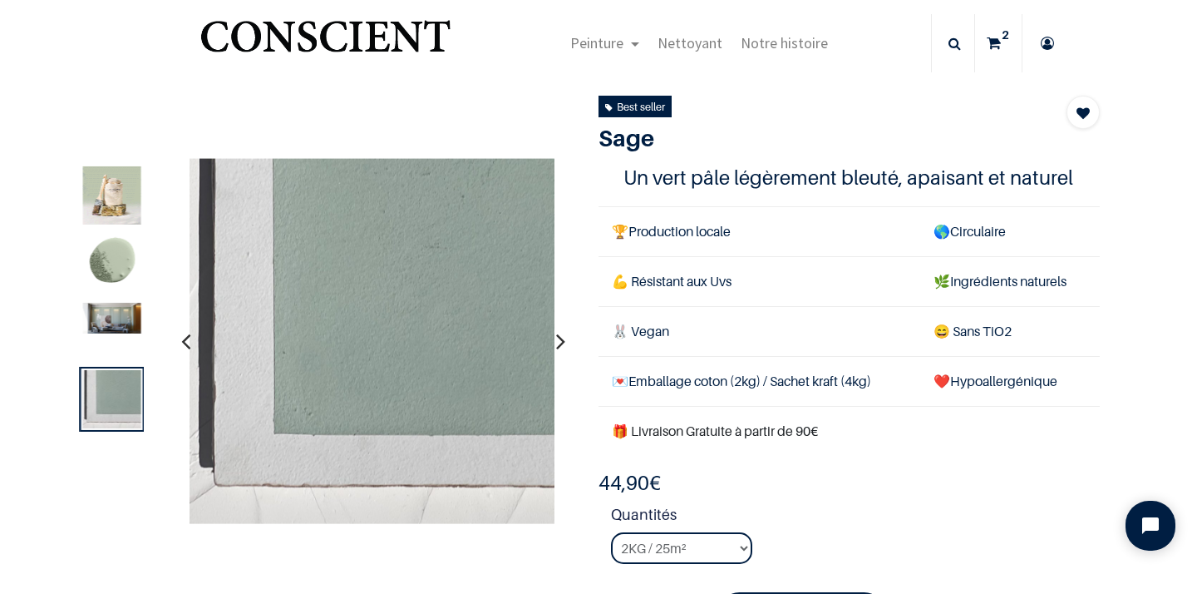
scroll to position [197, 0]
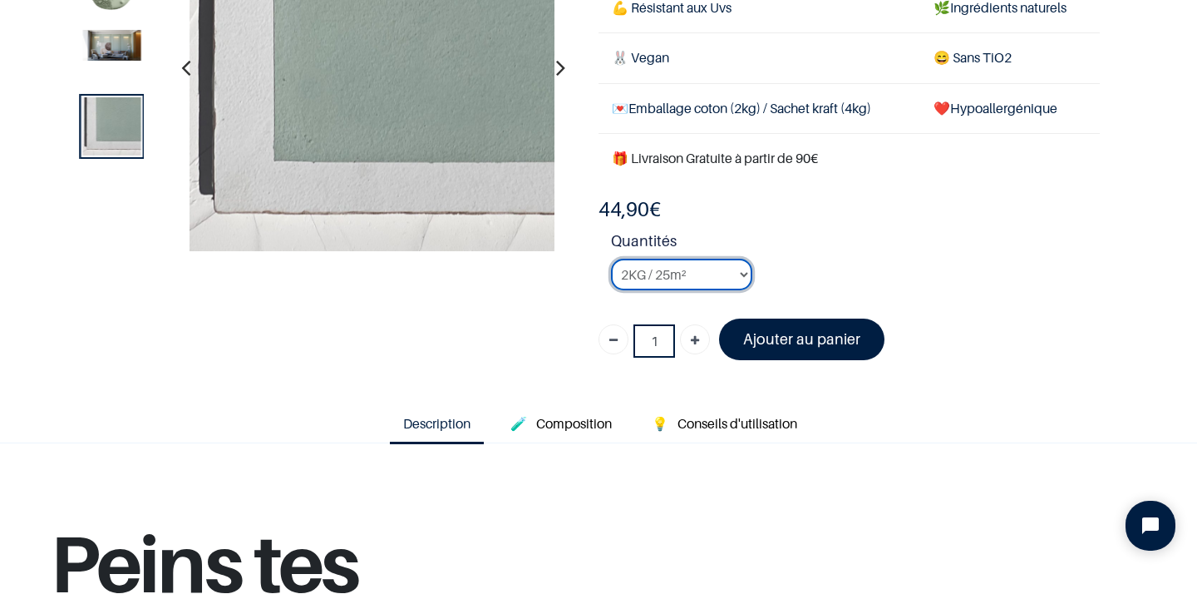
click at [743, 272] on select "2KG / 25m² 4KG / 50m² 8KG / 100m² Testeur" at bounding box center [681, 275] width 141 height 32
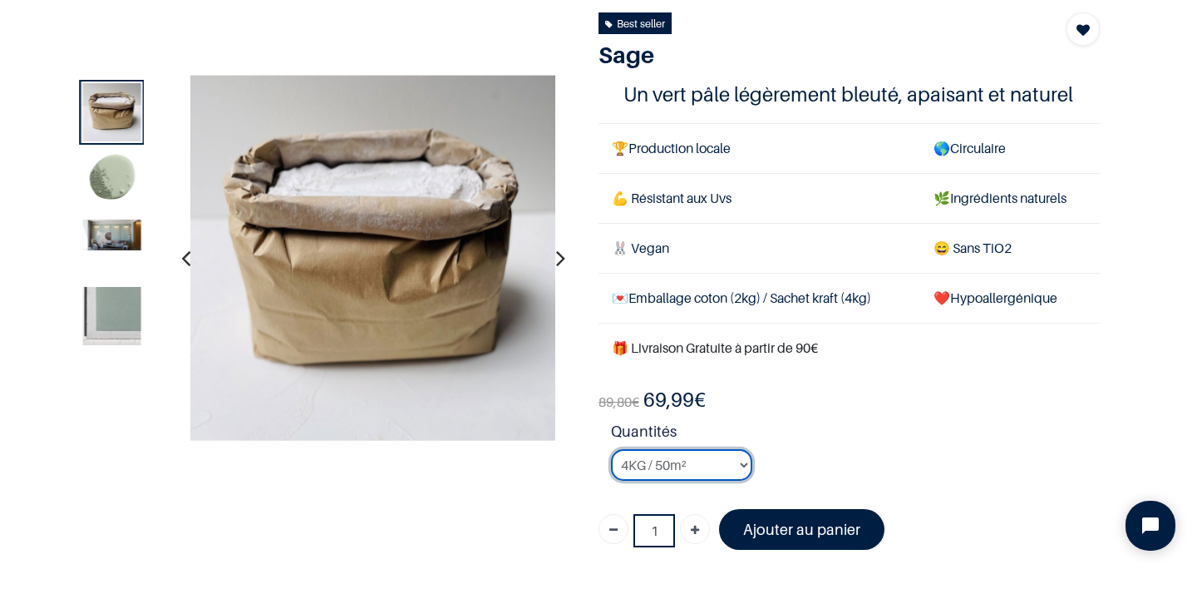
scroll to position [83, 0]
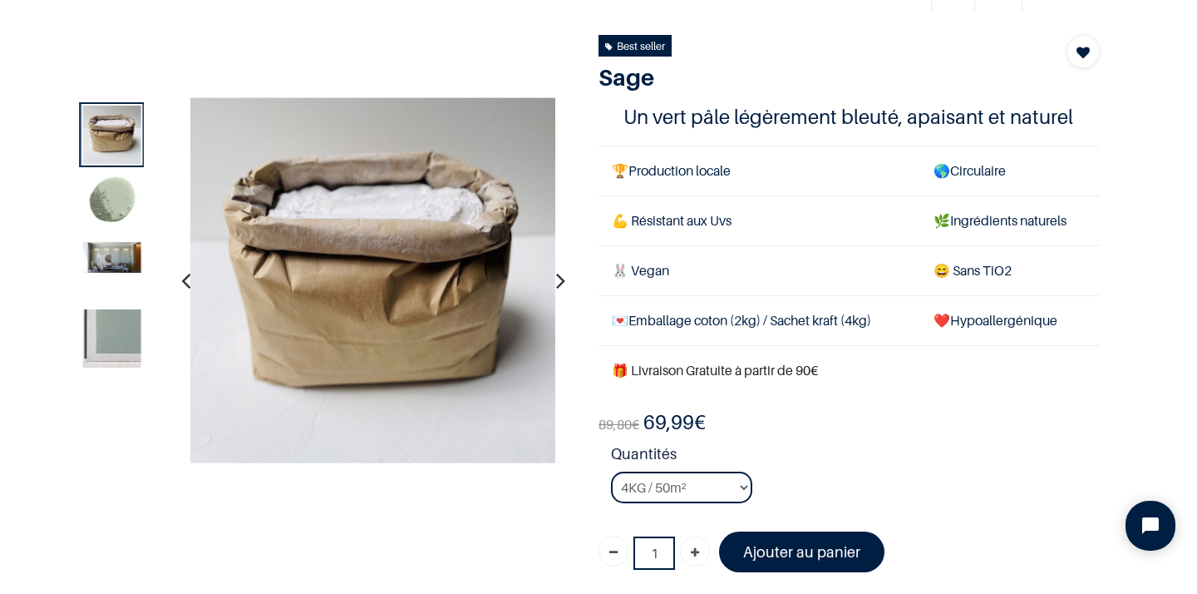
click at [111, 338] on img at bounding box center [112, 339] width 58 height 58
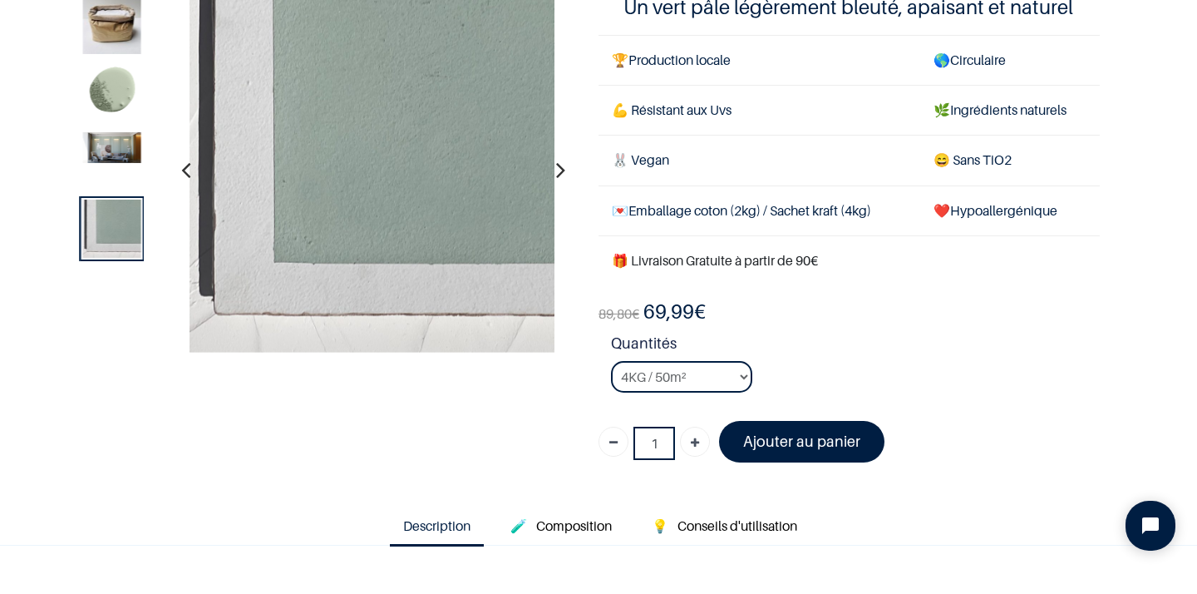
scroll to position [132, 0]
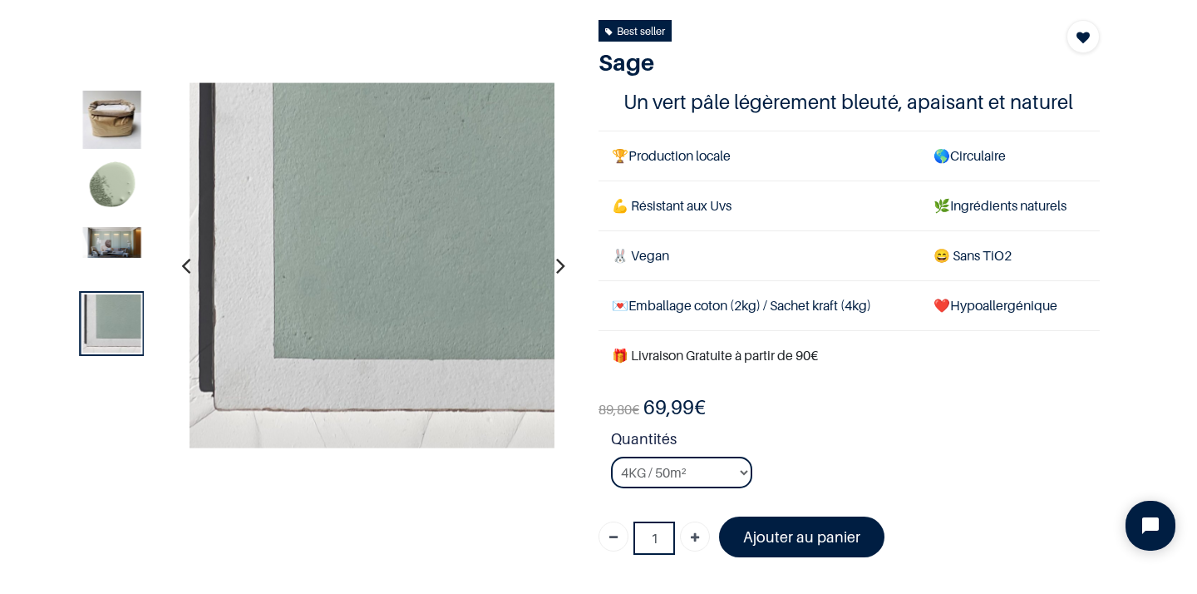
scroll to position [71, 0]
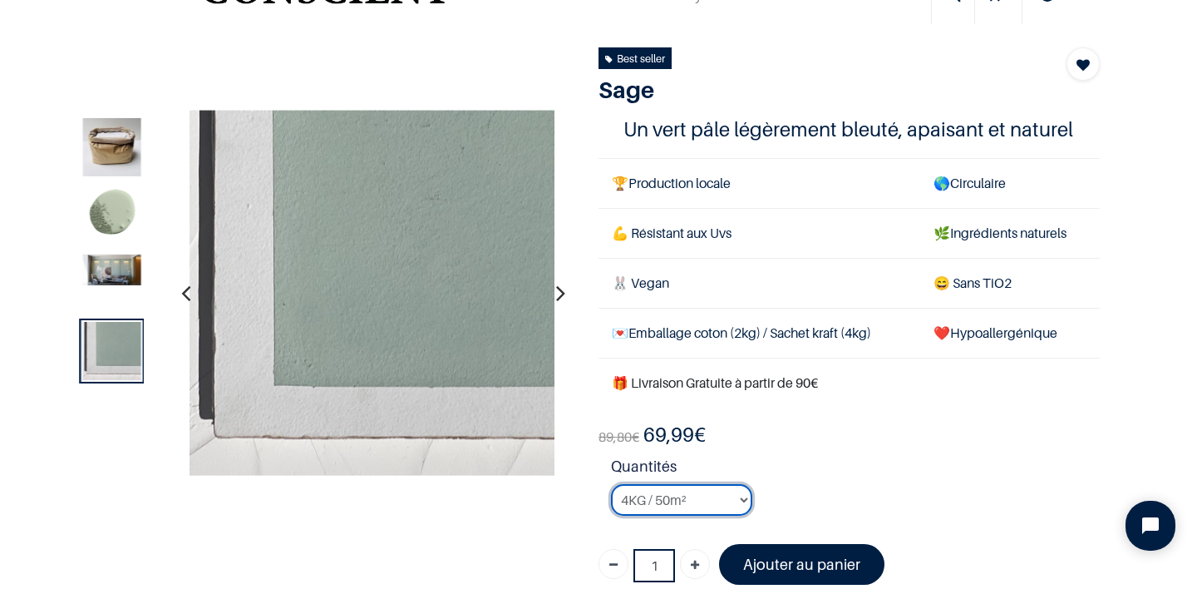
click at [742, 499] on select "2KG / 25m² 4KG / 50m² 8KG / 100m² Testeur" at bounding box center [681, 500] width 141 height 32
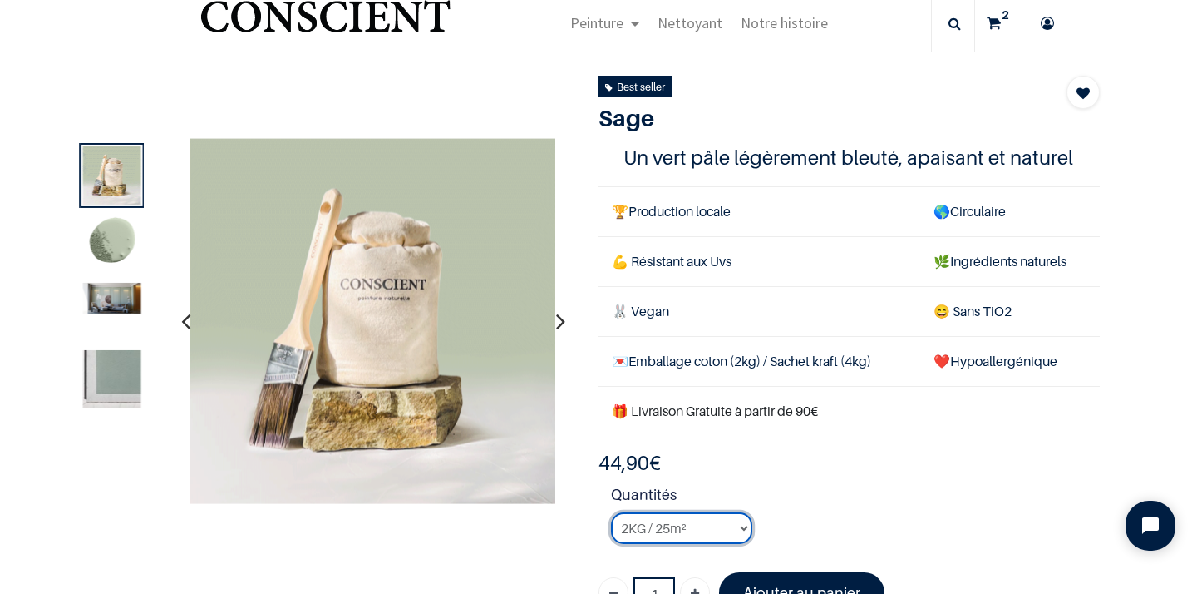
scroll to position [42, 0]
click at [131, 382] on img at bounding box center [112, 381] width 58 height 58
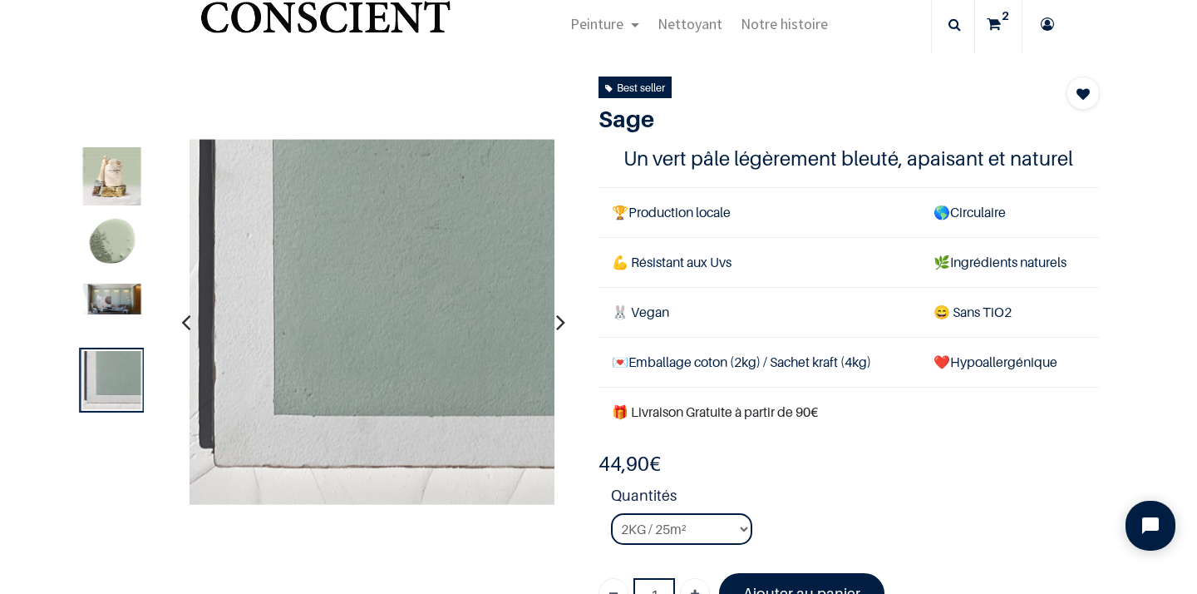
click at [155, 245] on div at bounding box center [323, 322] width 526 height 366
click at [129, 463] on div at bounding box center [112, 312] width 65 height 337
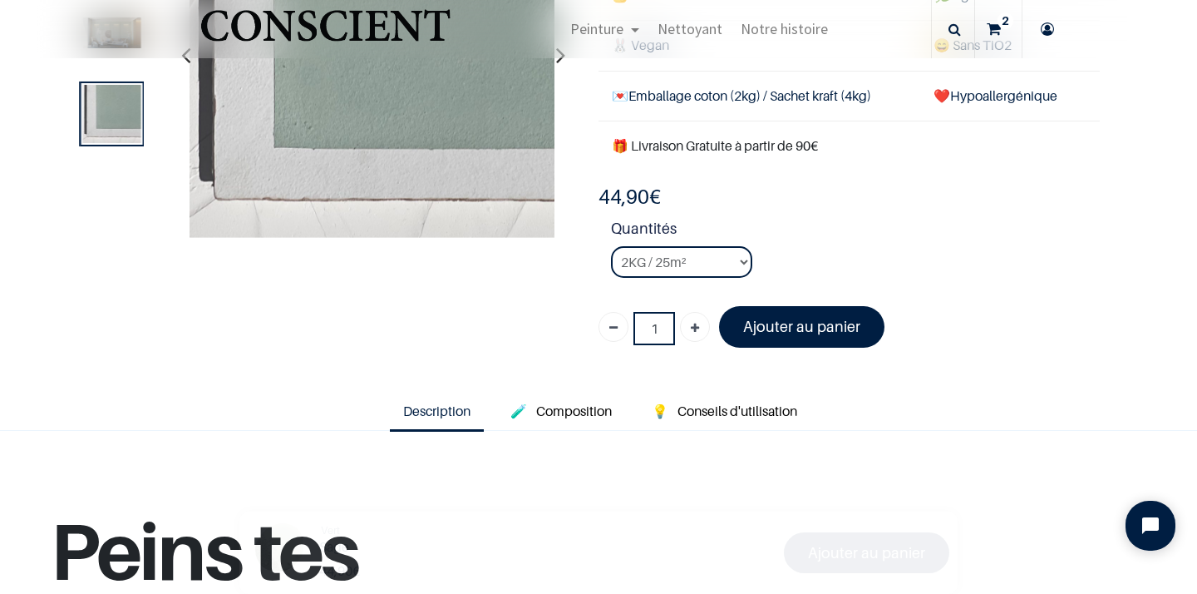
scroll to position [350, 0]
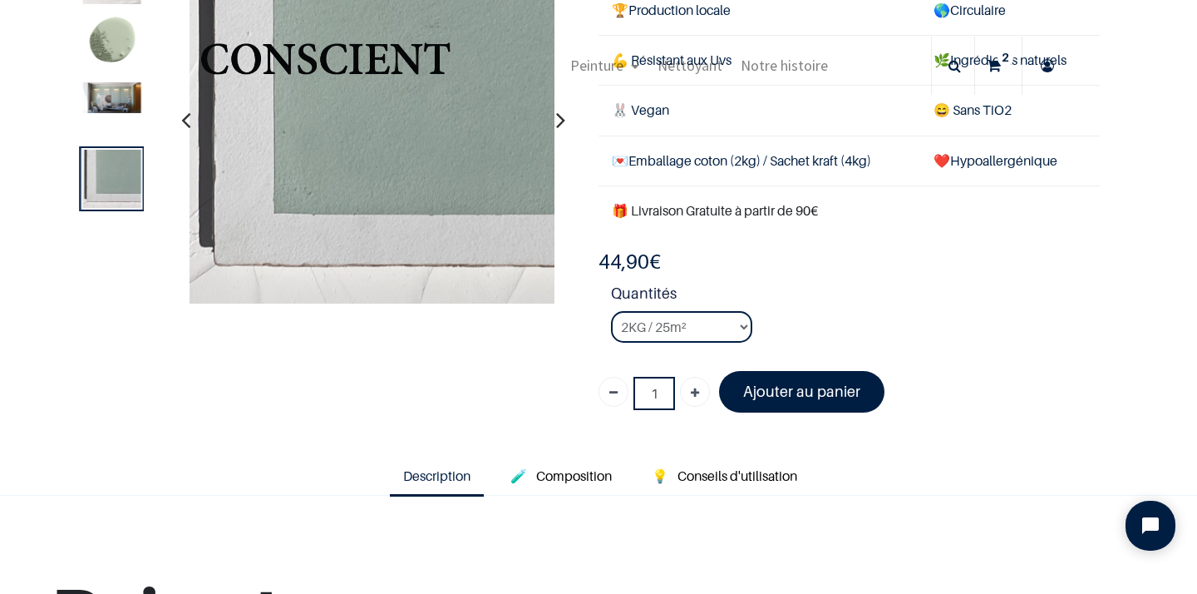
scroll to position [141, 0]
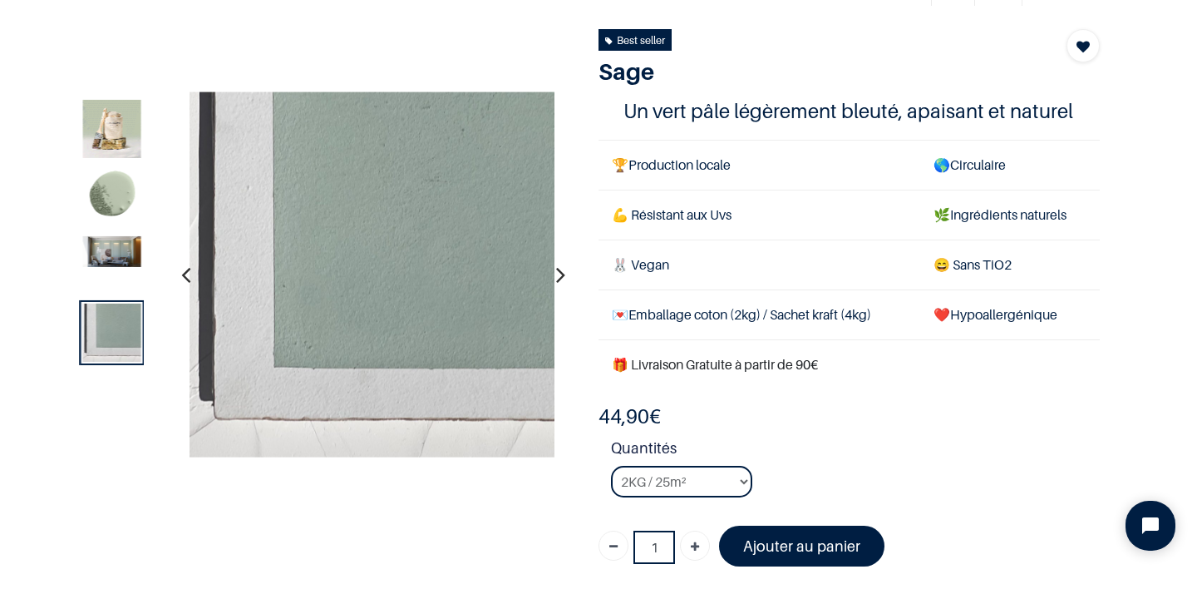
scroll to position [71, 0]
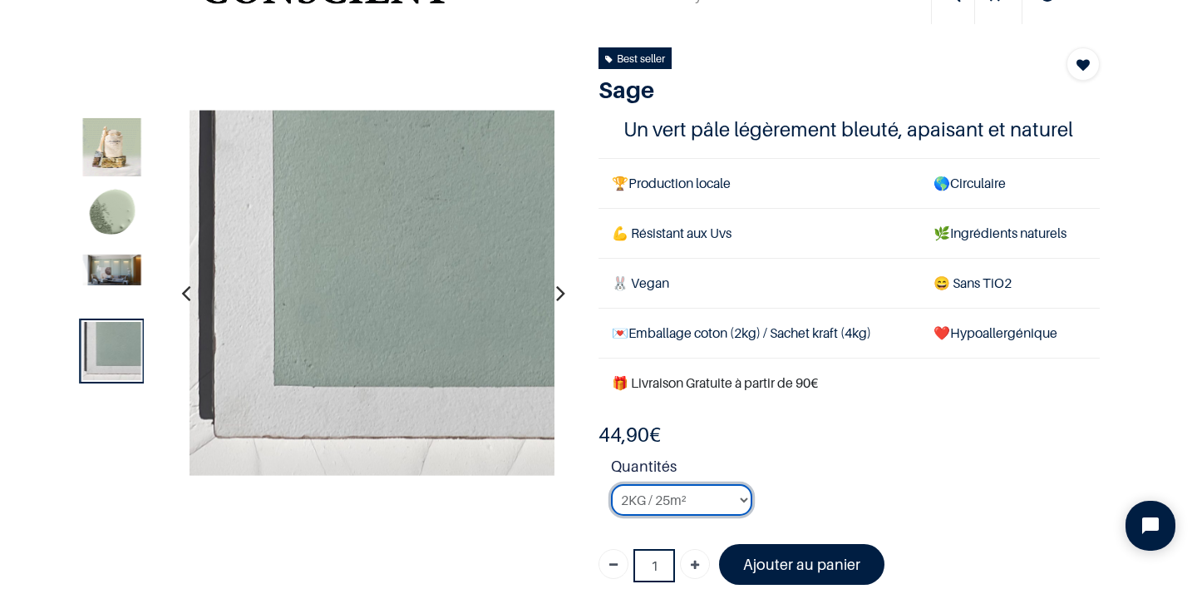
click at [732, 497] on select "2KG / 25m² 4KG / 50m² 8KG / 100m² Testeur" at bounding box center [681, 500] width 141 height 32
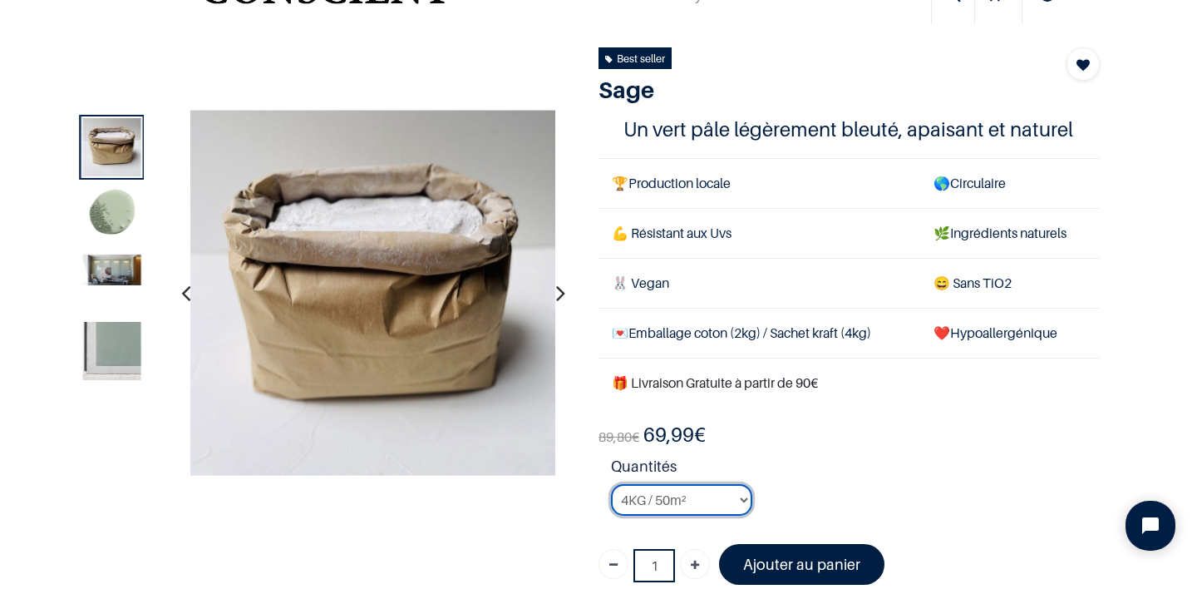
click at [733, 500] on select "2KG / 25m² 4KG / 50m² 8KG / 100m² Testeur" at bounding box center [681, 500] width 141 height 32
select select "16"
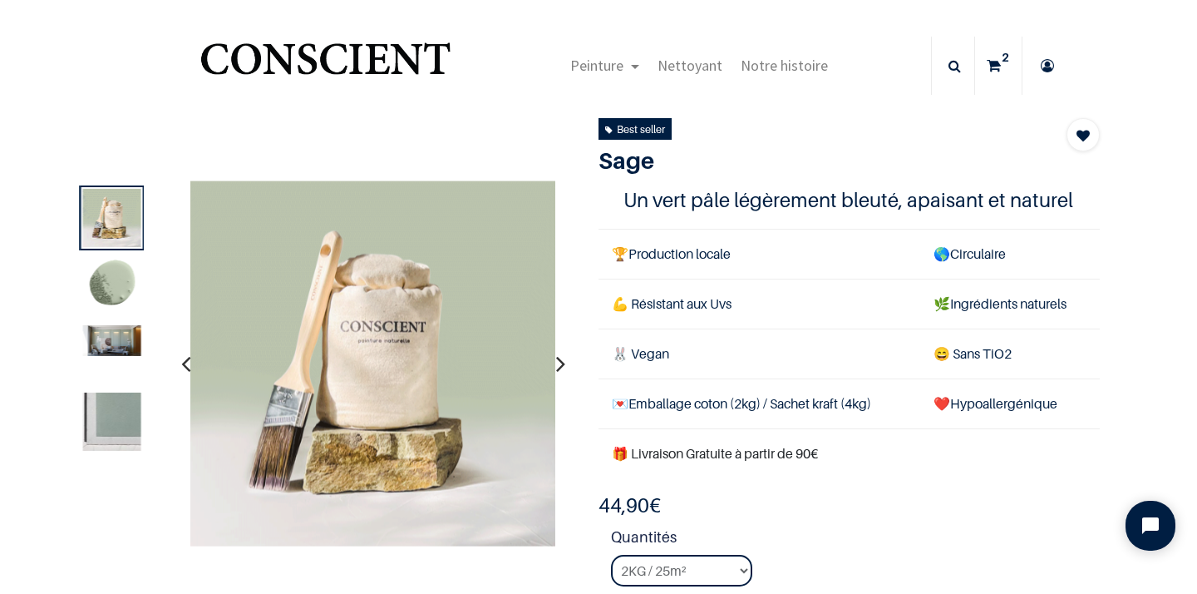
click at [994, 69] on icon at bounding box center [994, 66] width 14 height 58
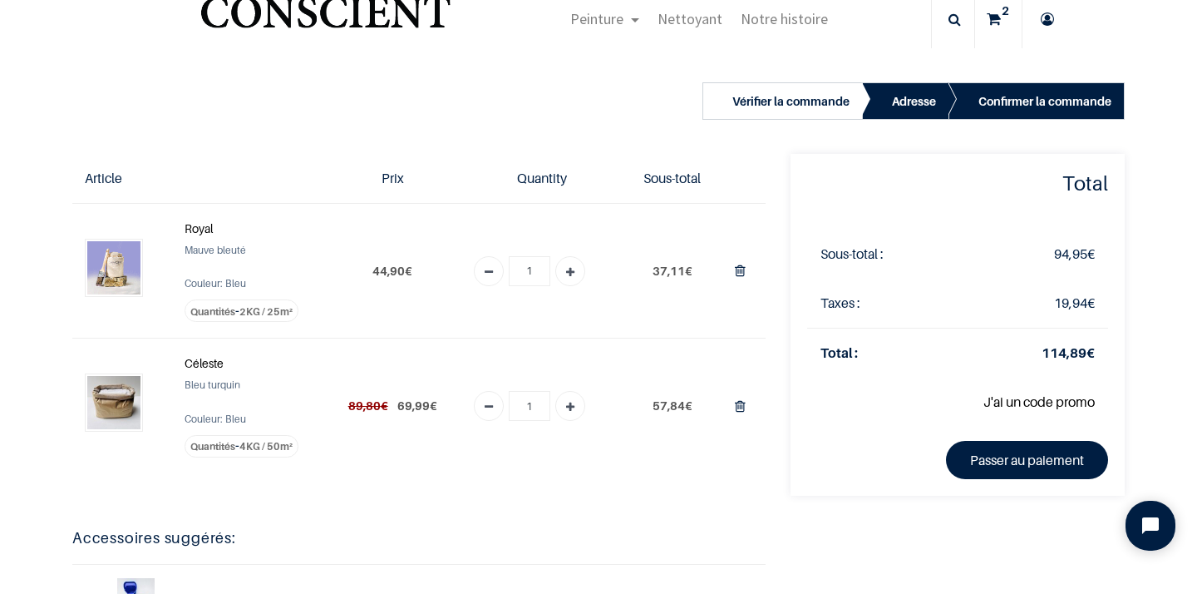
click at [867, 538] on div "Total Sous-total : 94,95 € Taxes : 19,94 € Total : 114,89 € J'ai un code promo" at bounding box center [957, 458] width 359 height 609
click at [1007, 461] on link "Passer au paiement" at bounding box center [1027, 460] width 162 height 38
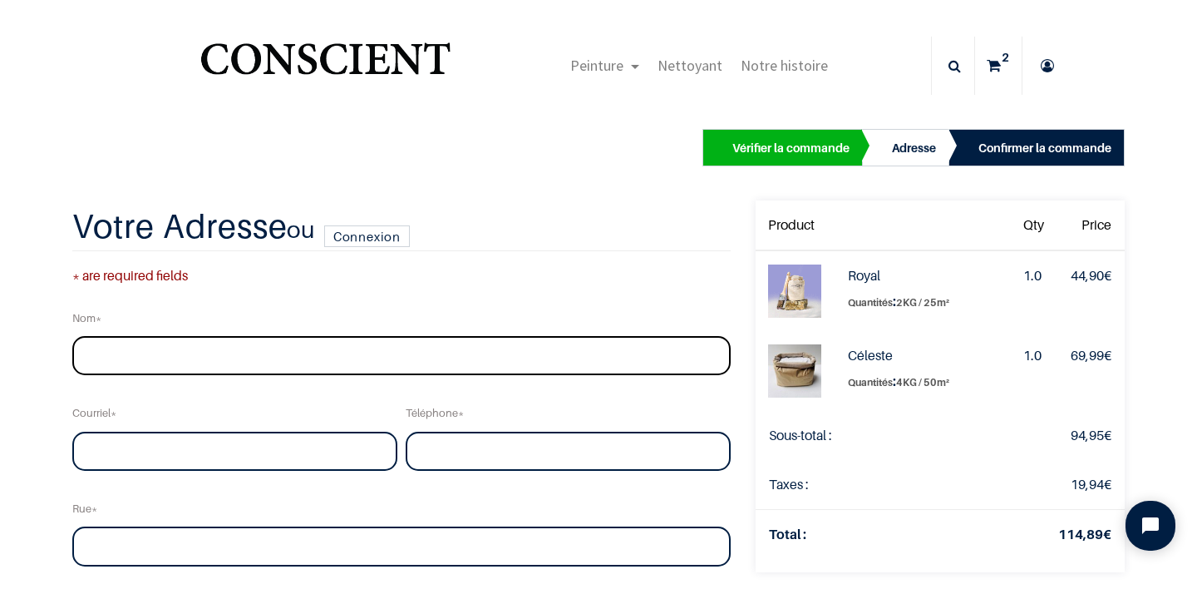
click at [251, 361] on input "text" at bounding box center [401, 356] width 659 height 40
type input "[PERSON_NAME]"
type input "[EMAIL_ADDRESS][DOMAIN_NAME]"
type input "0475933504"
type input "Chaussée de la verte voie"
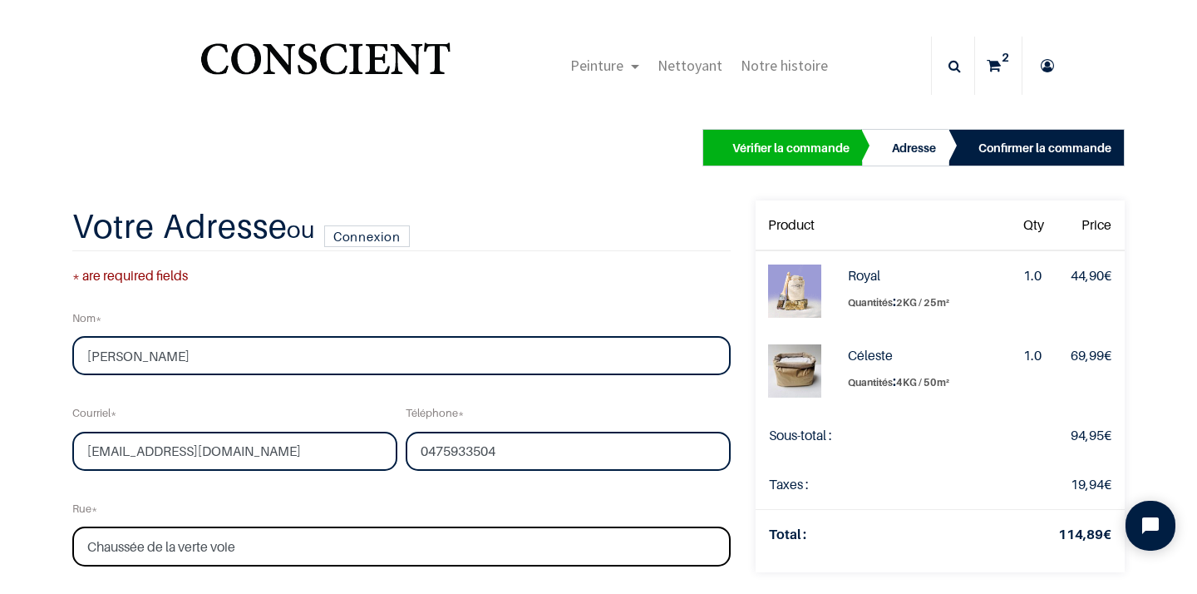
type input "31"
type input "Wavre"
type input "1300"
select select "20"
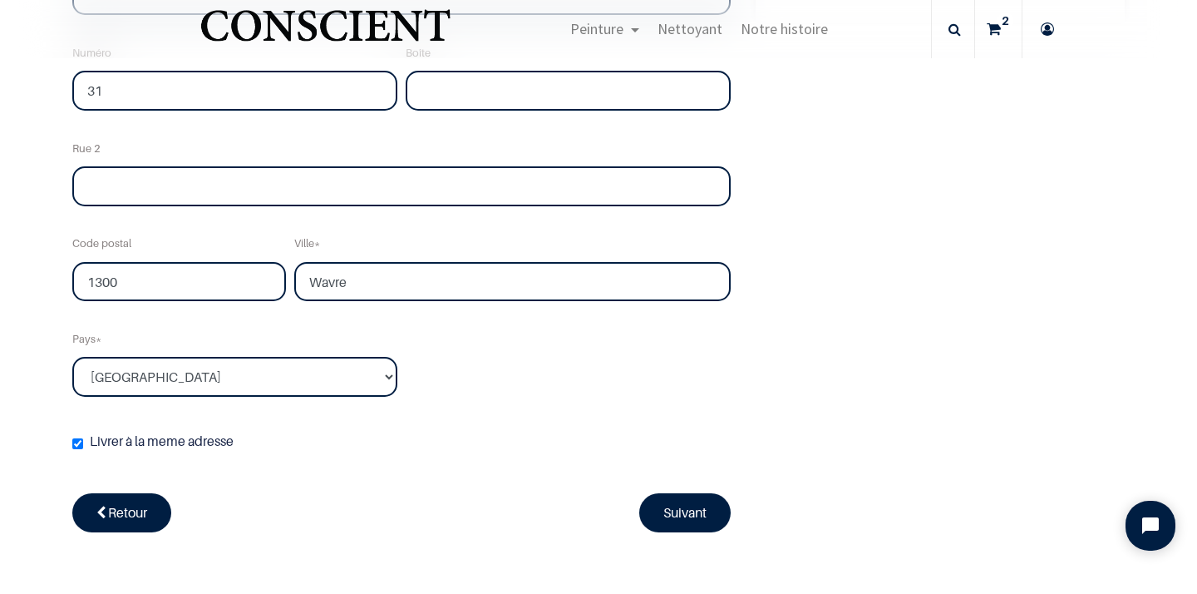
scroll to position [474, 0]
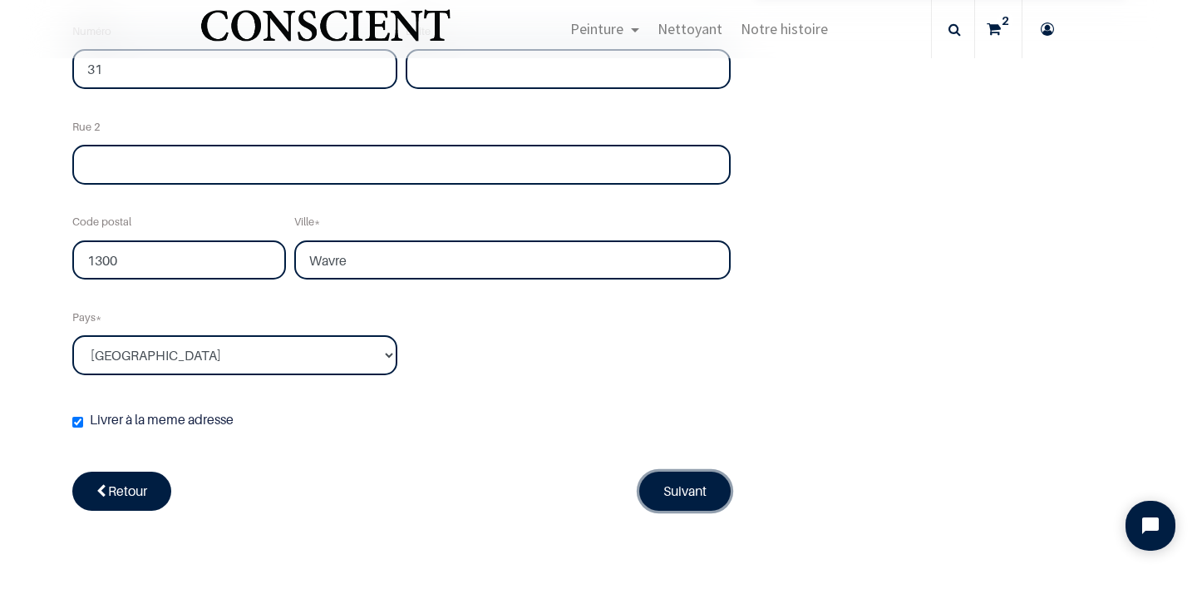
click at [694, 500] on link "Suivant" at bounding box center [684, 490] width 91 height 38
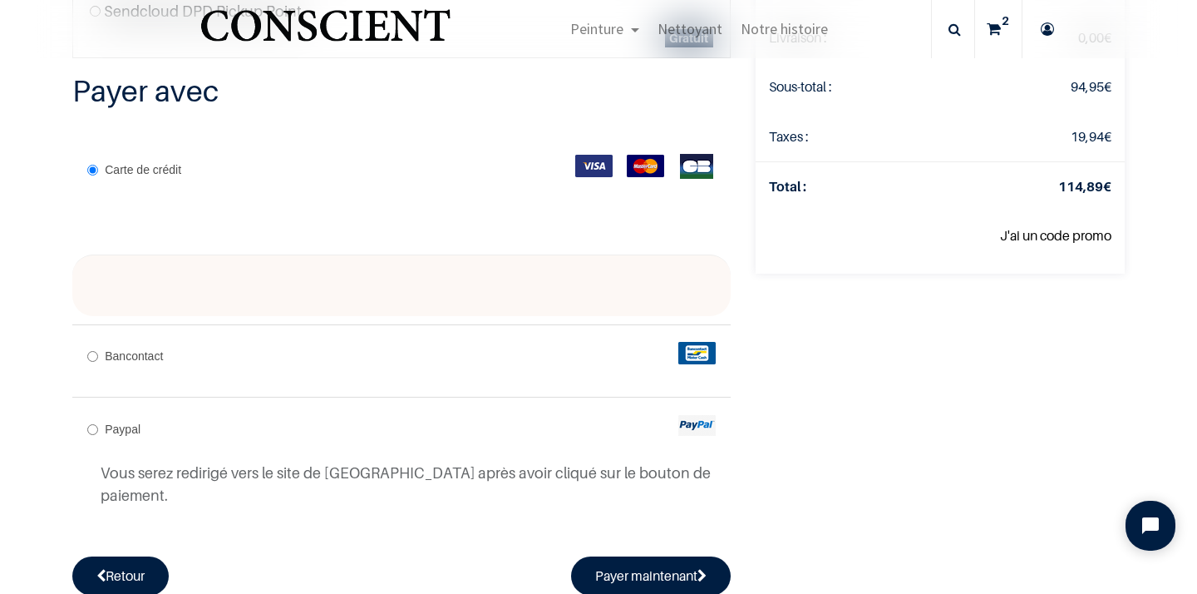
scroll to position [301, 0]
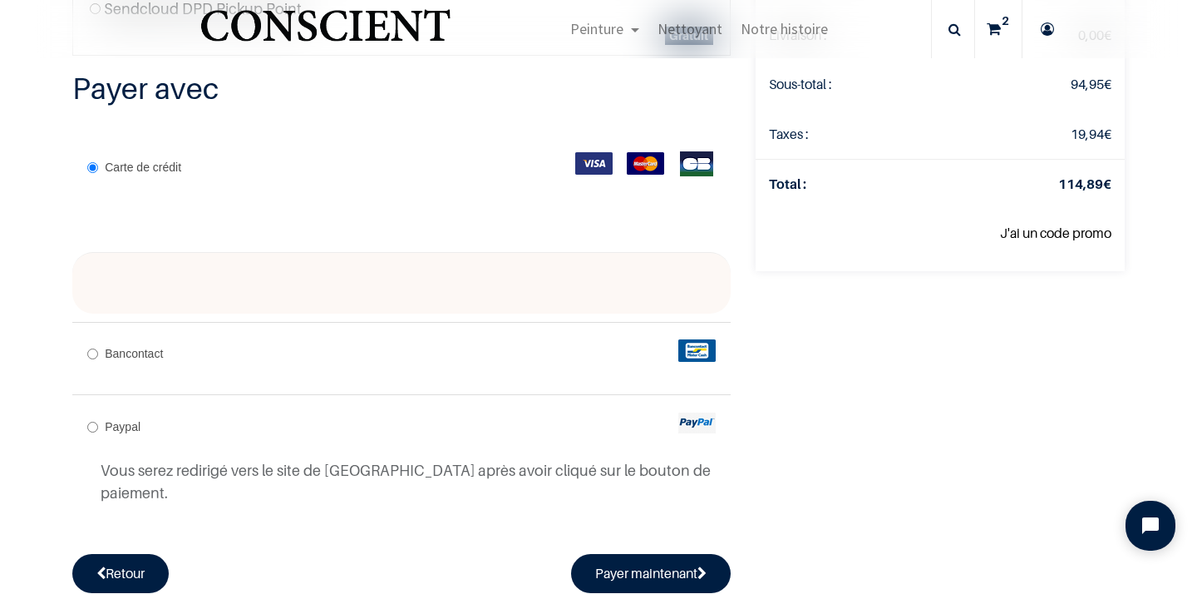
click at [107, 353] on span "Bancontact" at bounding box center [134, 353] width 58 height 13
click at [98, 353] on input "Bancontact" at bounding box center [92, 353] width 11 height 11
radio input "true"
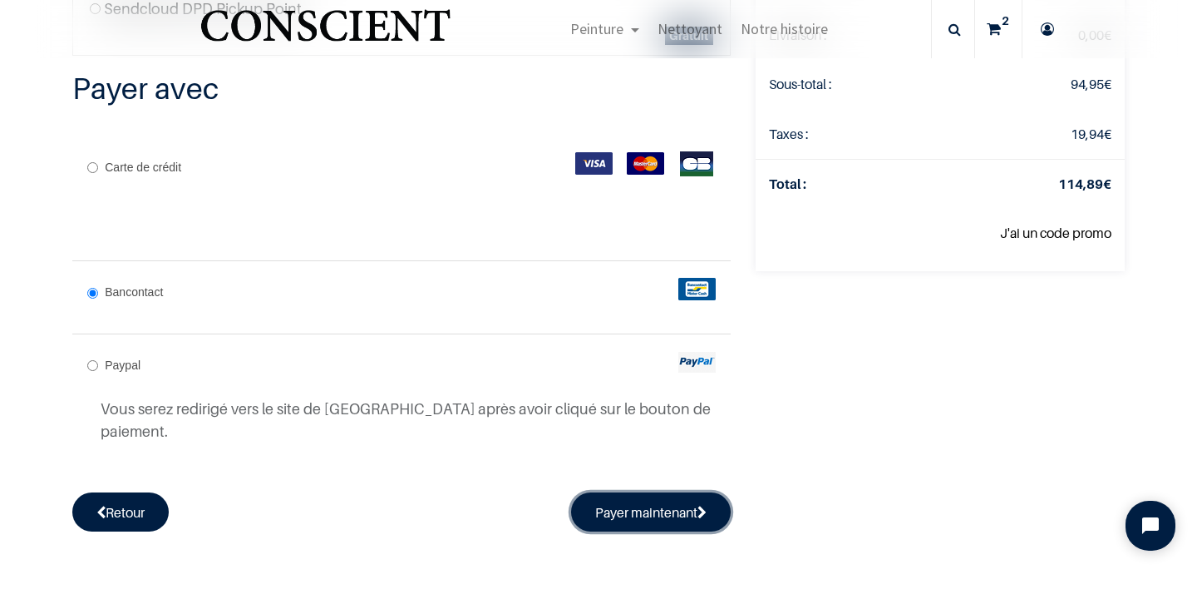
click at [654, 492] on button "Payer maintenant" at bounding box center [651, 511] width 160 height 38
